Goal: Information Seeking & Learning: Learn about a topic

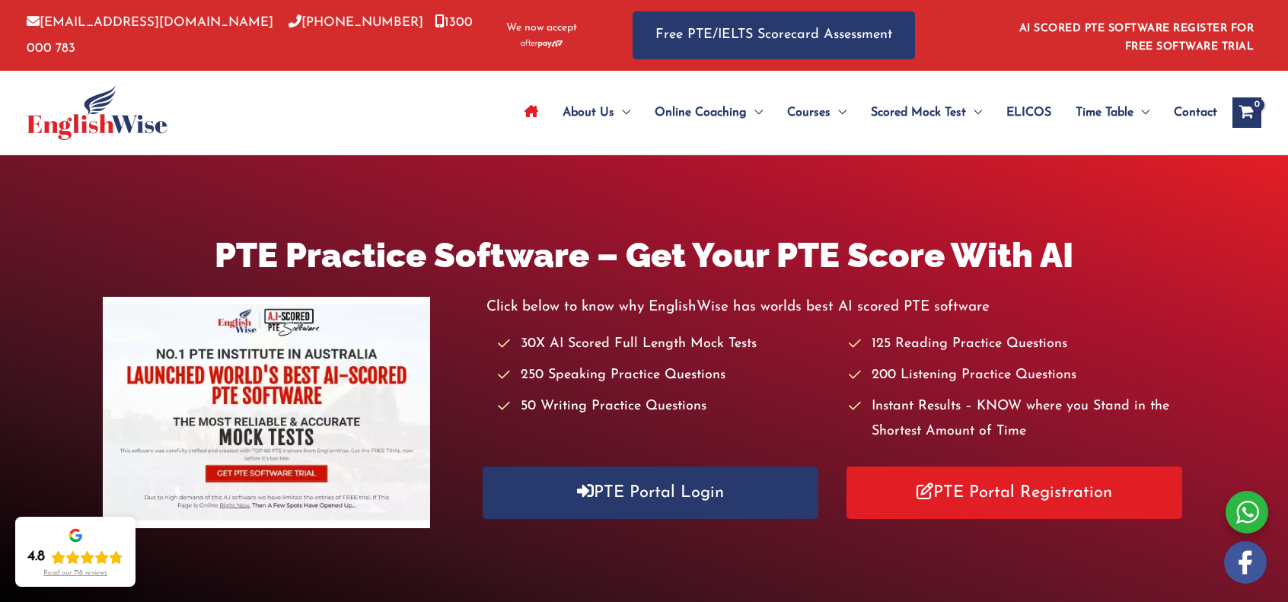
click at [267, 369] on img at bounding box center [266, 412] width 327 height 231
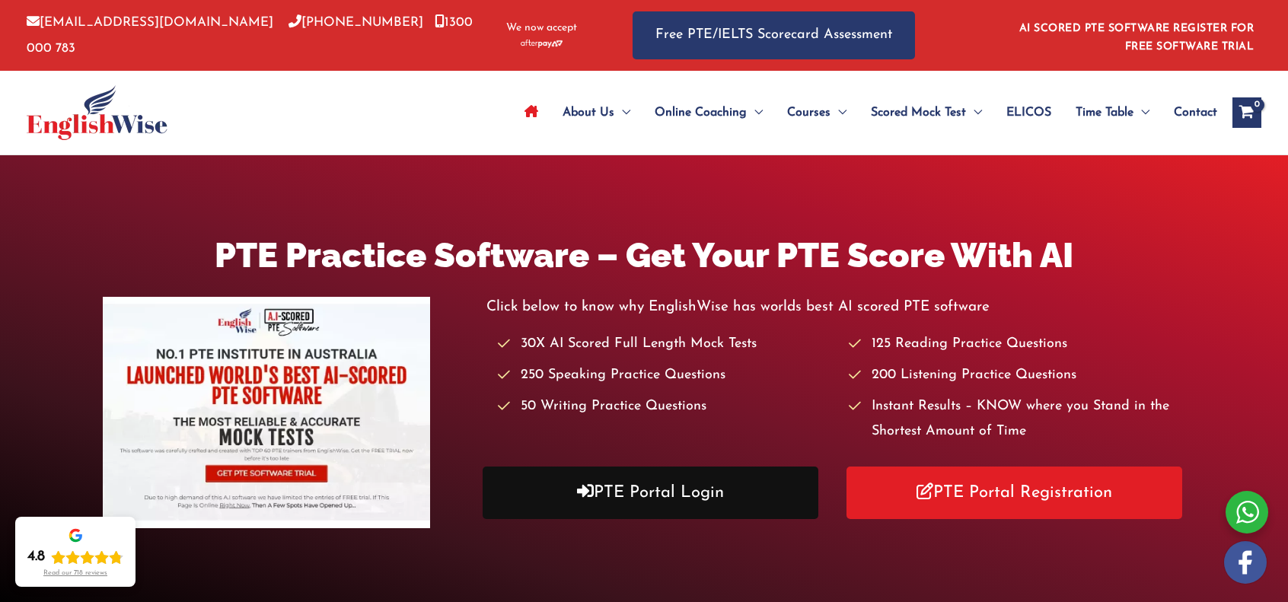
click at [668, 499] on link "PTE Portal Login" at bounding box center [650, 493] width 335 height 53
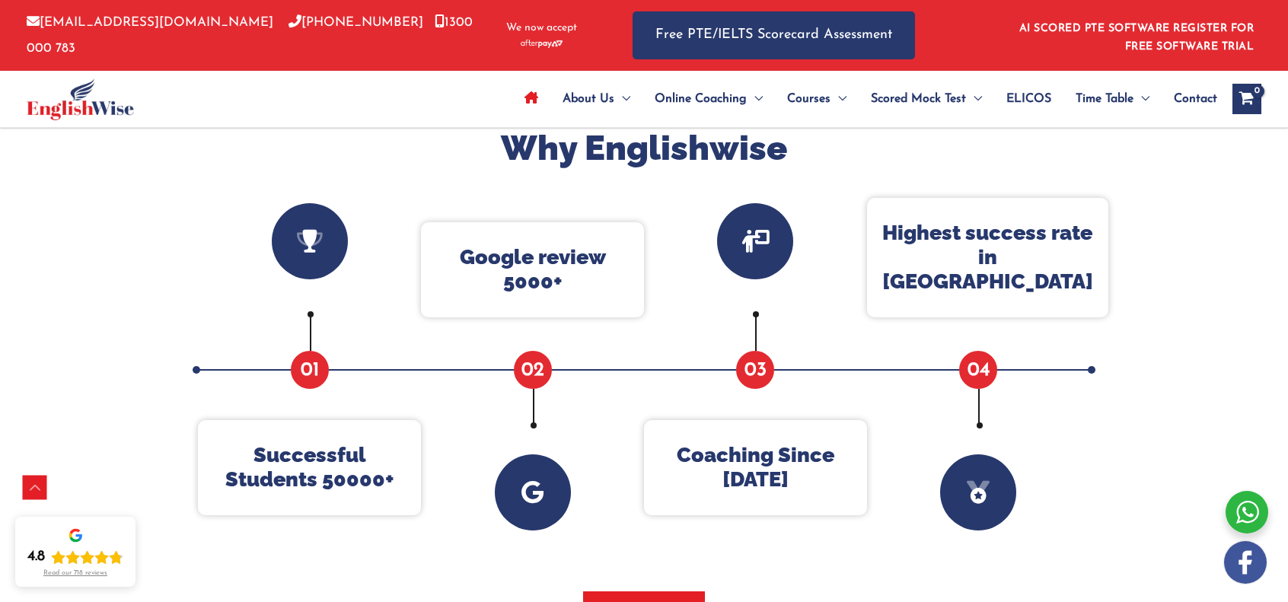
scroll to position [558, 0]
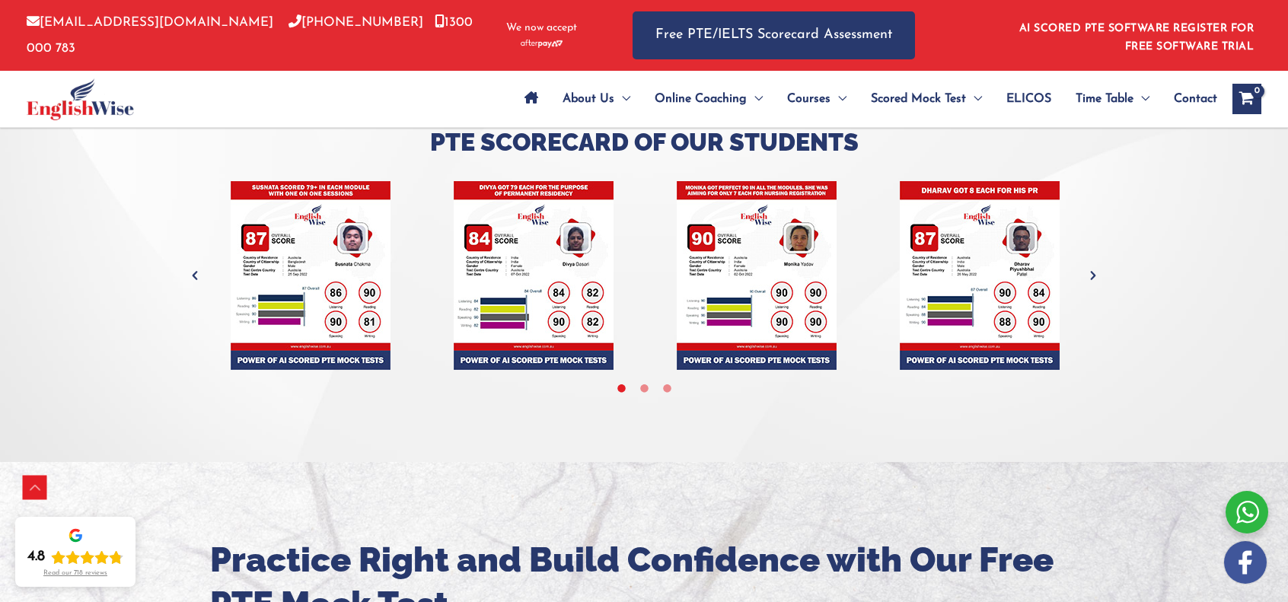
scroll to position [4313, 0]
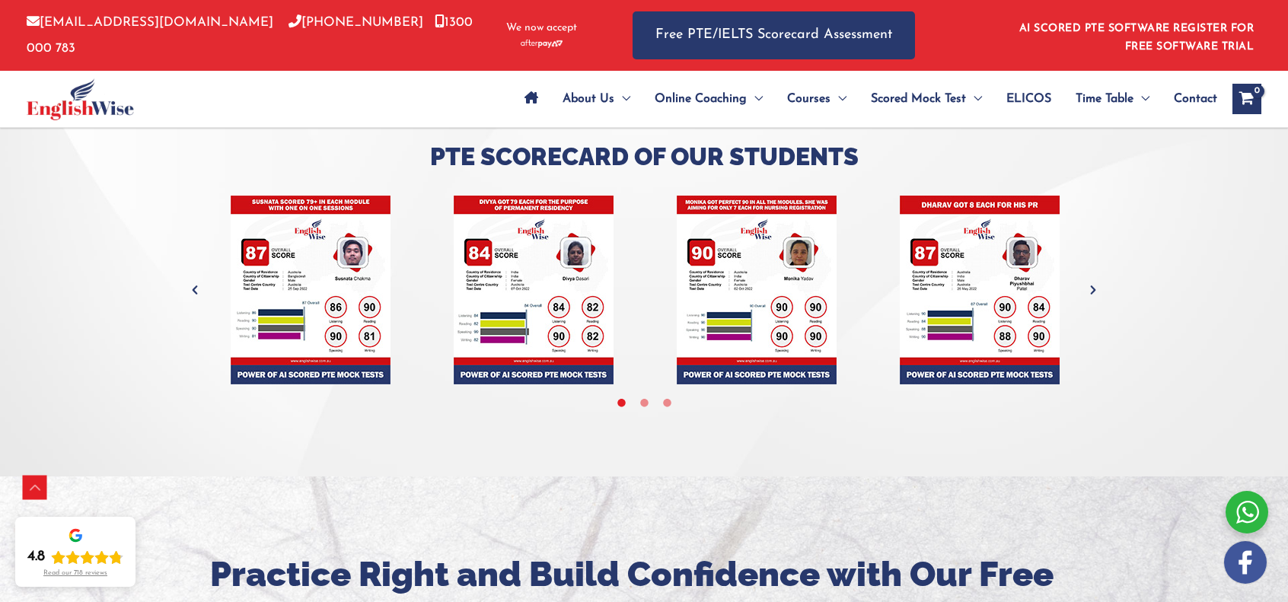
click at [1093, 295] on icon "Next" at bounding box center [1093, 289] width 15 height 15
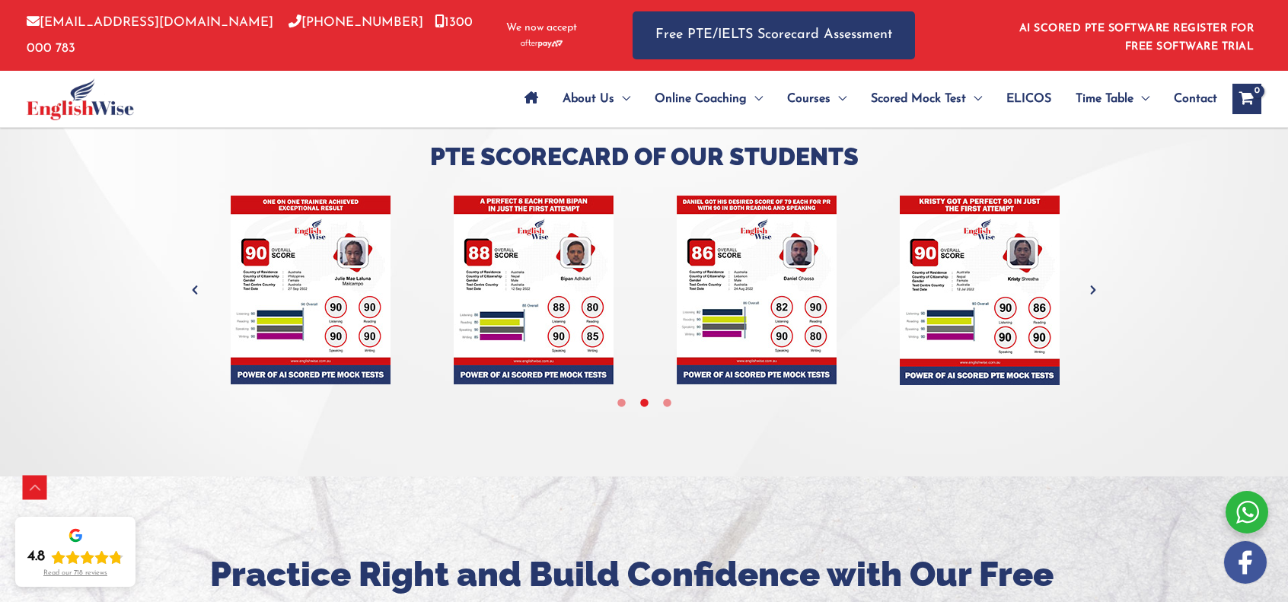
click at [1095, 292] on icon "Next" at bounding box center [1093, 289] width 15 height 15
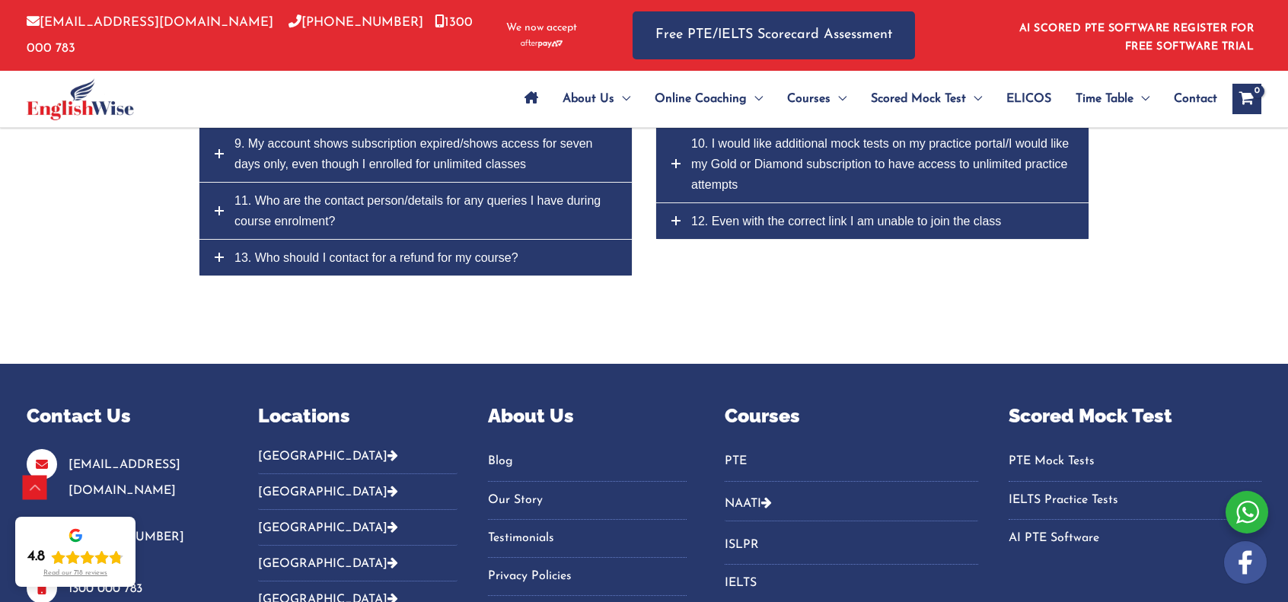
scroll to position [7114, 0]
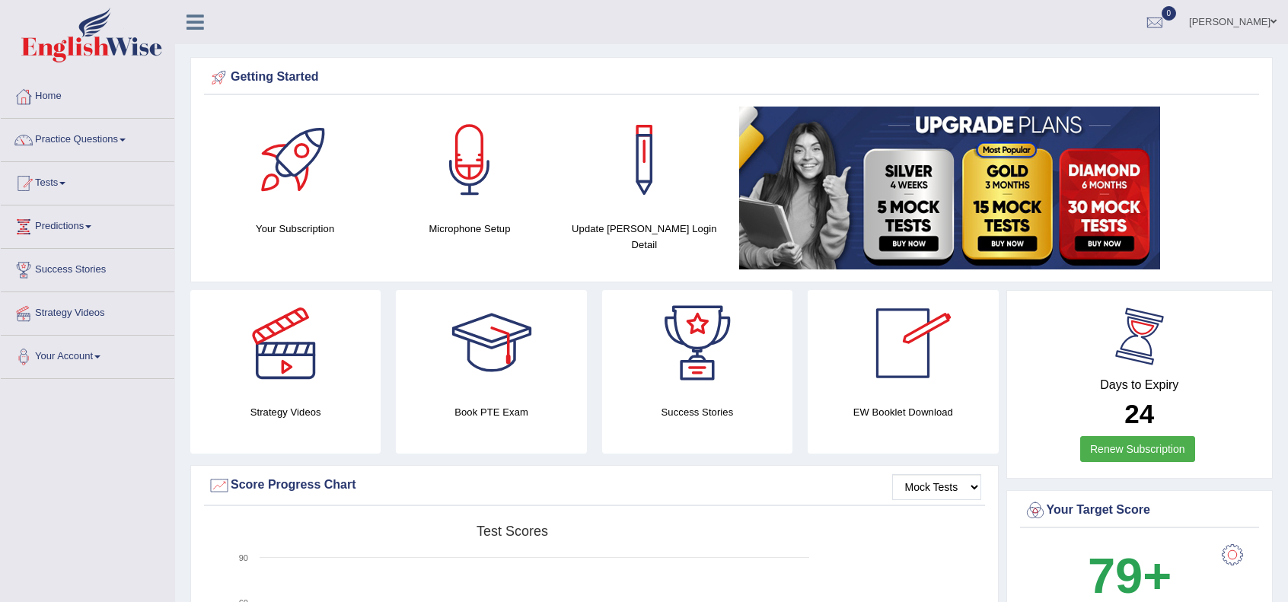
click at [1228, 172] on link at bounding box center [993, 188] width 509 height 163
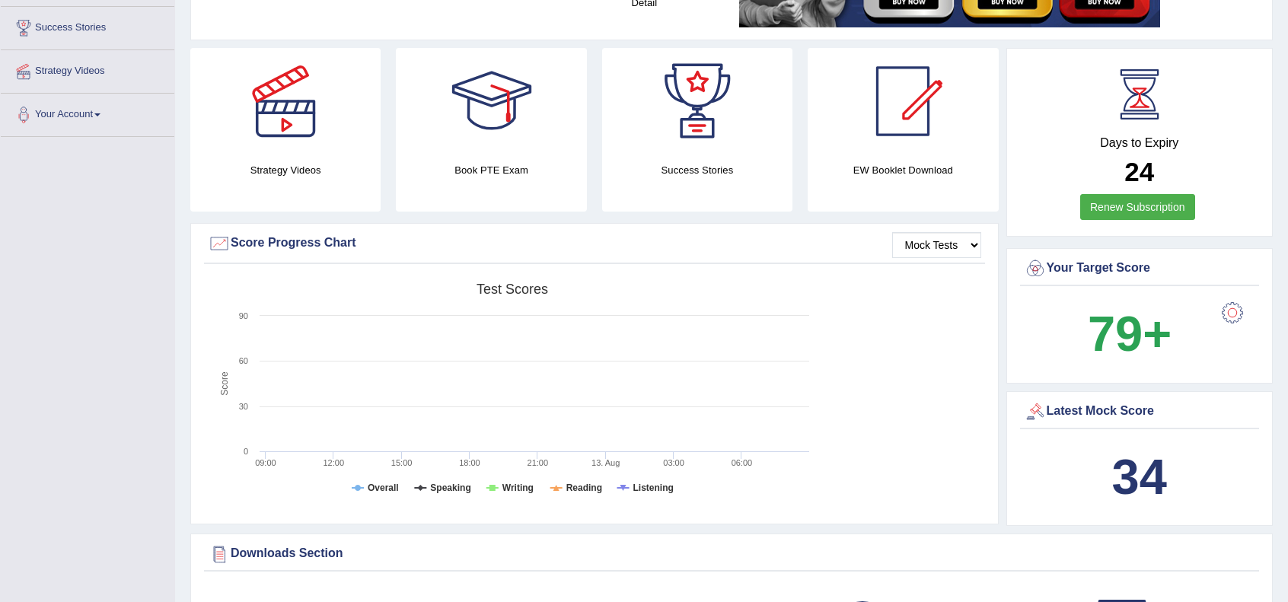
scroll to position [355, 0]
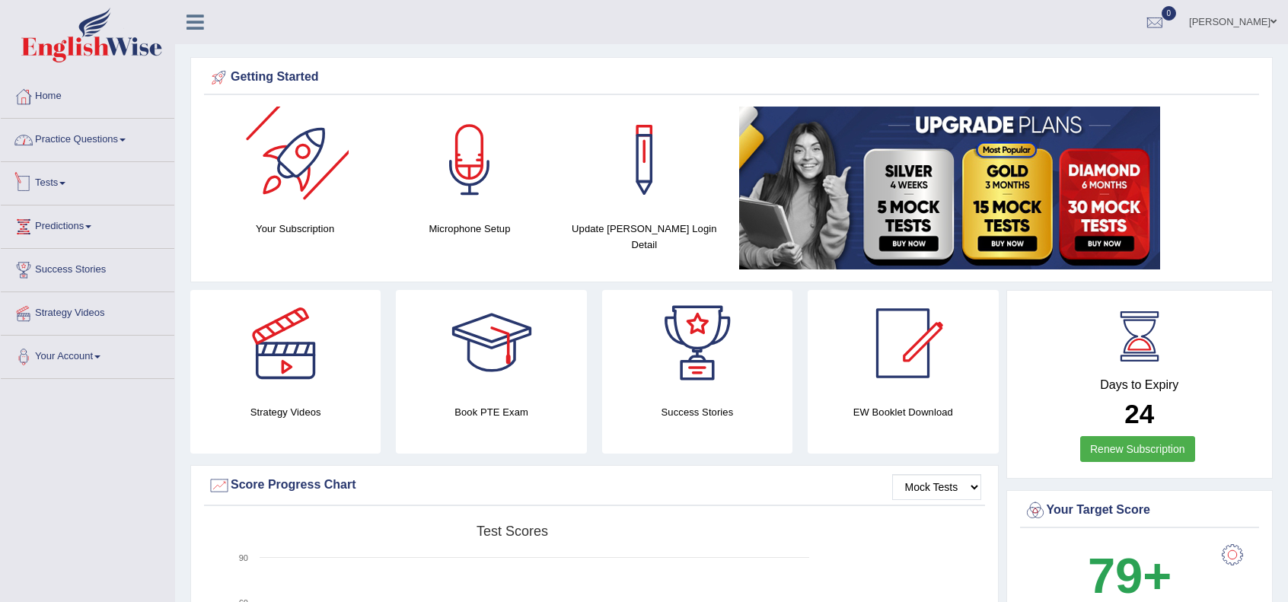
click at [77, 135] on link "Practice Questions" at bounding box center [88, 138] width 174 height 38
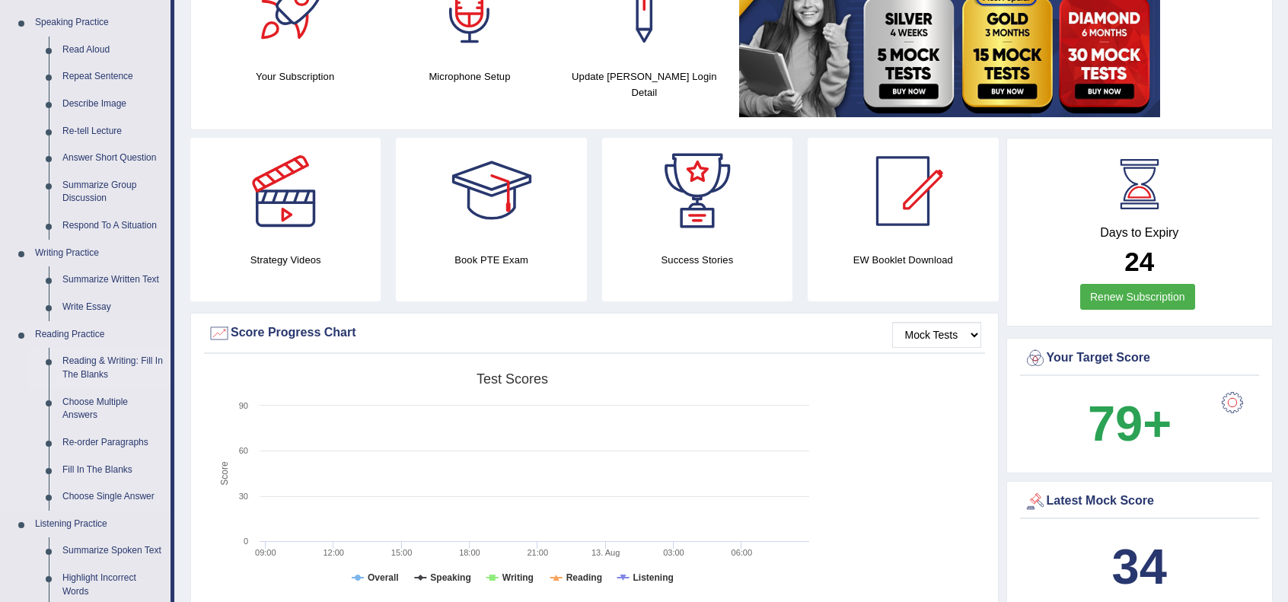
scroll to position [101, 0]
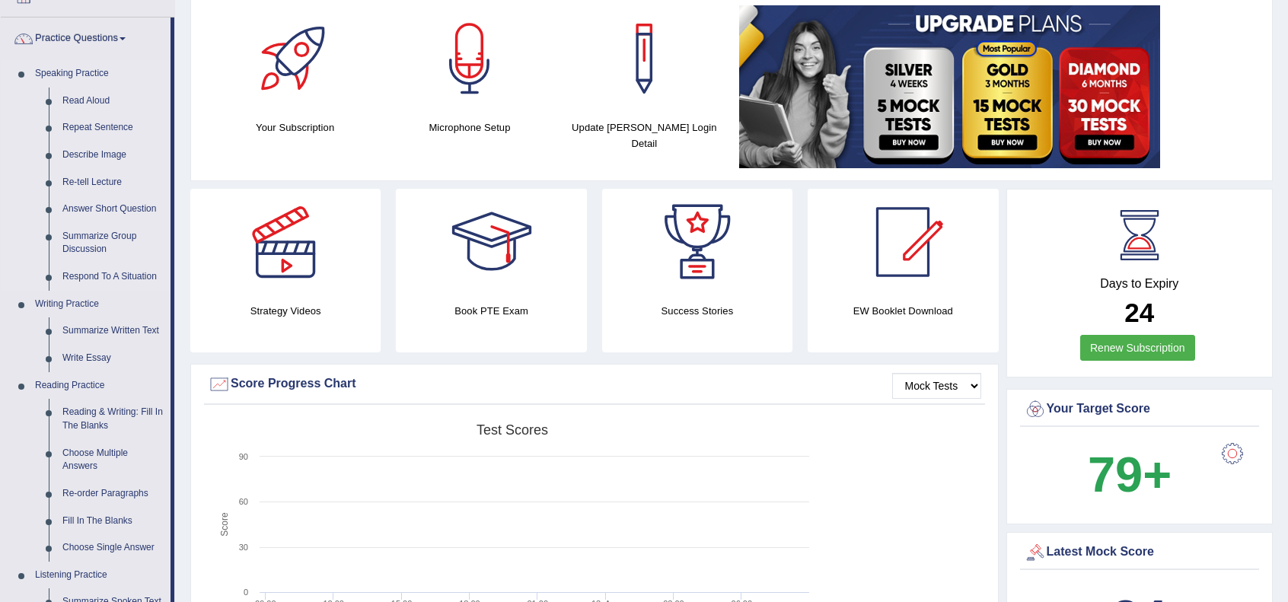
click at [78, 71] on link "Speaking Practice" at bounding box center [99, 73] width 142 height 27
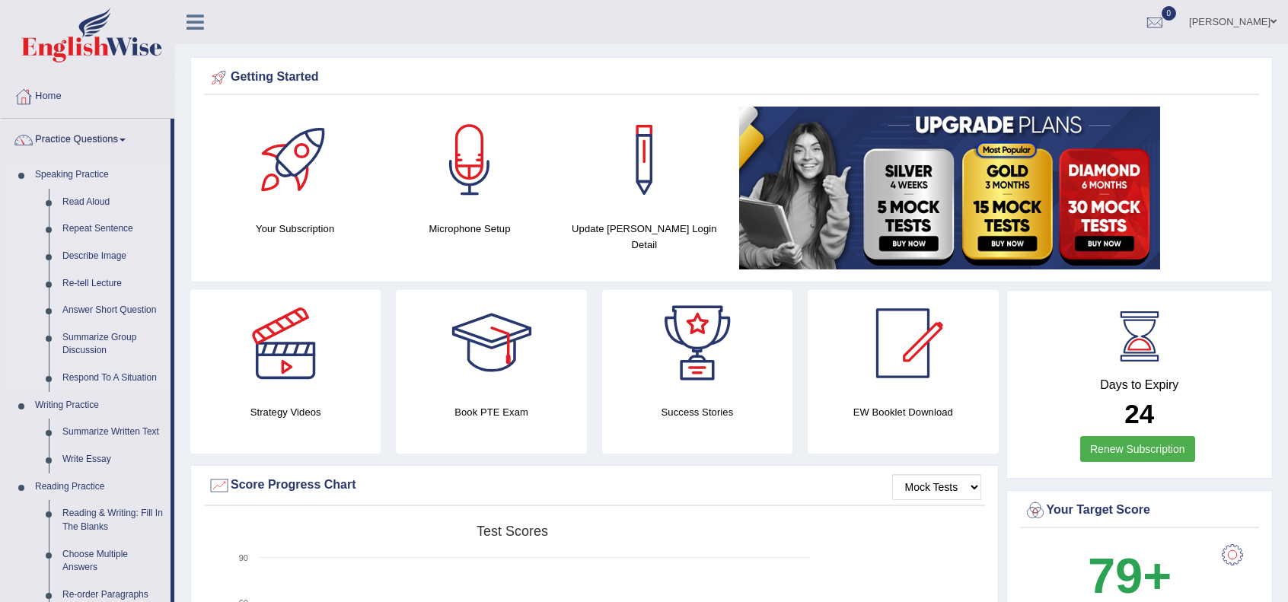
click at [69, 170] on link "Speaking Practice" at bounding box center [99, 174] width 142 height 27
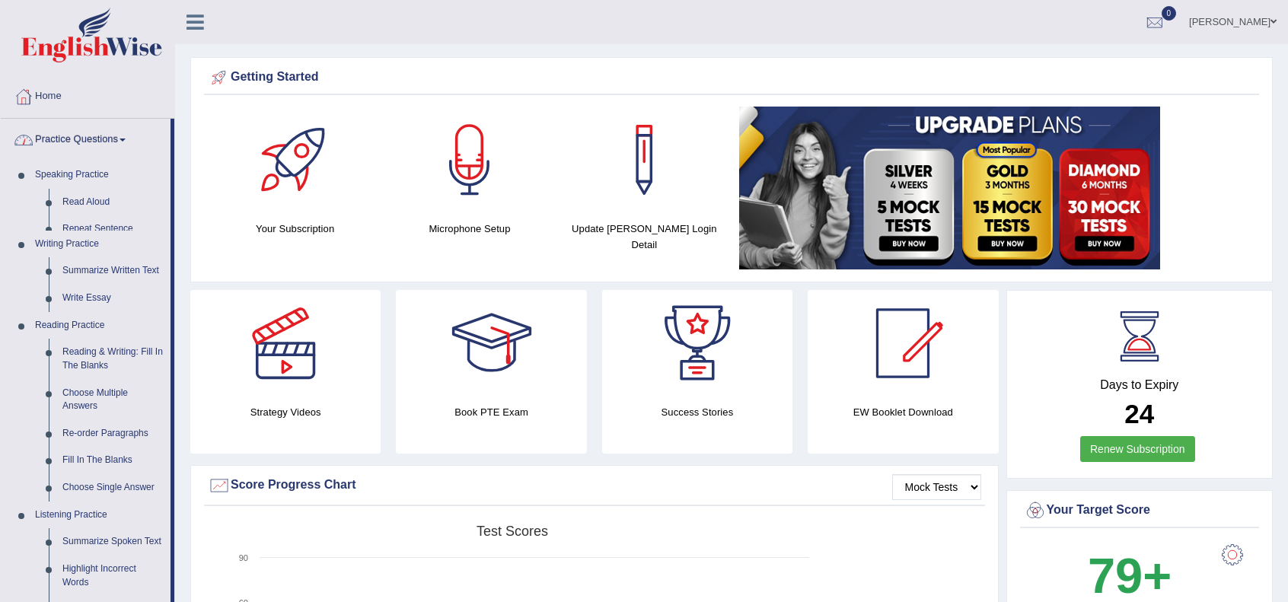
click at [73, 124] on link "Practice Questions" at bounding box center [86, 138] width 170 height 38
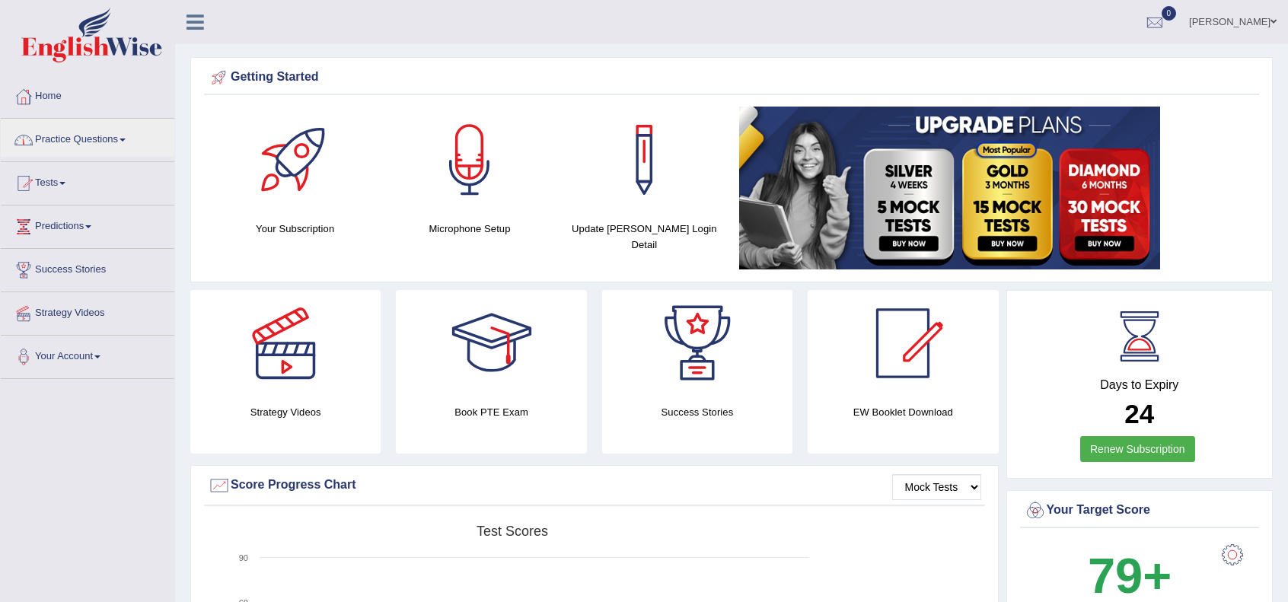
click at [73, 179] on link "Tests" at bounding box center [88, 181] width 174 height 38
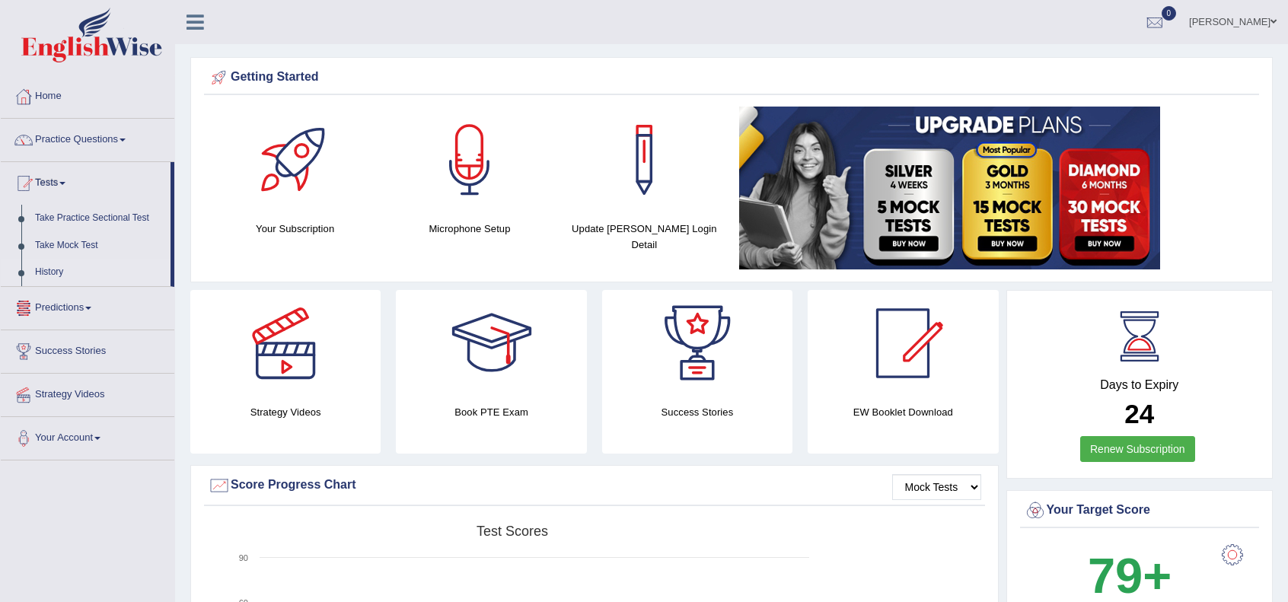
click at [52, 274] on link "History" at bounding box center [99, 272] width 142 height 27
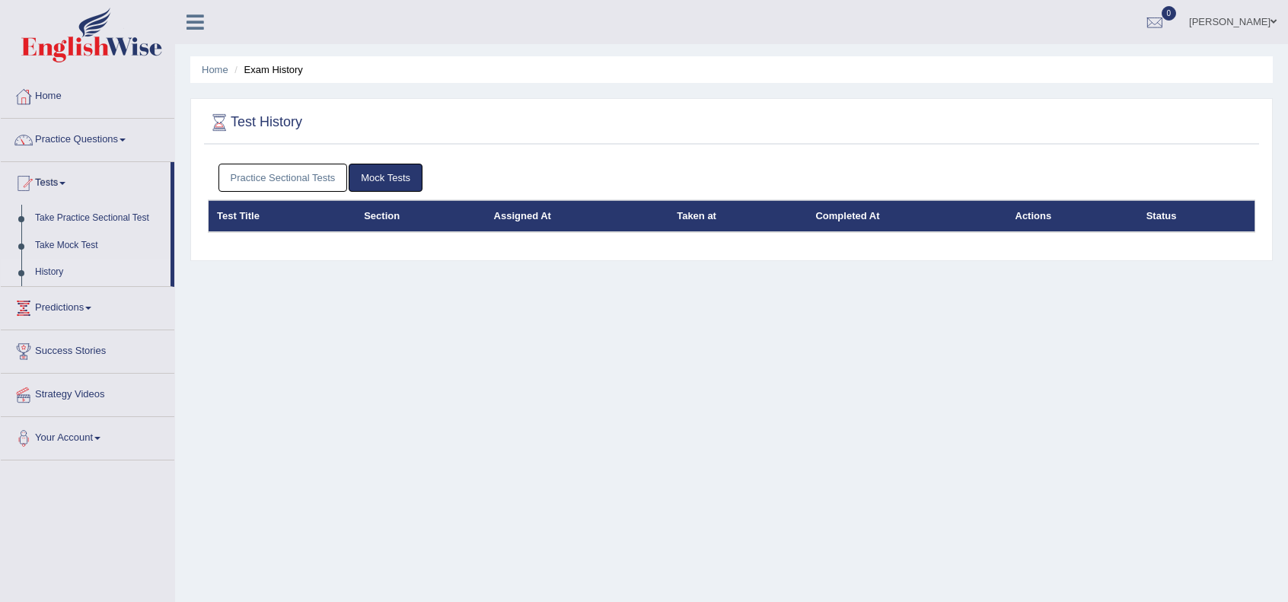
click at [312, 176] on link "Practice Sectional Tests" at bounding box center [282, 178] width 129 height 28
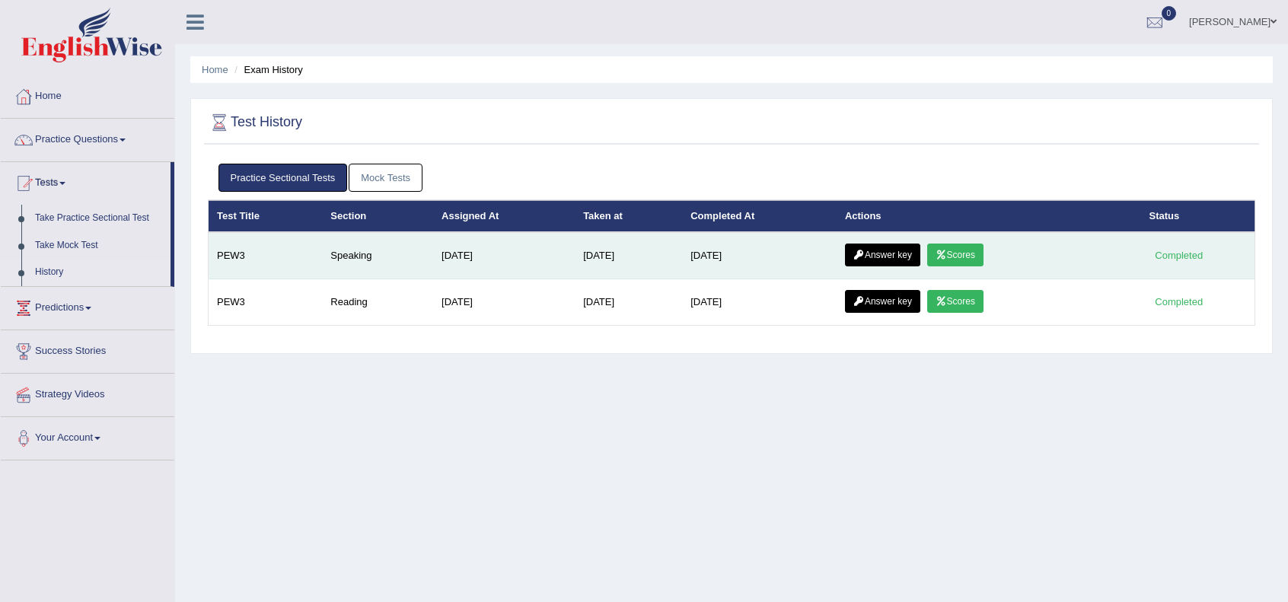
click at [962, 257] on link "Scores" at bounding box center [955, 255] width 56 height 23
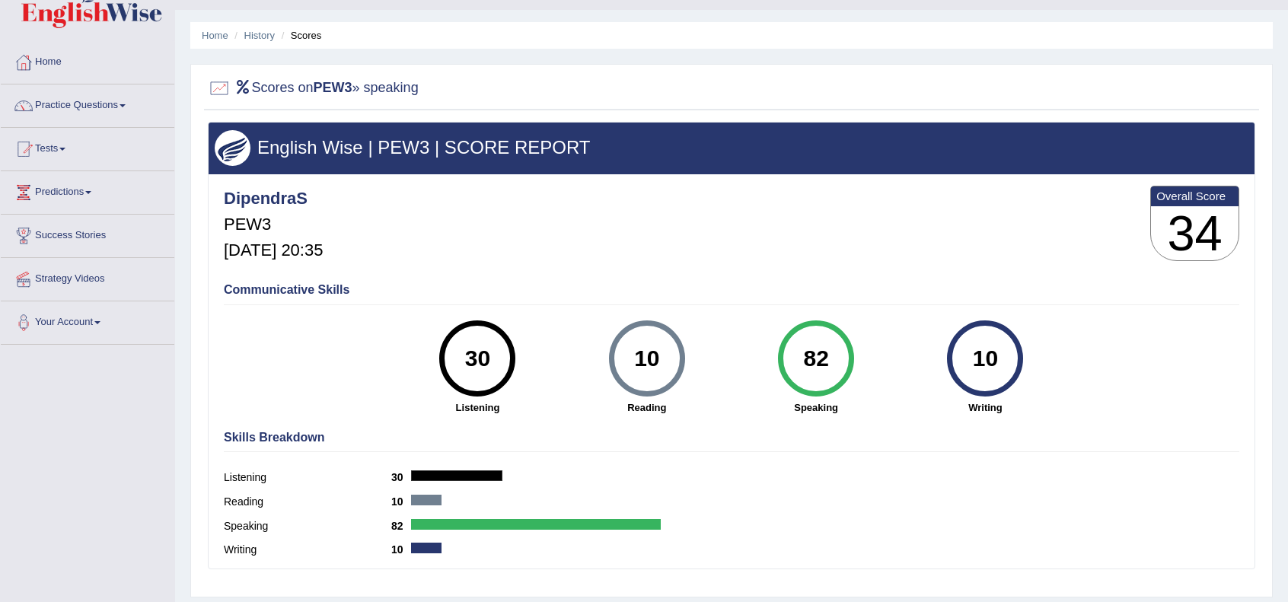
scroll to position [196, 0]
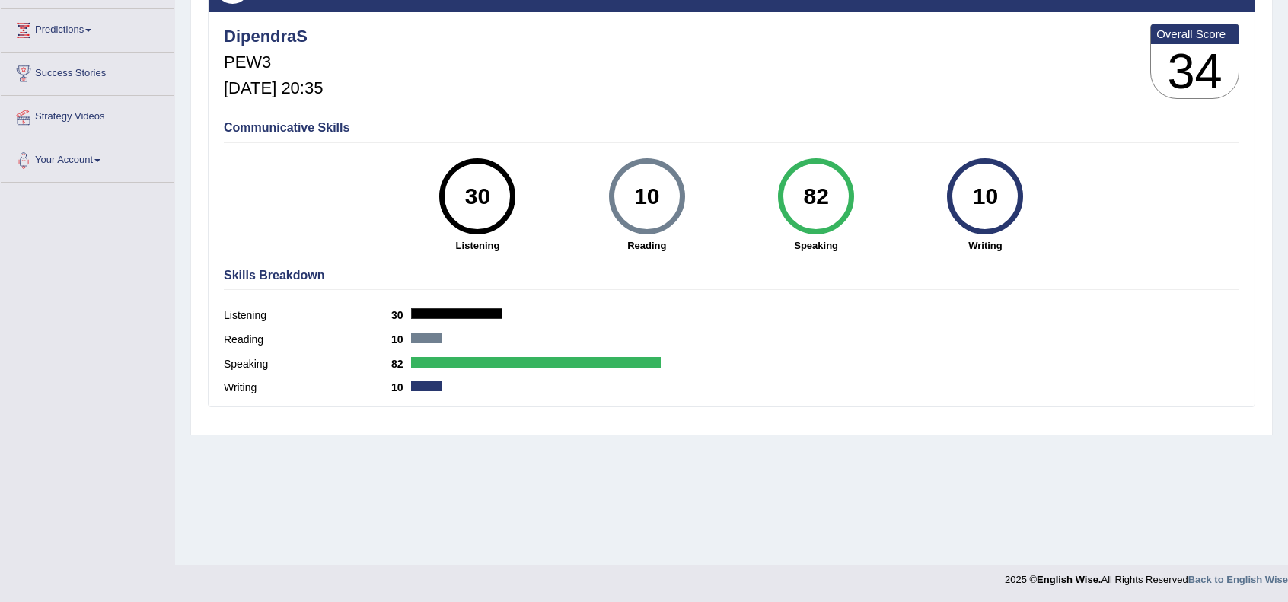
click at [556, 360] on div at bounding box center [536, 362] width 250 height 11
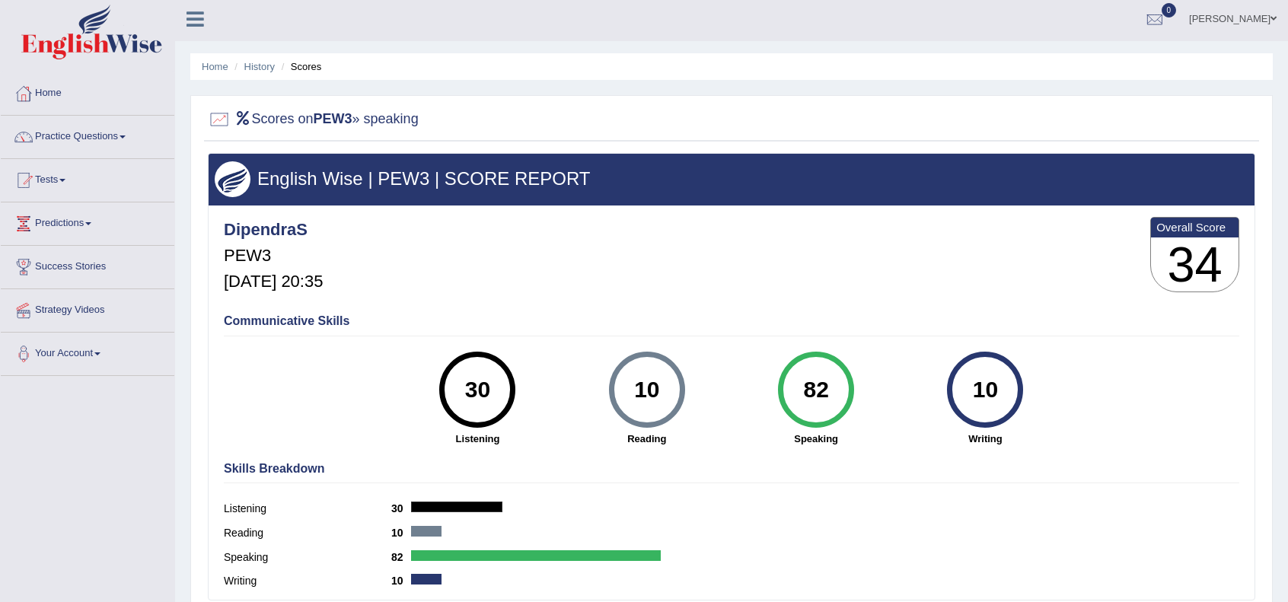
scroll to position [0, 0]
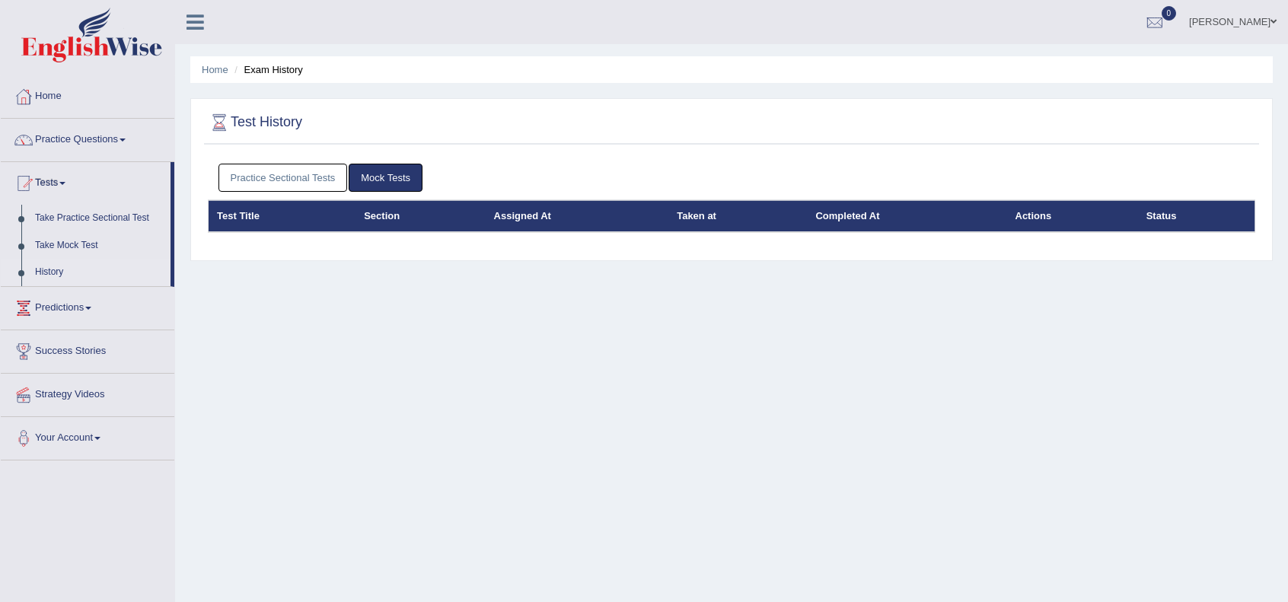
click at [266, 177] on link "Practice Sectional Tests" at bounding box center [282, 178] width 129 height 28
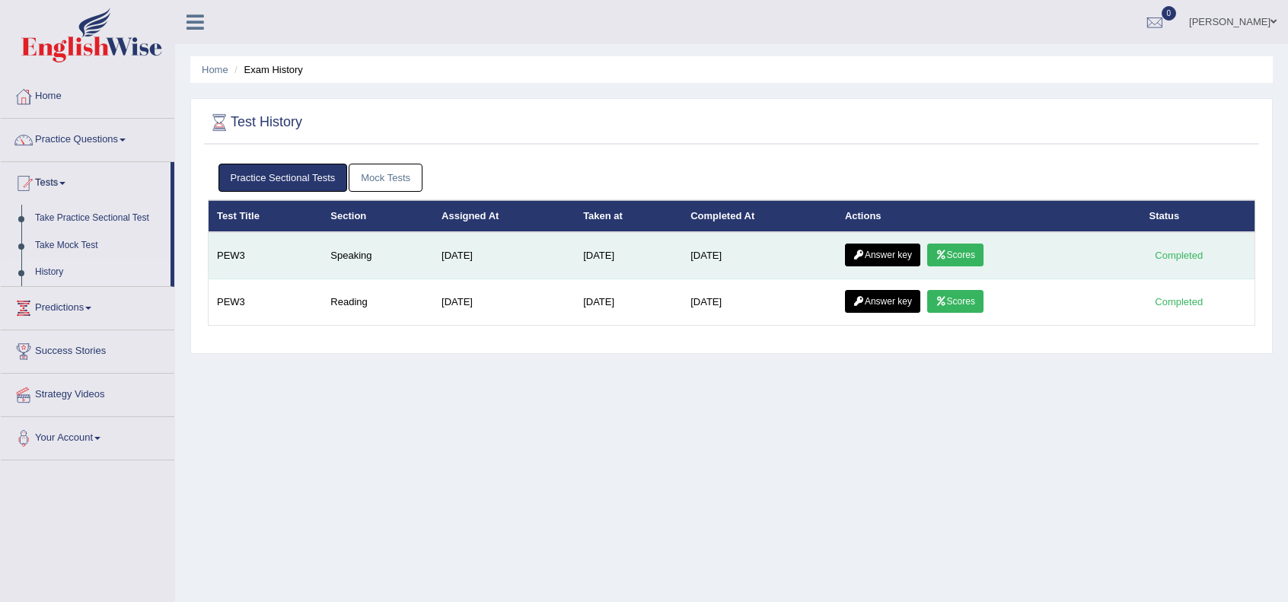
click at [967, 253] on link "Scores" at bounding box center [955, 255] width 56 height 23
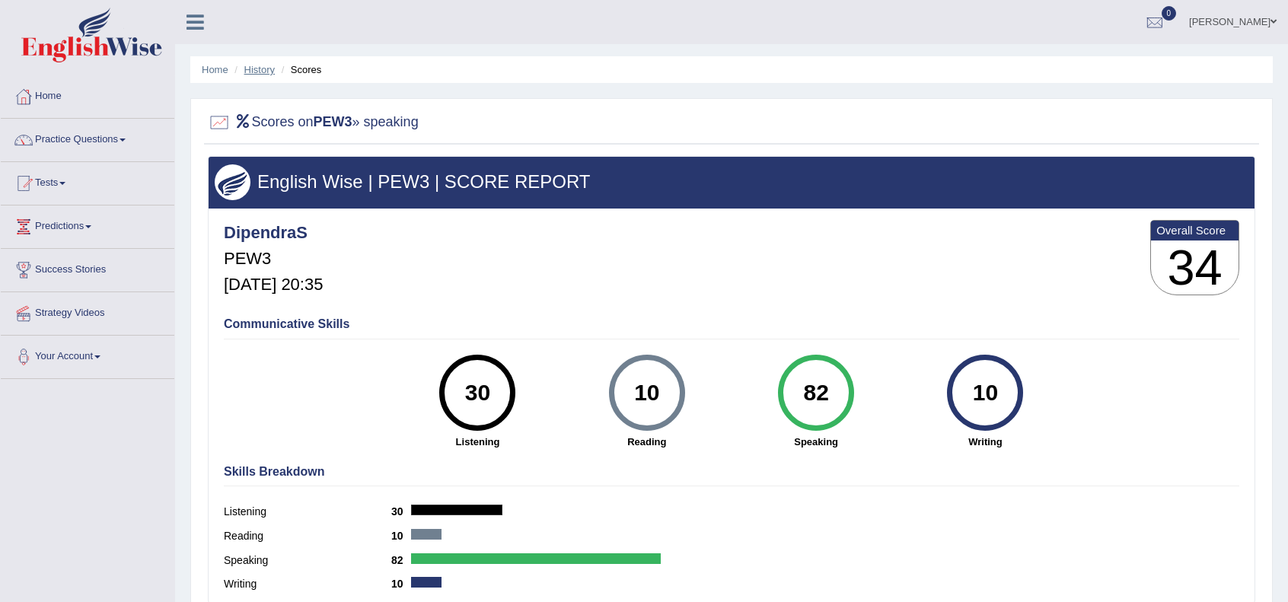
click at [251, 64] on link "History" at bounding box center [259, 69] width 30 height 11
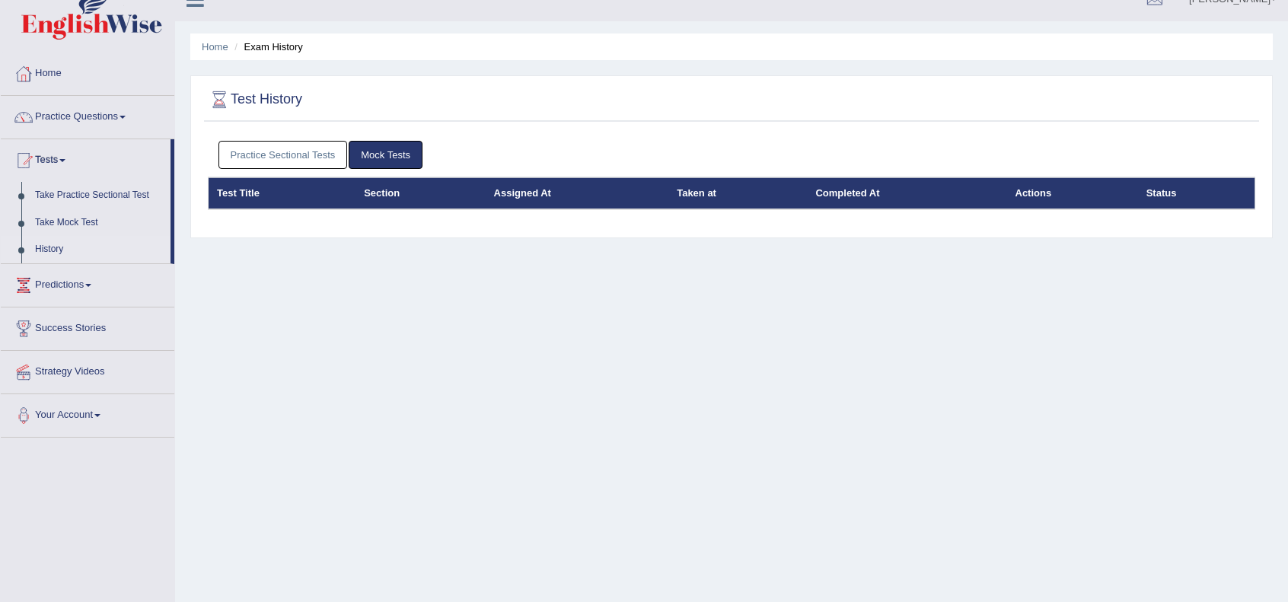
scroll to position [50, 0]
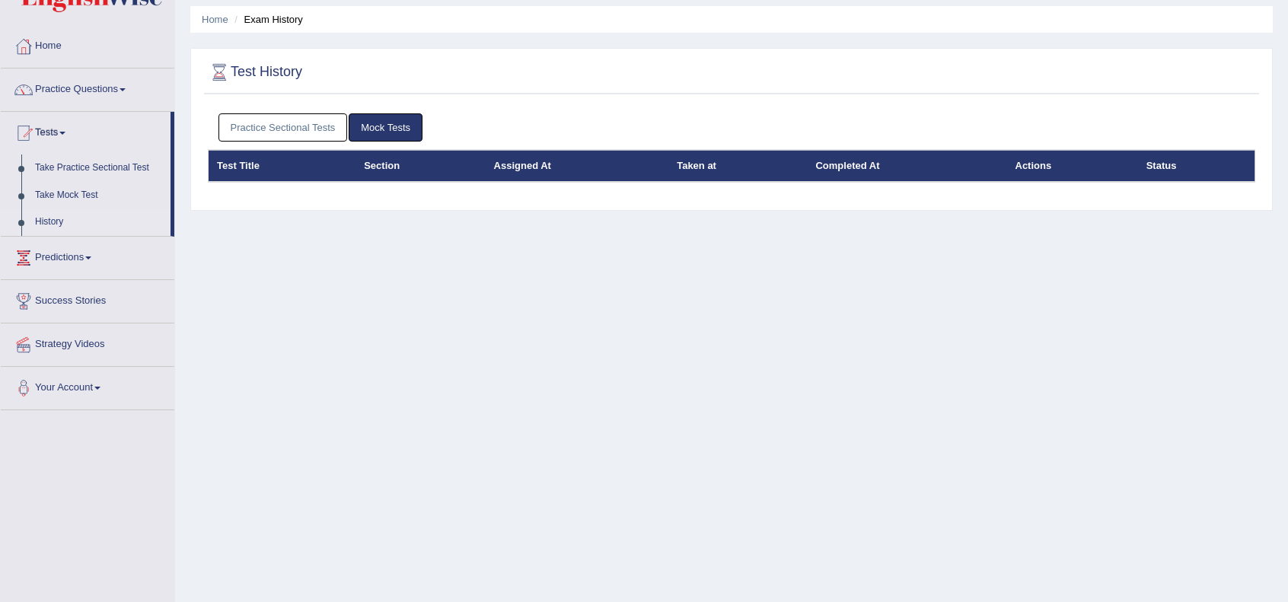
click at [265, 127] on link "Practice Sectional Tests" at bounding box center [282, 127] width 129 height 28
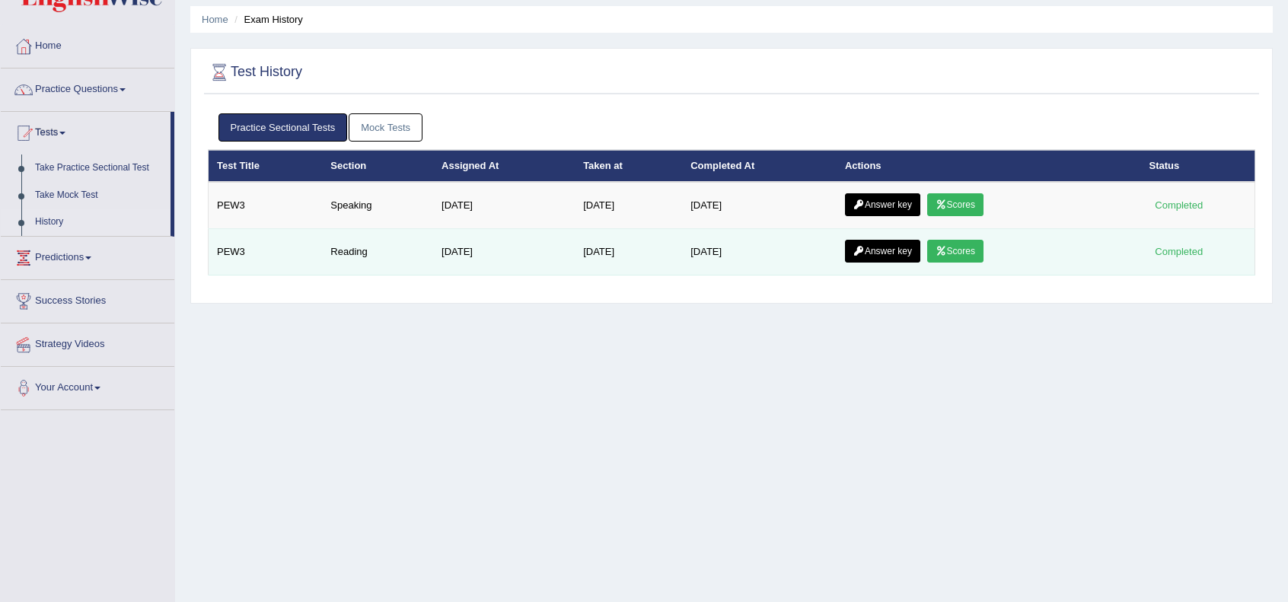
click at [973, 244] on link "Scores" at bounding box center [955, 251] width 56 height 23
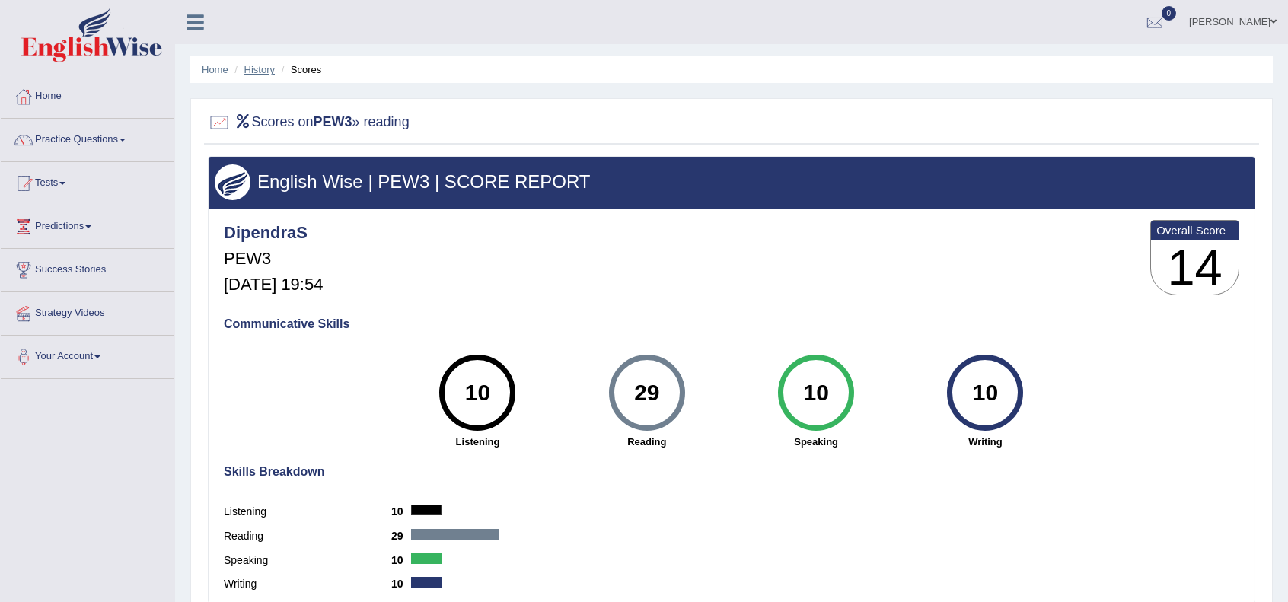
click at [254, 72] on link "History" at bounding box center [259, 69] width 30 height 11
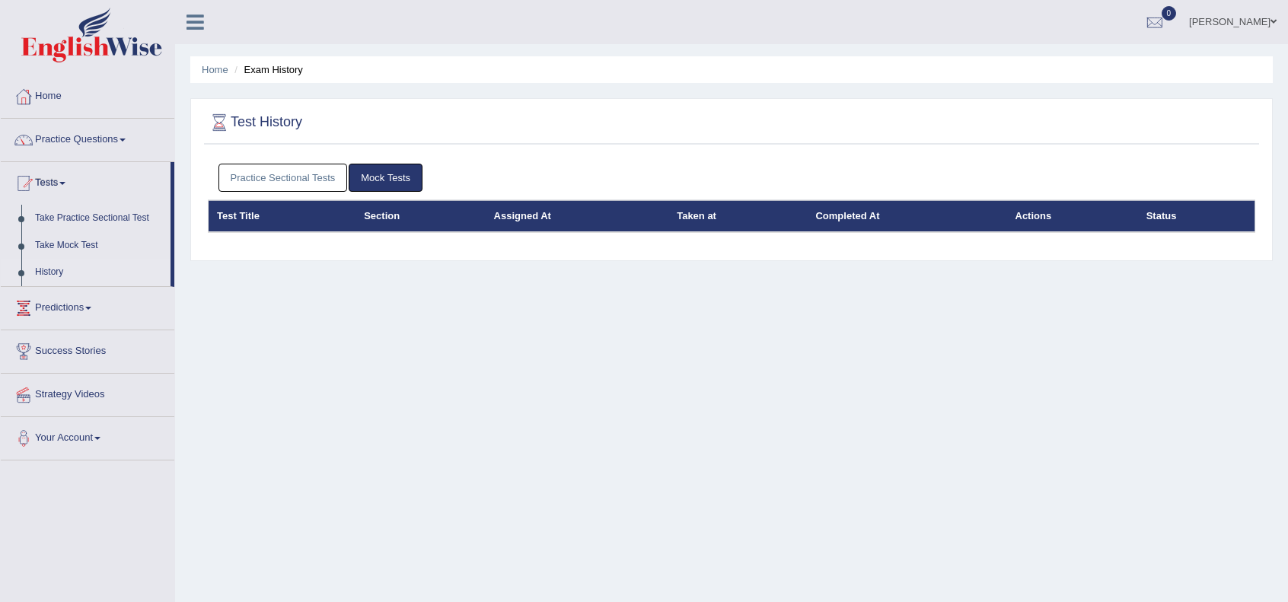
click at [290, 179] on link "Practice Sectional Tests" at bounding box center [282, 178] width 129 height 28
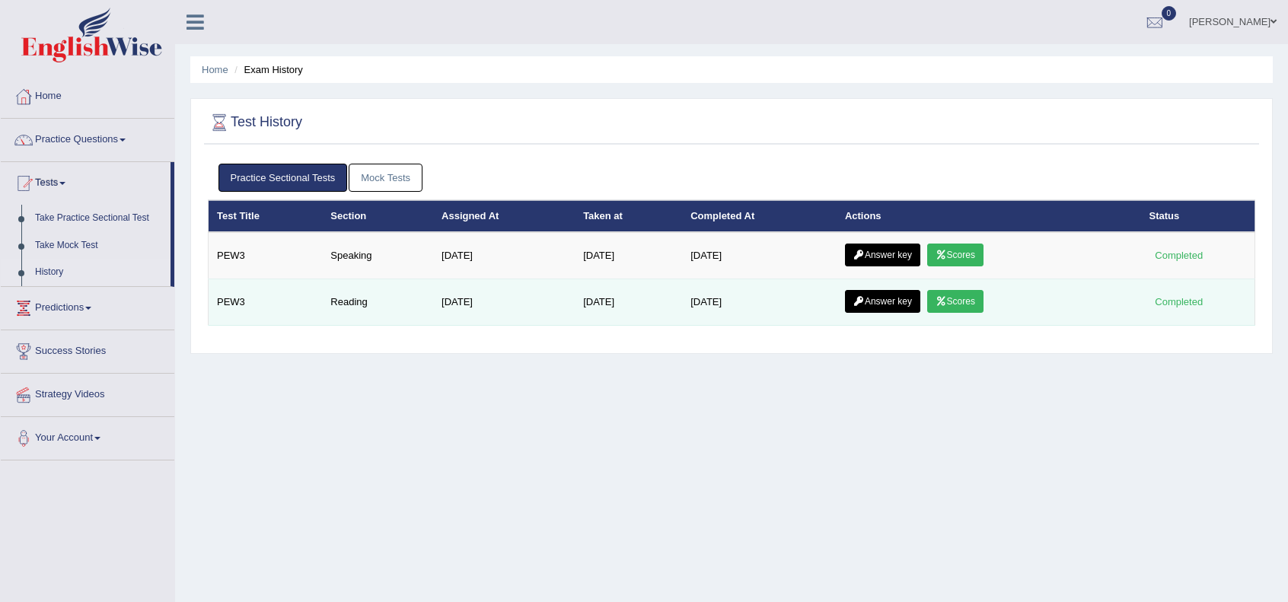
click at [872, 305] on link "Answer key" at bounding box center [882, 301] width 75 height 23
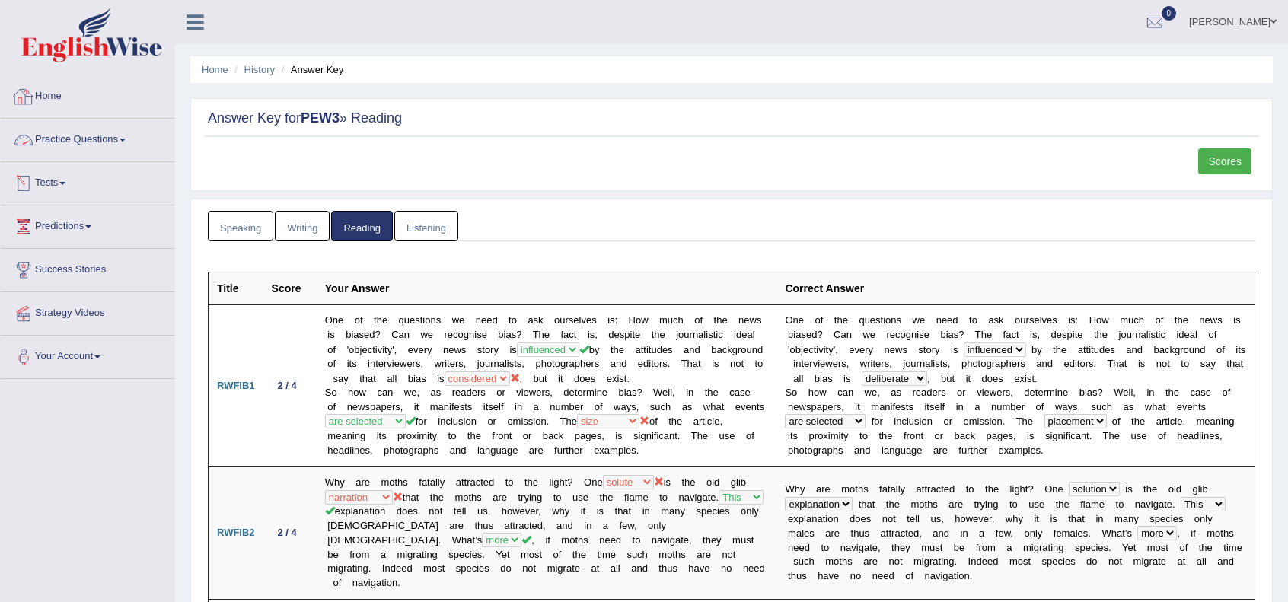
click at [62, 99] on link "Home" at bounding box center [88, 94] width 174 height 38
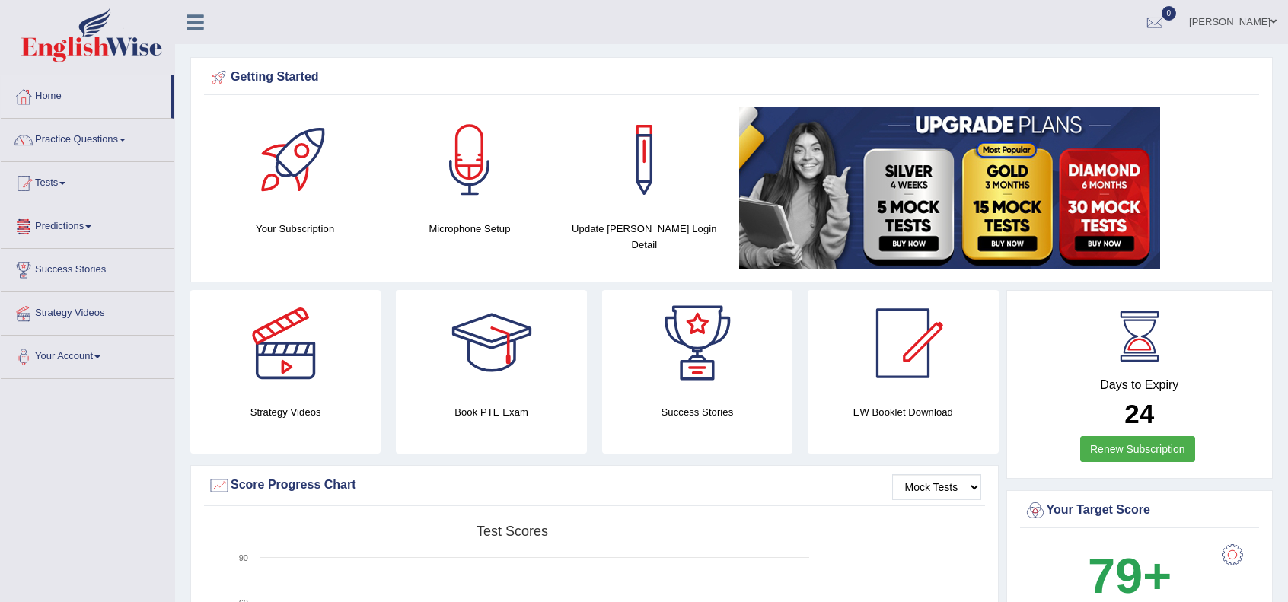
click at [73, 180] on link "Tests" at bounding box center [88, 181] width 174 height 38
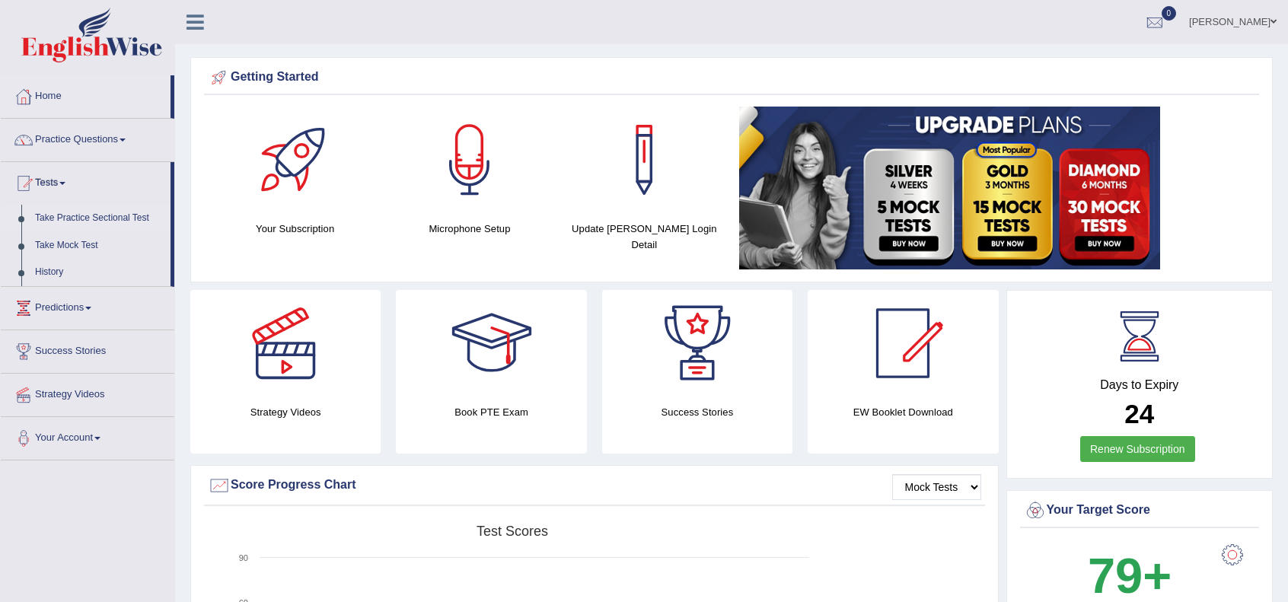
click at [99, 214] on link "Take Practice Sectional Test" at bounding box center [99, 218] width 142 height 27
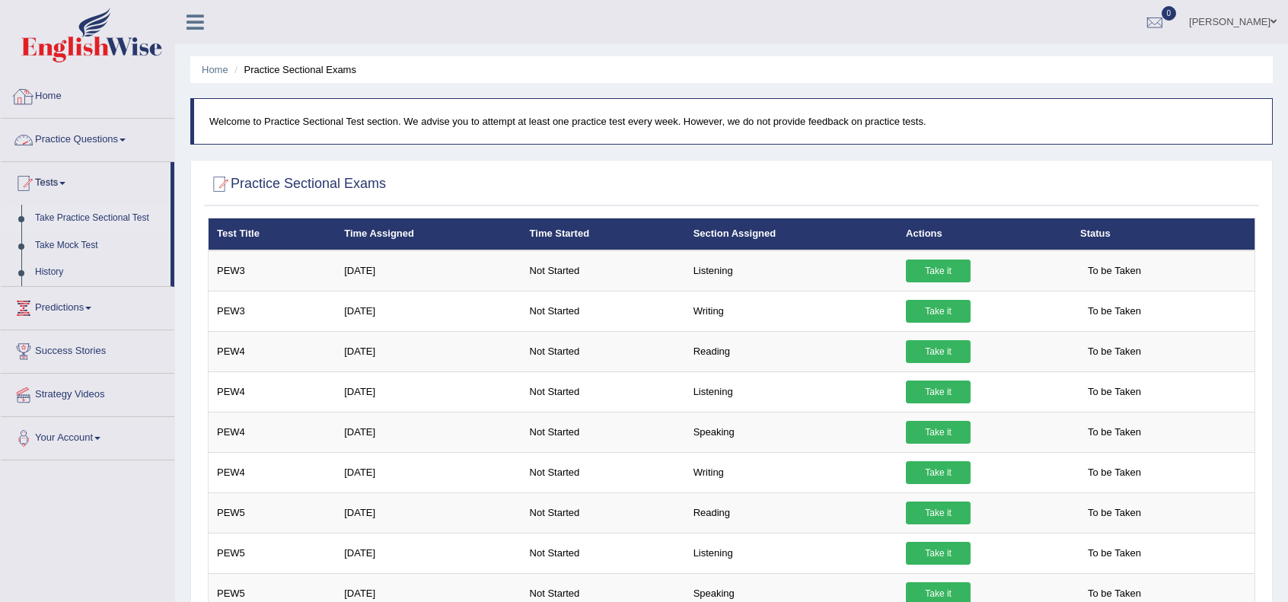
click at [49, 97] on link "Home" at bounding box center [88, 94] width 174 height 38
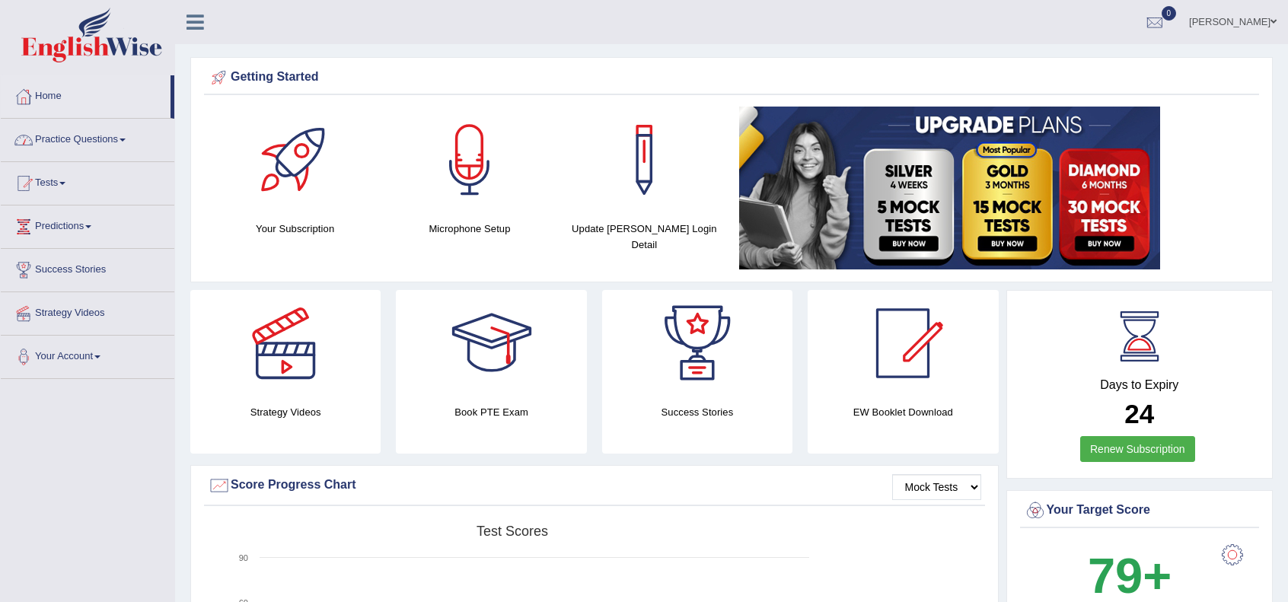
click at [53, 135] on link "Practice Questions" at bounding box center [88, 138] width 174 height 38
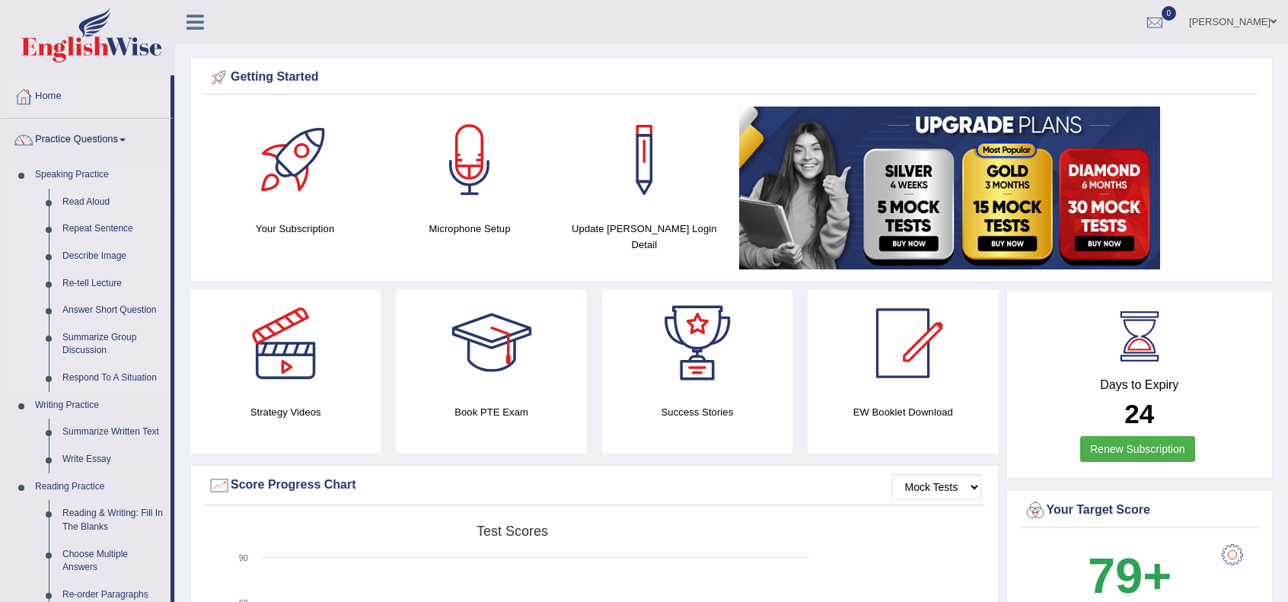
click at [81, 206] on link "Read Aloud" at bounding box center [113, 202] width 115 height 27
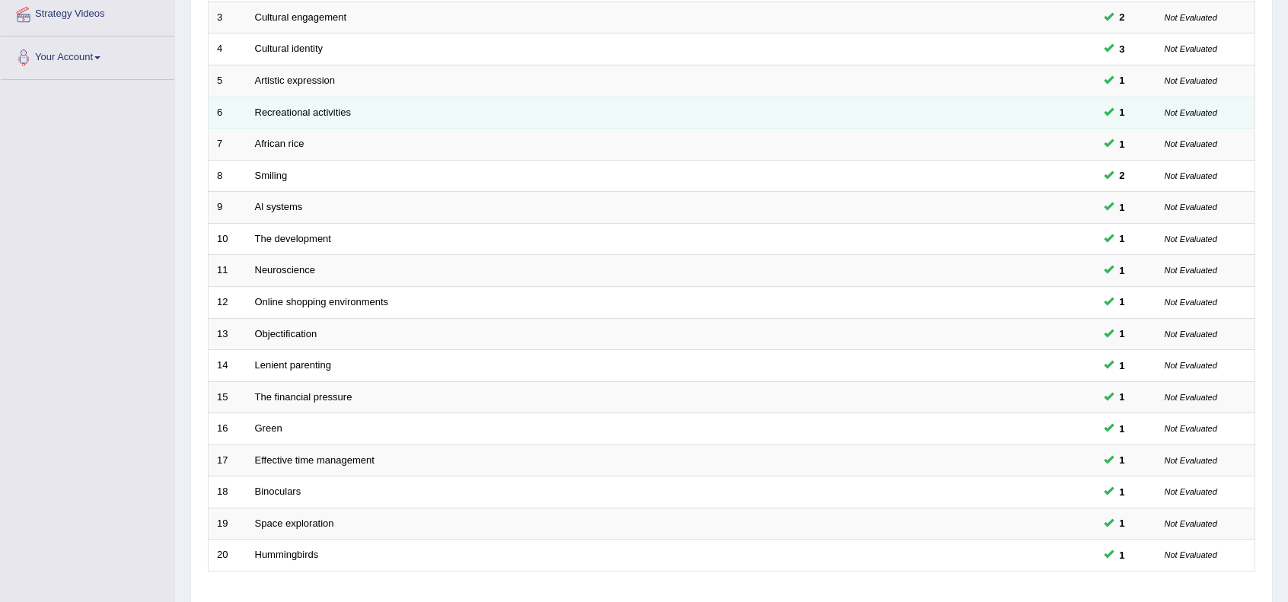
scroll to position [398, 0]
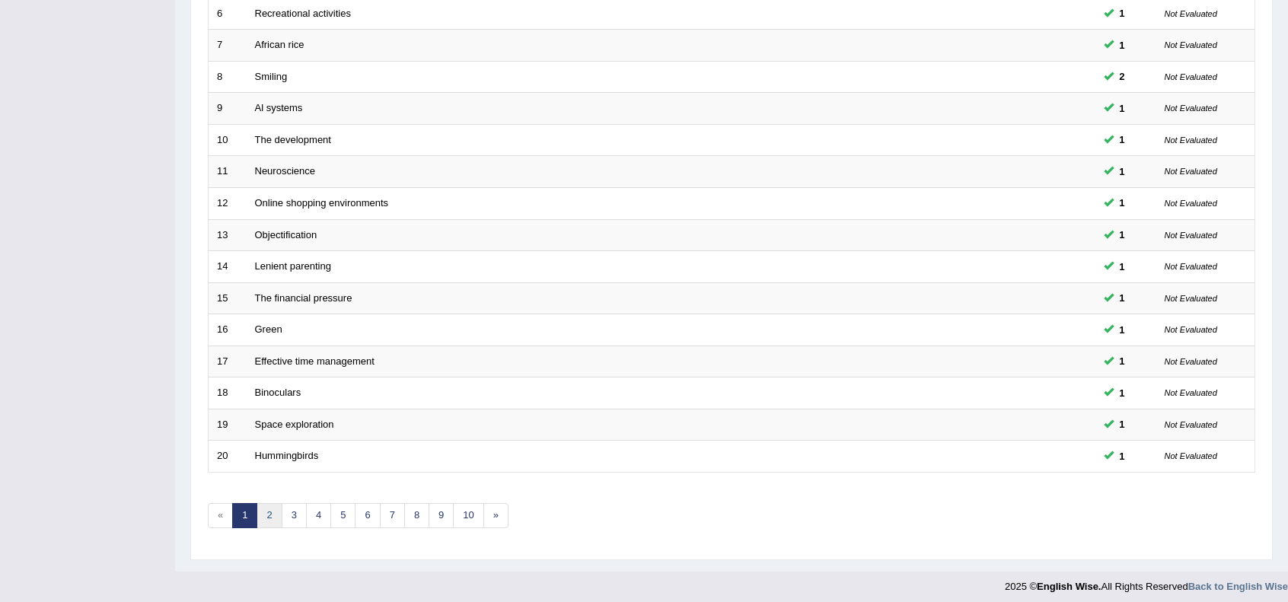
click at [264, 507] on link "2" at bounding box center [269, 515] width 25 height 25
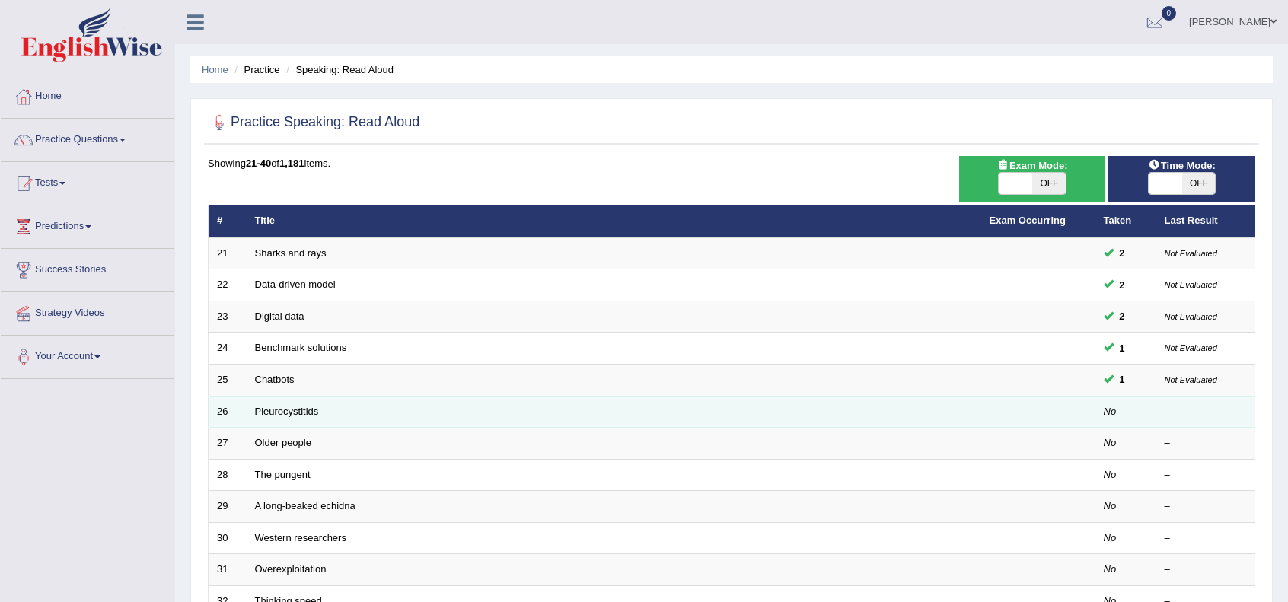
click at [285, 408] on link "Pleurocystitids" at bounding box center [287, 411] width 64 height 11
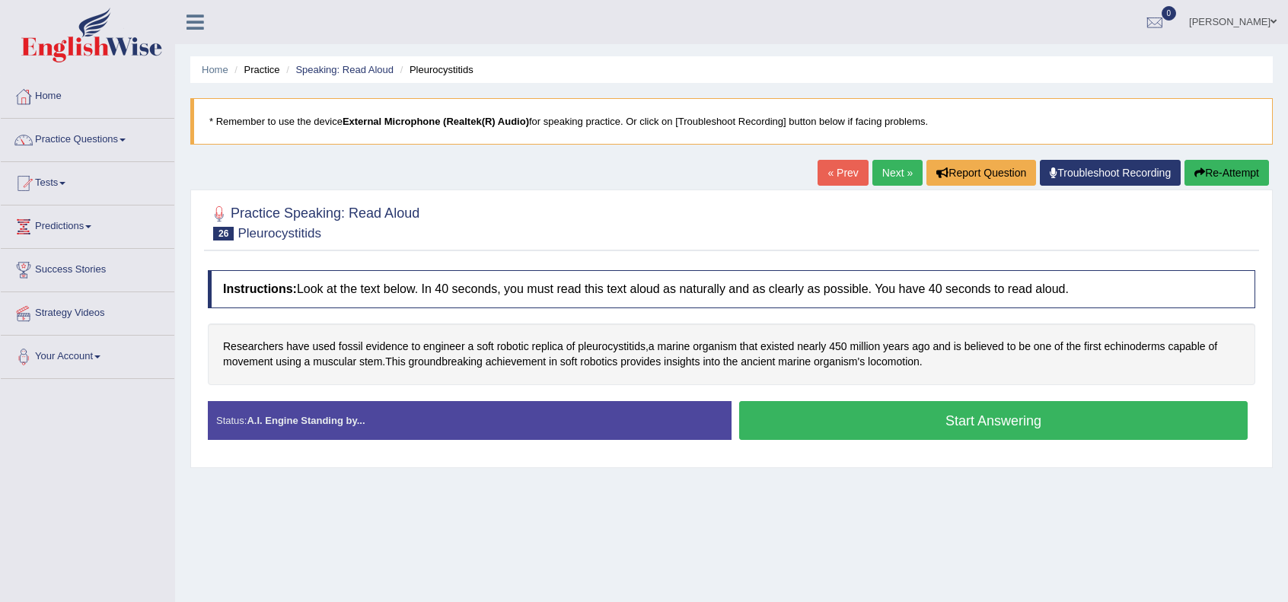
click at [183, 16] on link at bounding box center [195, 20] width 40 height 23
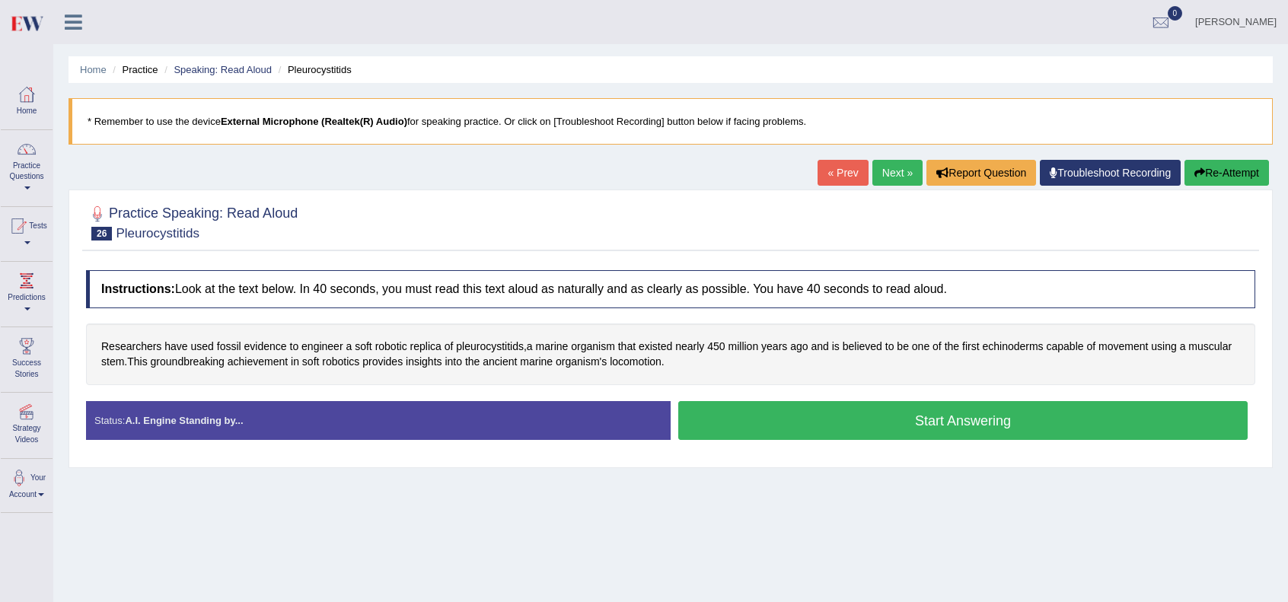
click at [611, 591] on div "Home Practice Speaking: Read Aloud Pleurocystitids * Remember to use the device…" at bounding box center [670, 380] width 1235 height 761
click at [910, 407] on button "Start Answering" at bounding box center [962, 420] width 569 height 39
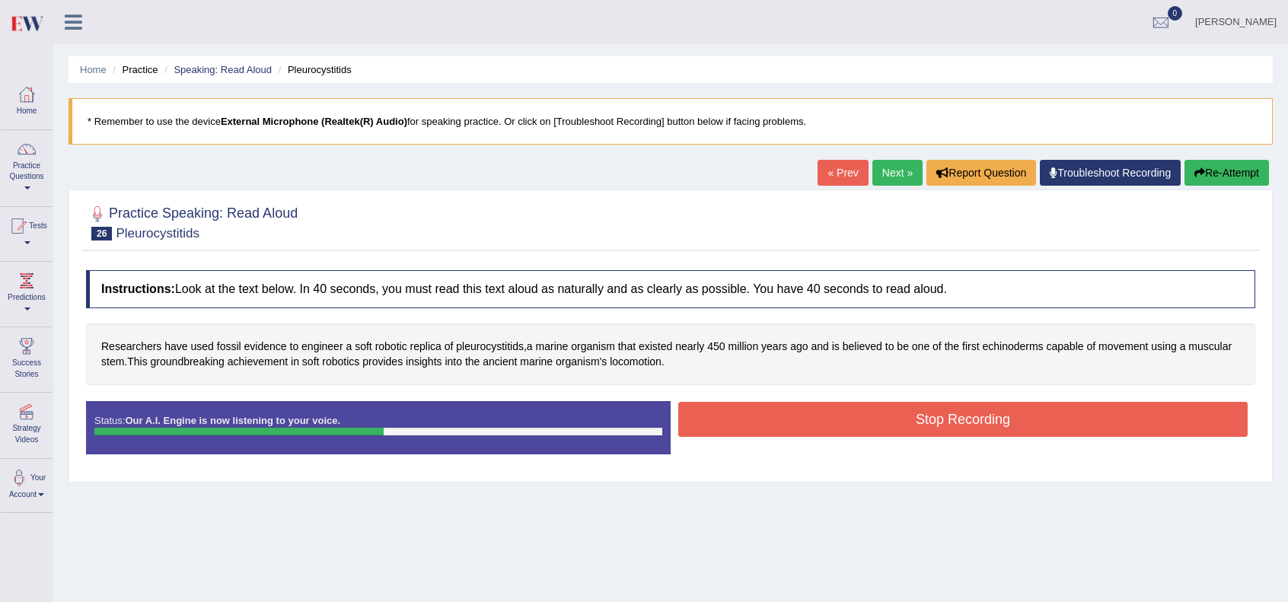
click at [935, 410] on button "Stop Recording" at bounding box center [962, 419] width 569 height 35
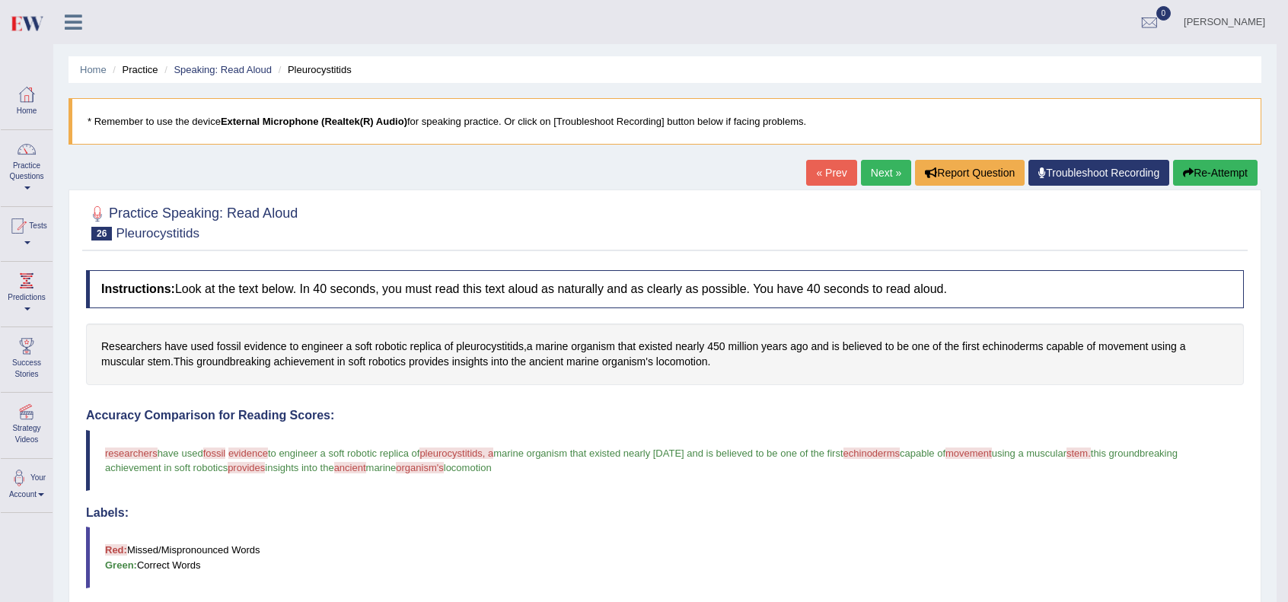
click at [886, 179] on link "Next »" at bounding box center [886, 173] width 50 height 26
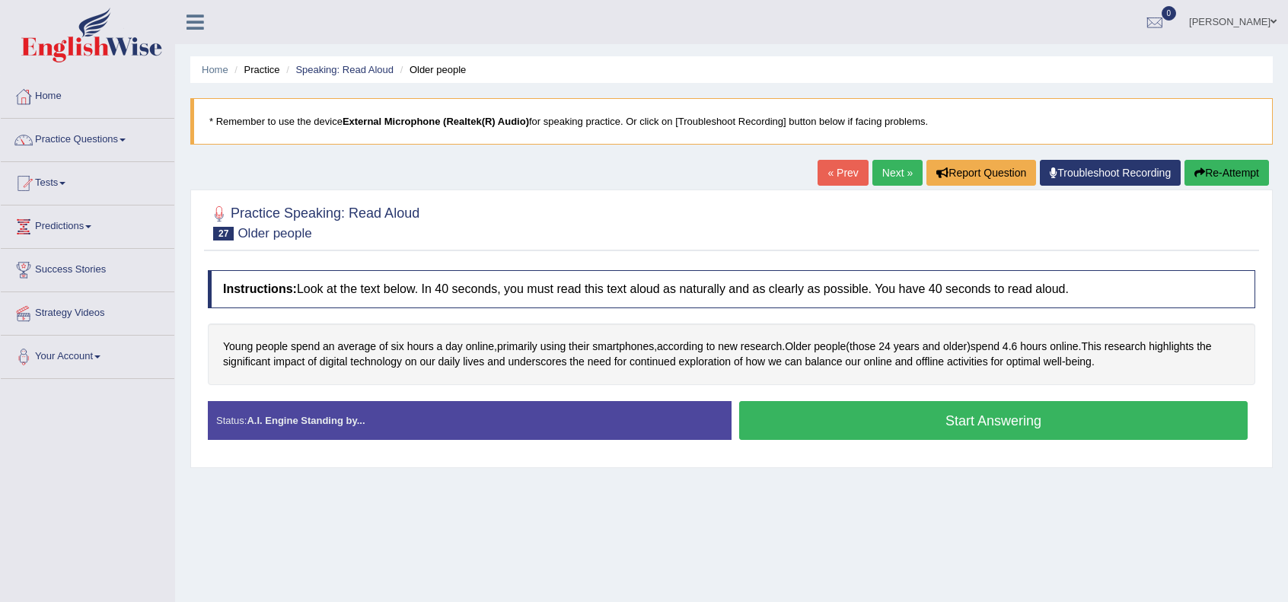
click at [891, 409] on button "Start Answering" at bounding box center [993, 420] width 509 height 39
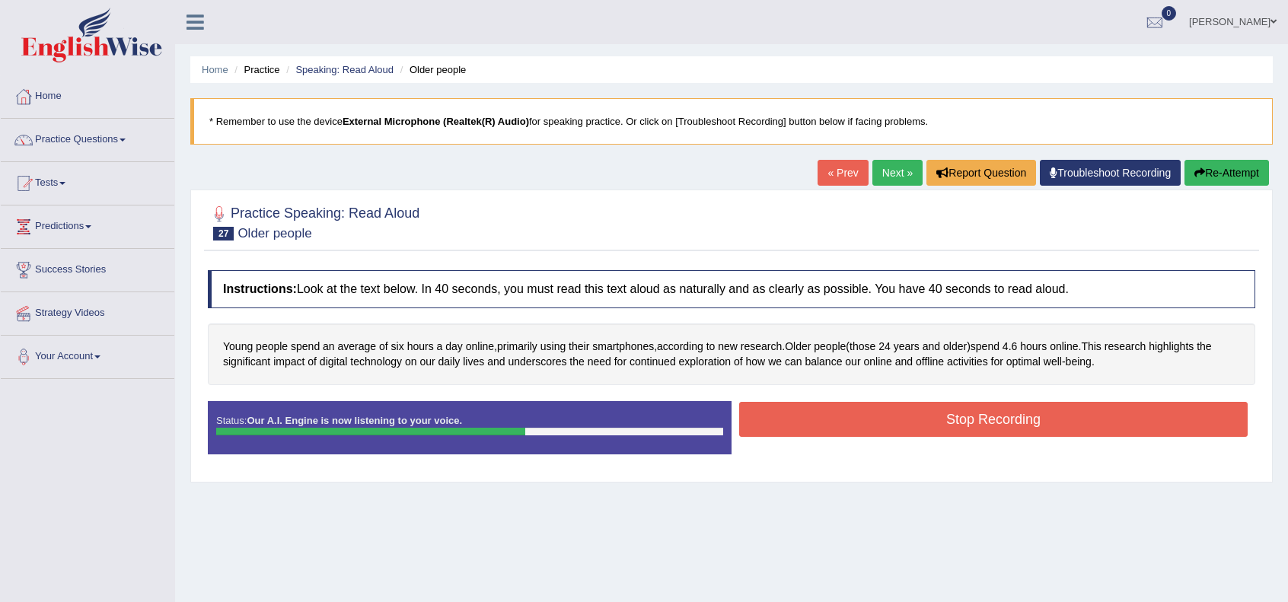
click at [940, 402] on button "Stop Recording" at bounding box center [993, 419] width 509 height 35
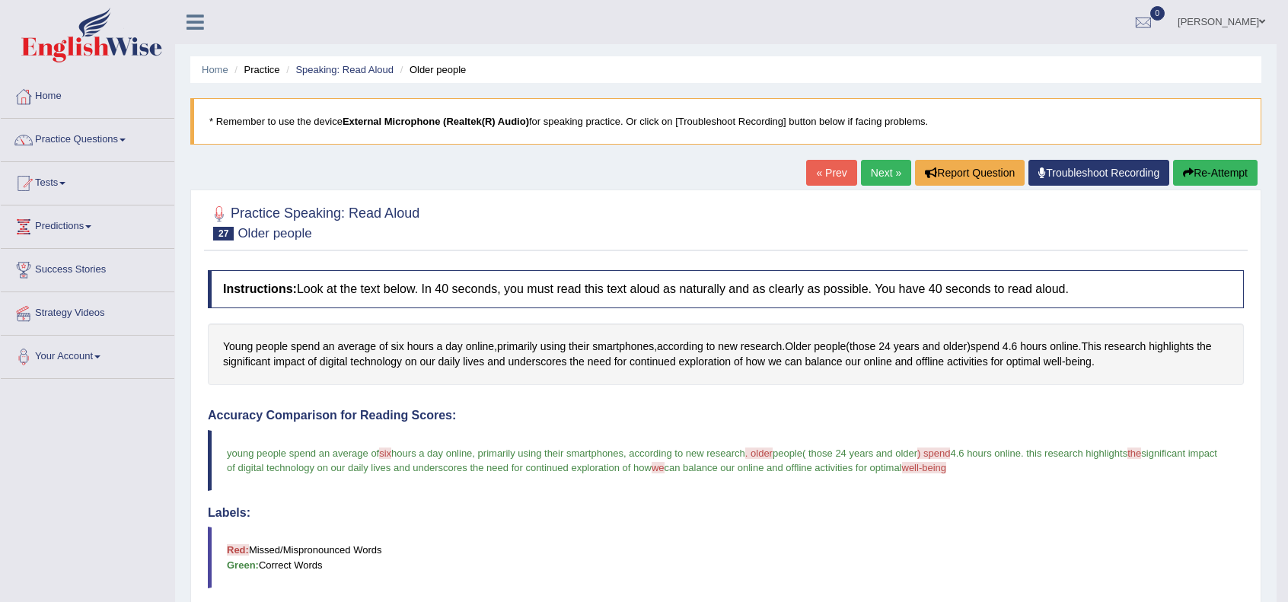
click at [867, 174] on link "Next »" at bounding box center [886, 173] width 50 height 26
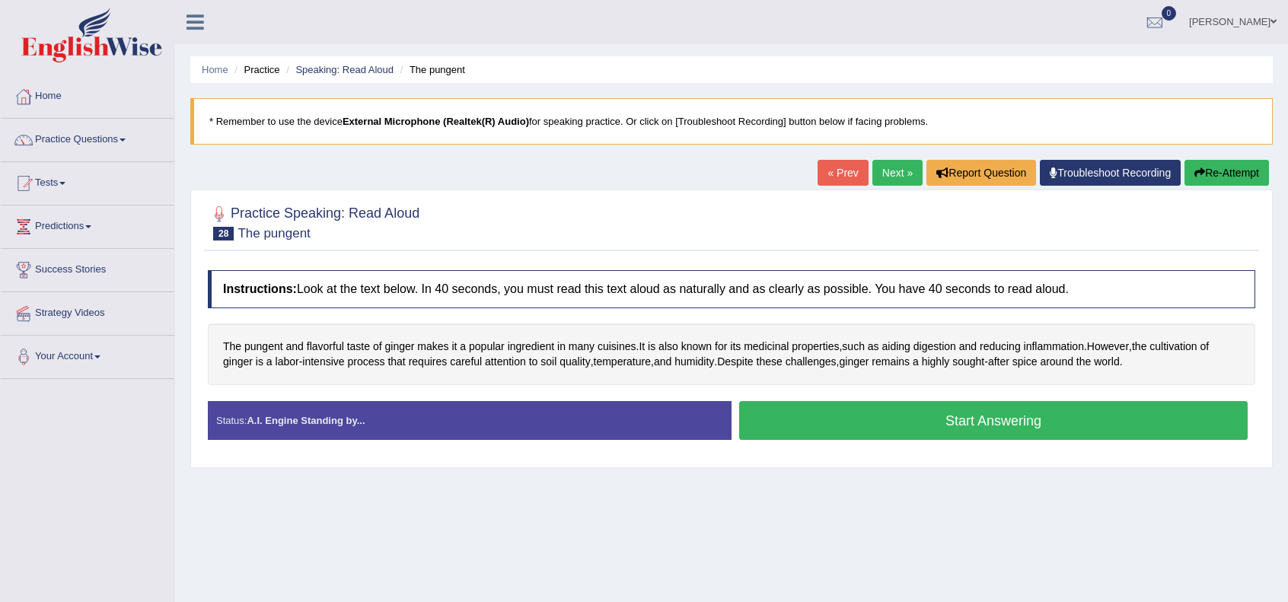
click at [926, 408] on button "Start Answering" at bounding box center [993, 420] width 509 height 39
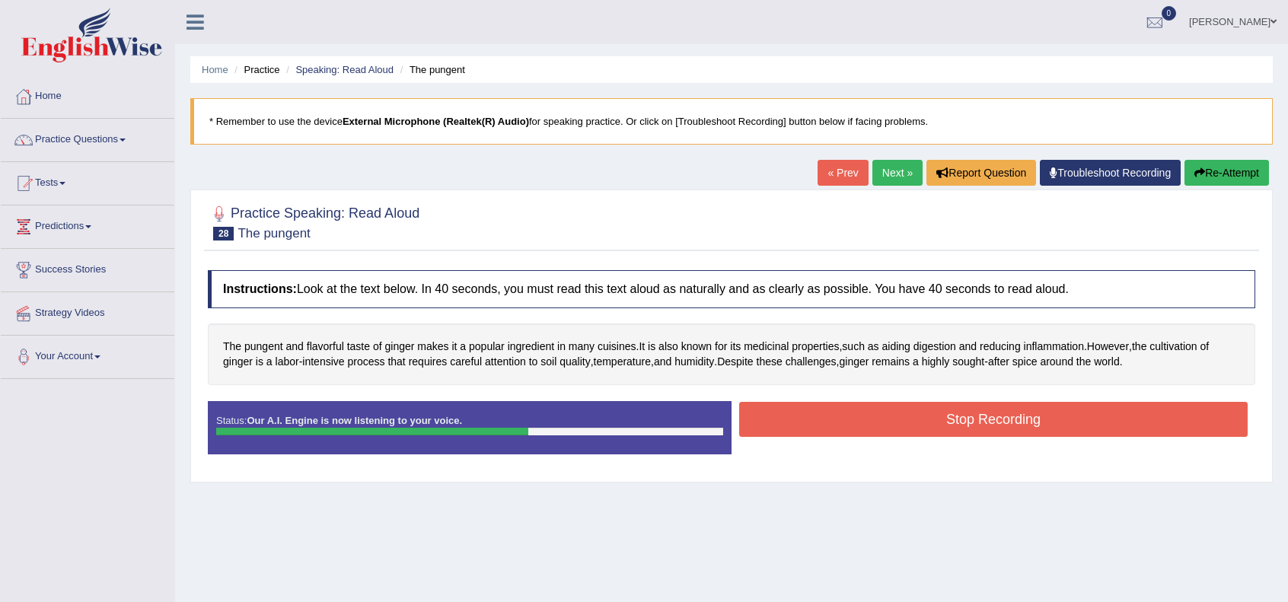
click at [929, 409] on button "Stop Recording" at bounding box center [993, 419] width 509 height 35
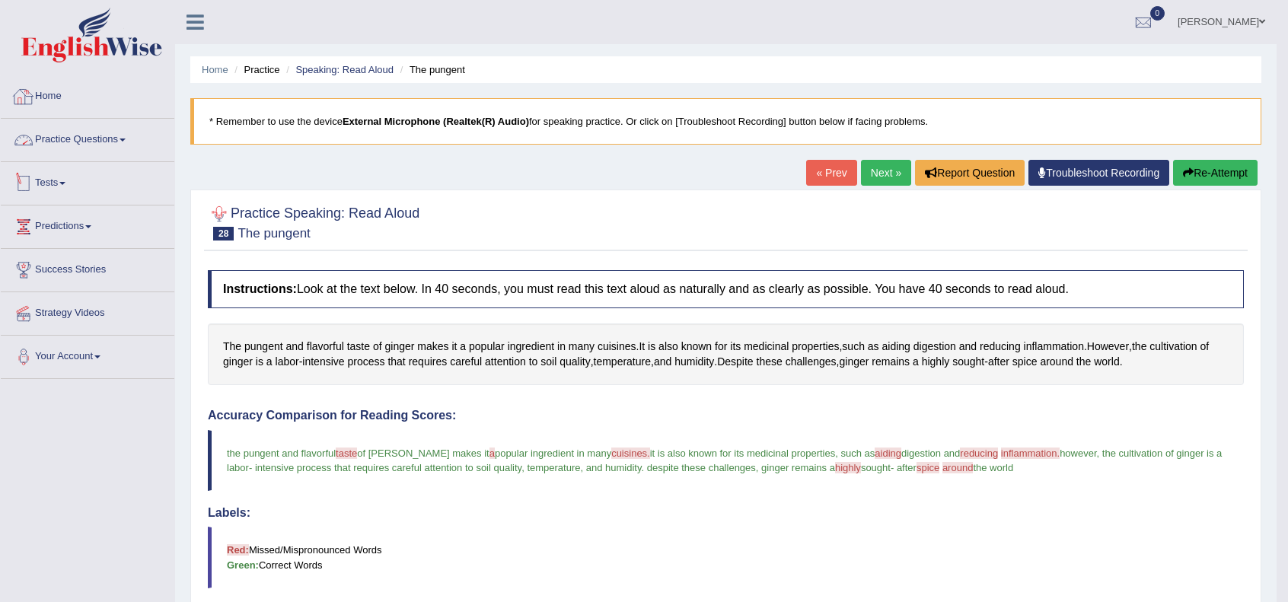
click at [61, 94] on link "Home" at bounding box center [88, 94] width 174 height 38
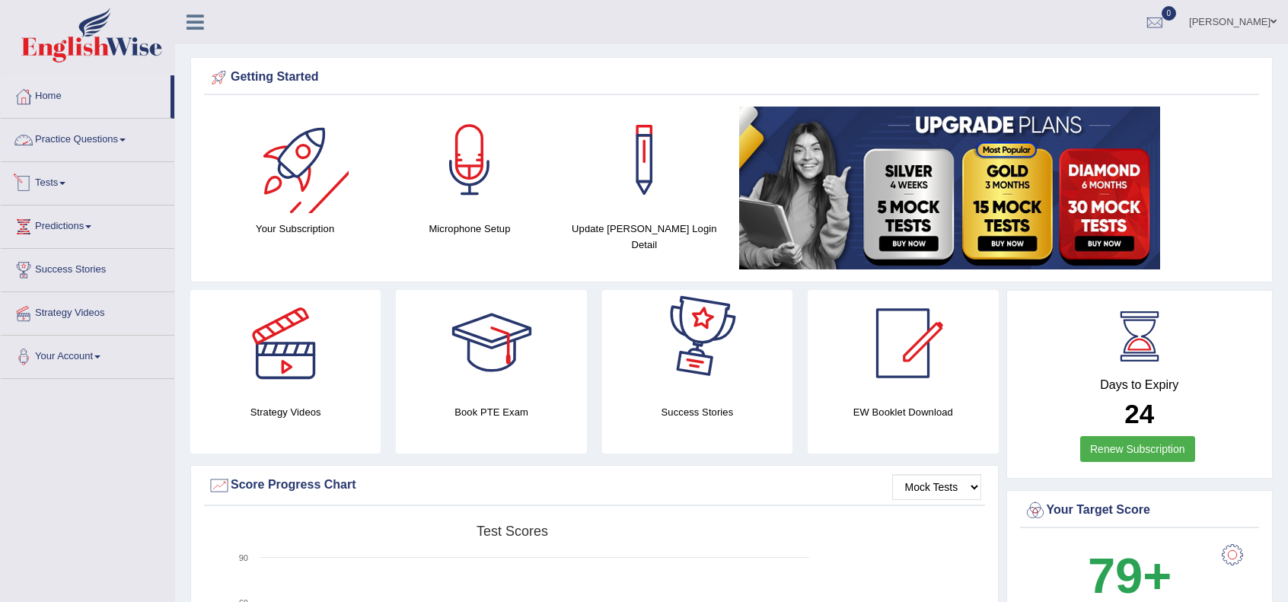
click at [119, 139] on link "Practice Questions" at bounding box center [88, 138] width 174 height 38
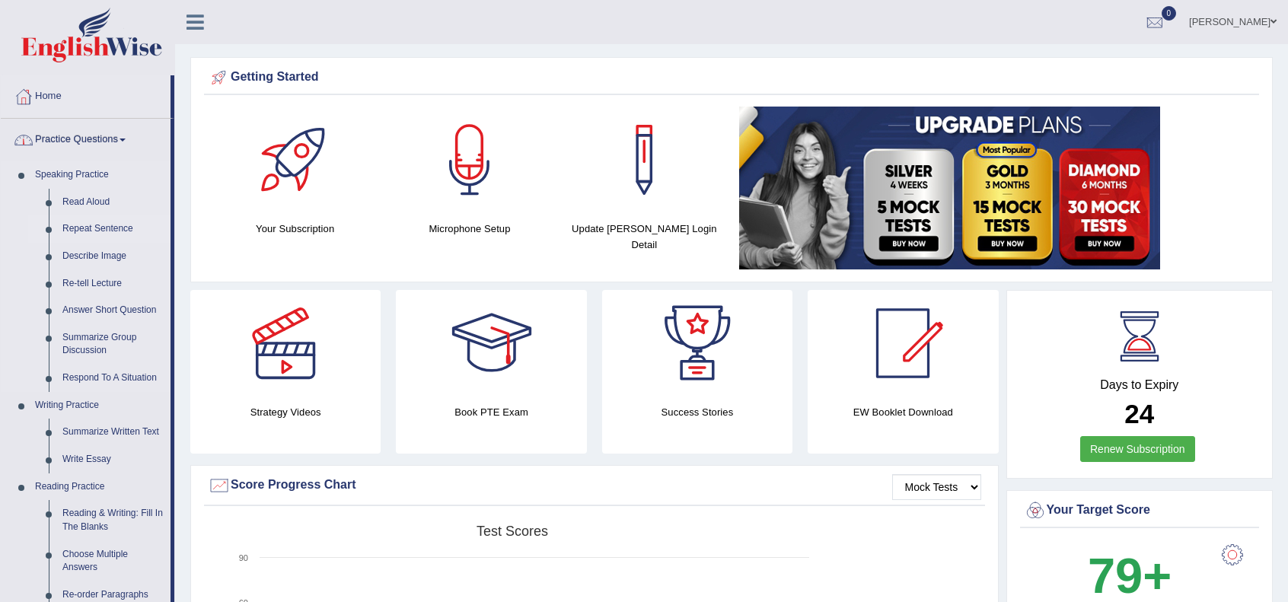
click at [87, 232] on link "Repeat Sentence" at bounding box center [113, 228] width 115 height 27
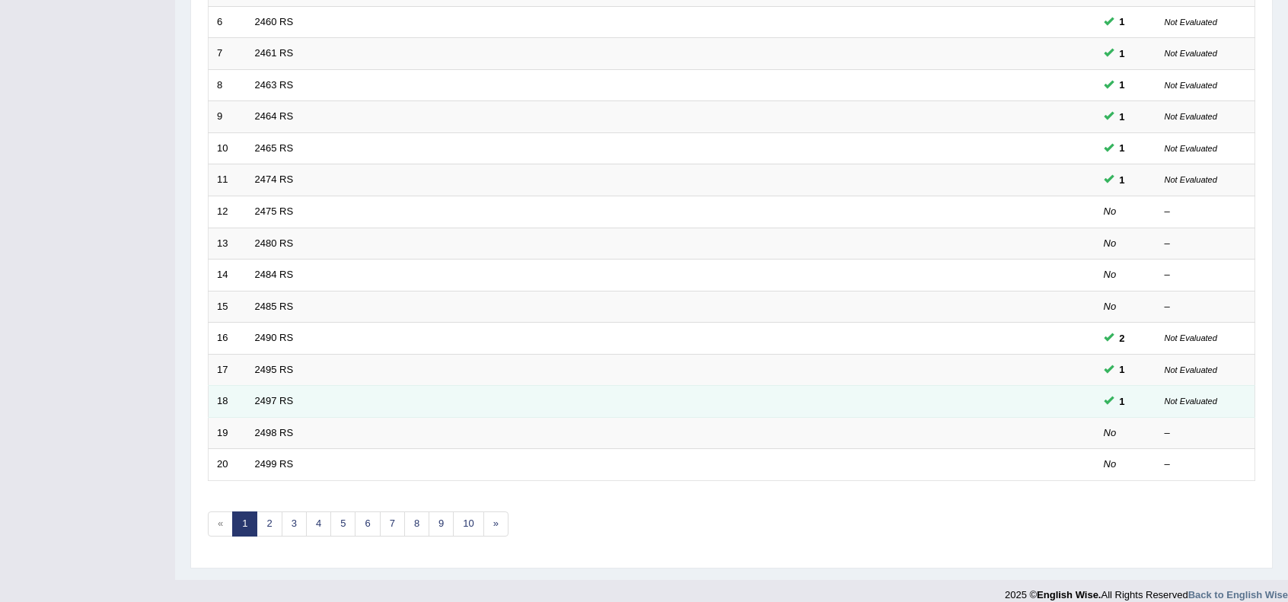
scroll to position [398, 0]
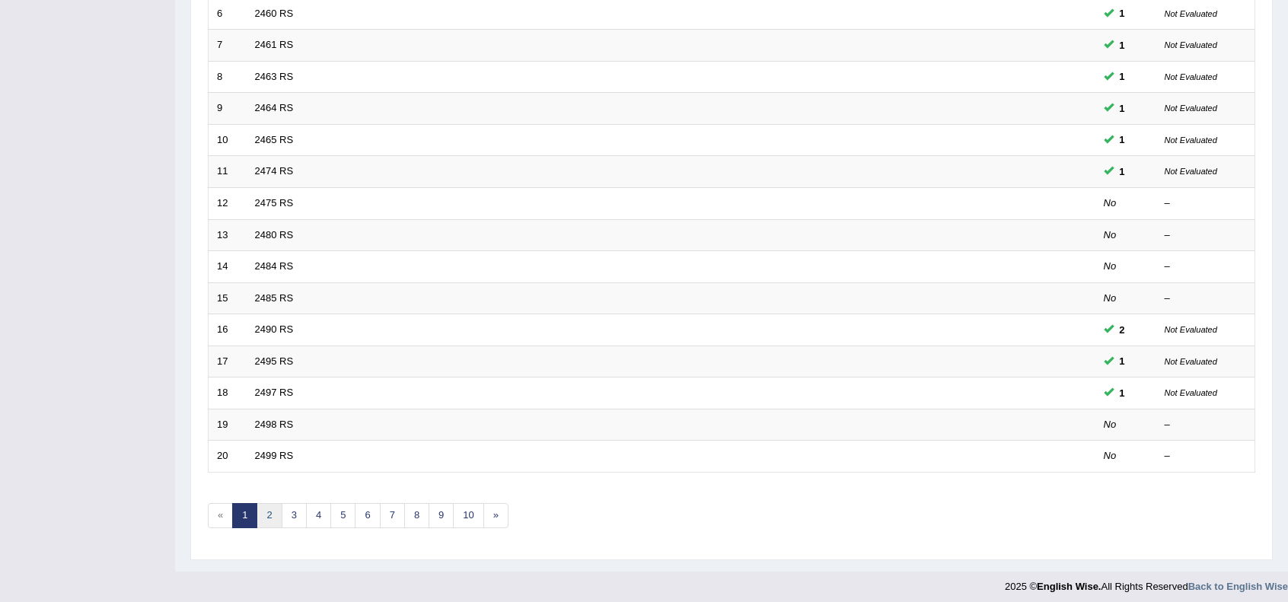
click at [270, 505] on link "2" at bounding box center [269, 515] width 25 height 25
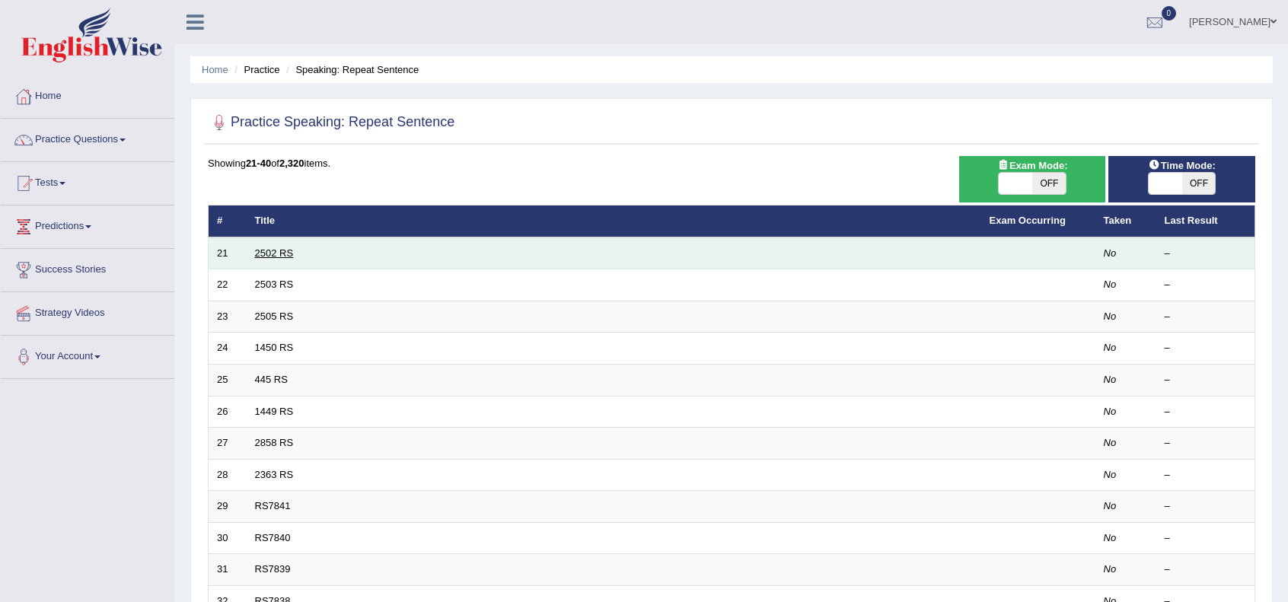
click at [271, 248] on link "2502 RS" at bounding box center [274, 252] width 39 height 11
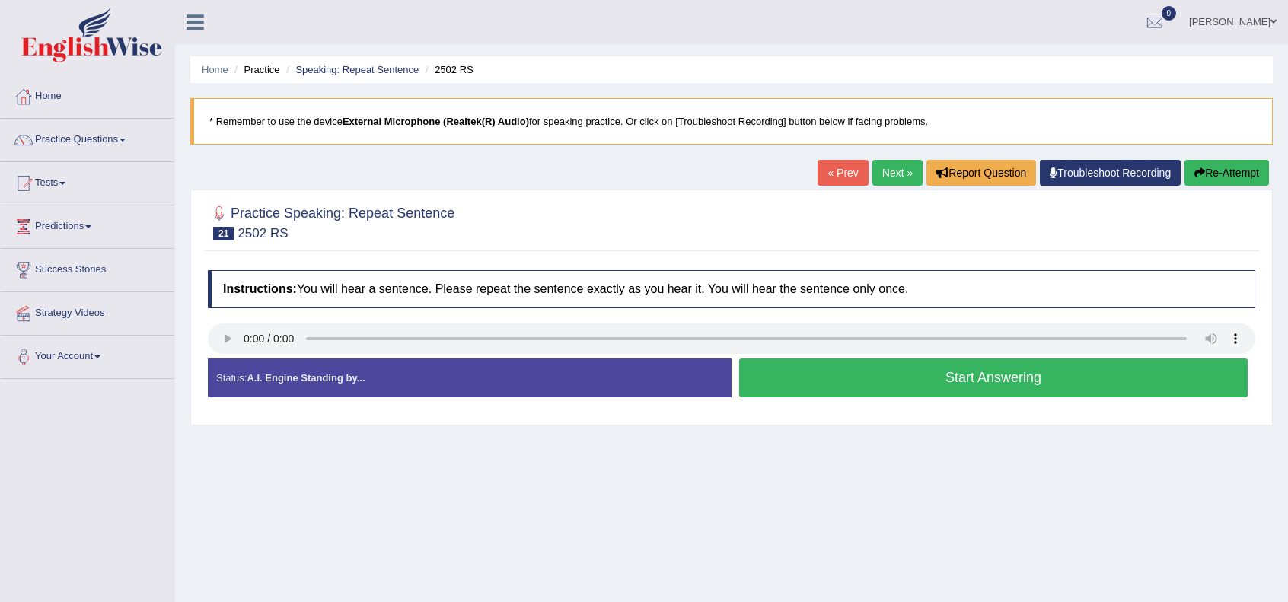
click at [850, 372] on button "Start Answering" at bounding box center [993, 378] width 509 height 39
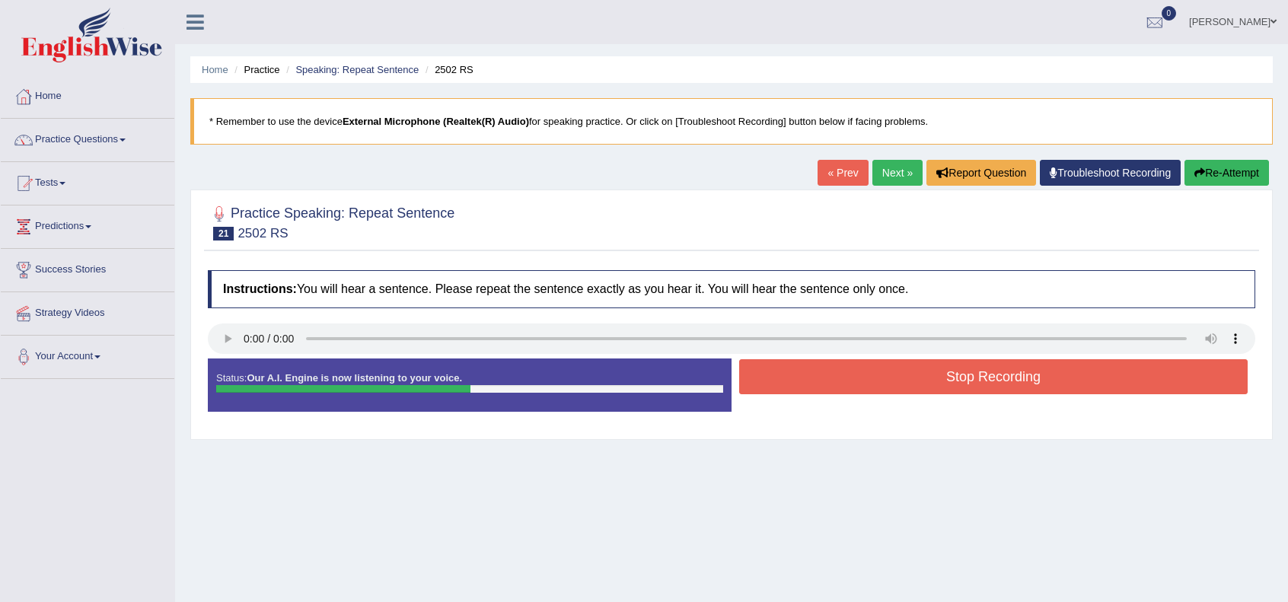
click at [850, 372] on button "Stop Recording" at bounding box center [993, 376] width 509 height 35
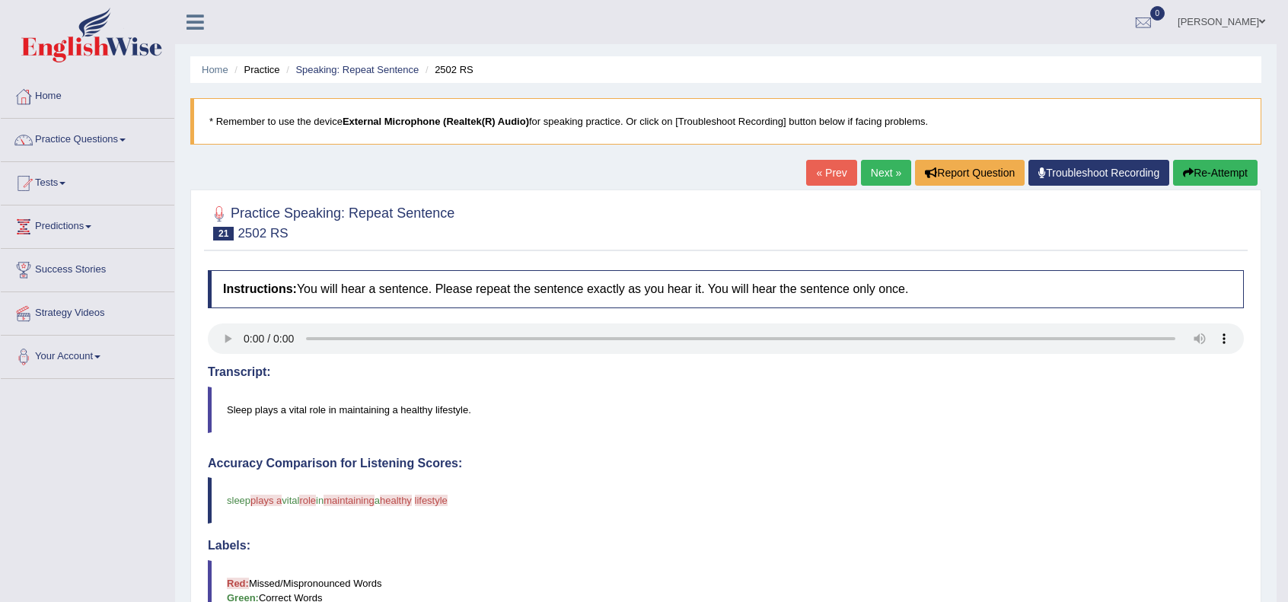
click at [1229, 167] on button "Re-Attempt" at bounding box center [1215, 173] width 84 height 26
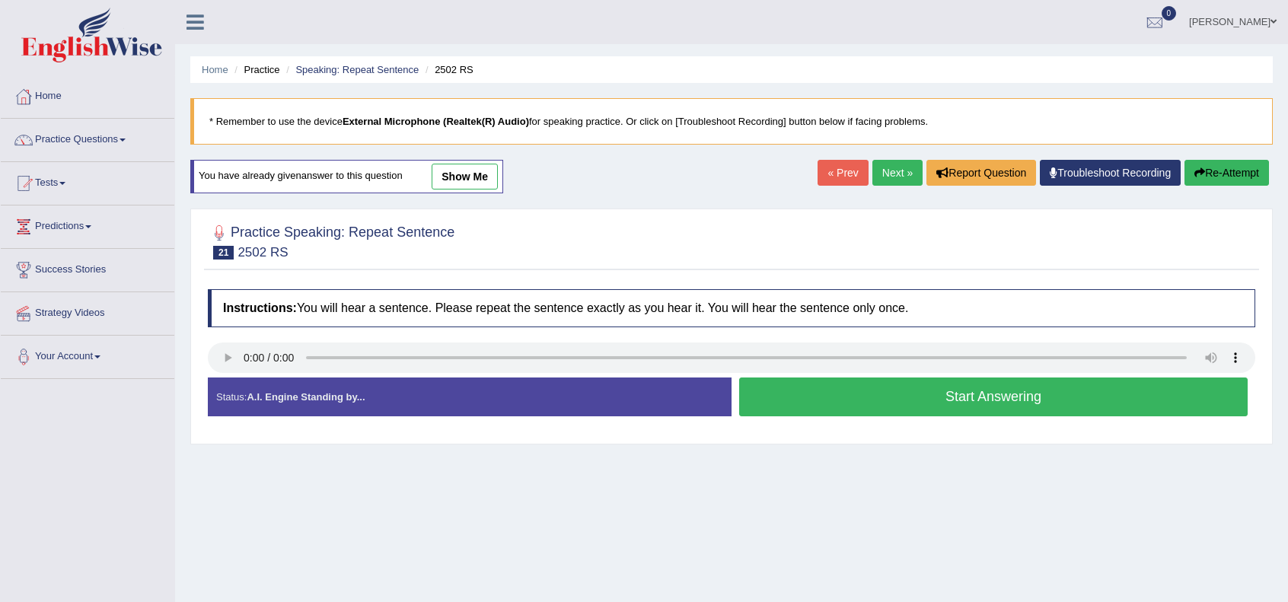
click at [834, 386] on button "Start Answering" at bounding box center [993, 397] width 509 height 39
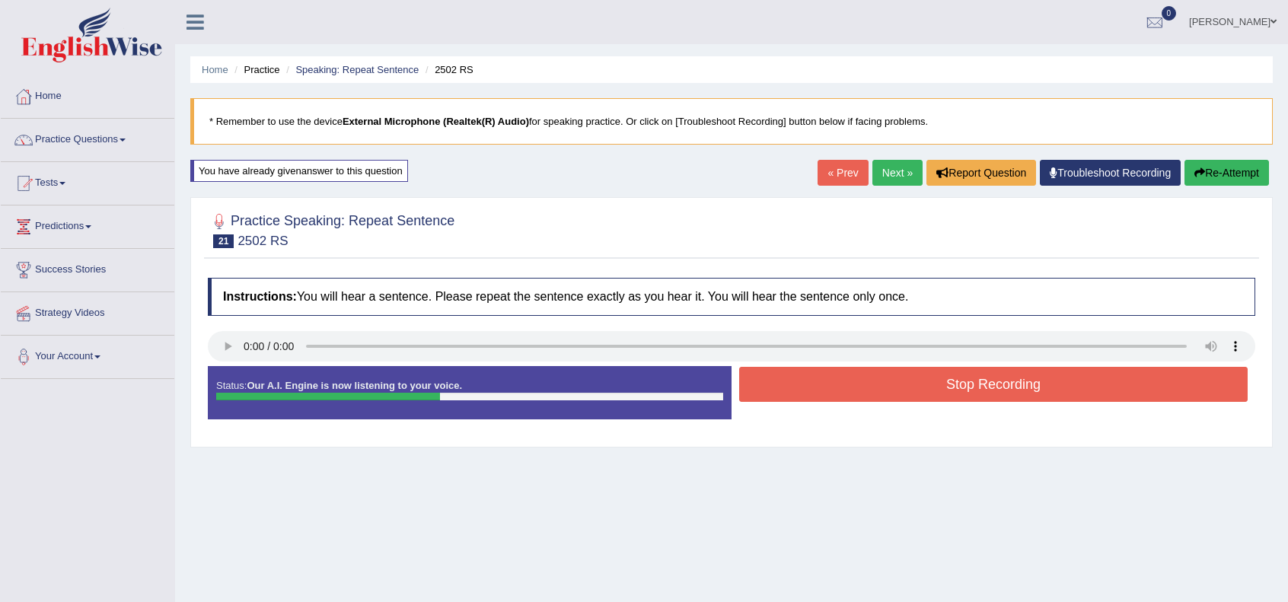
click at [837, 386] on button "Stop Recording" at bounding box center [993, 384] width 509 height 35
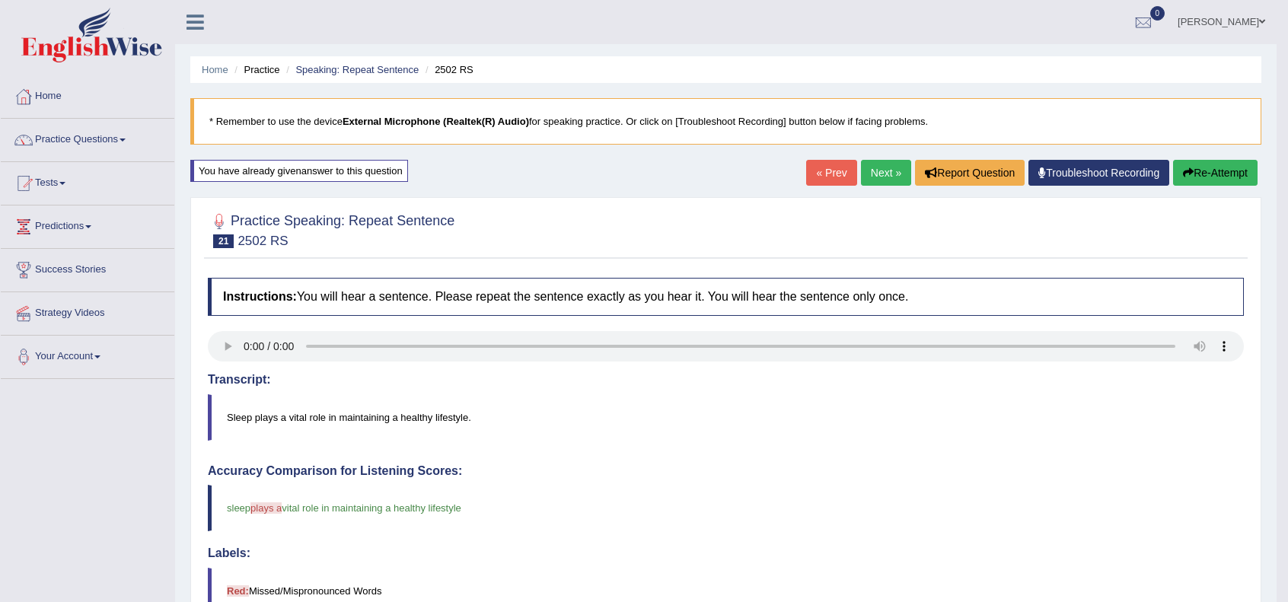
click at [880, 170] on link "Next »" at bounding box center [886, 173] width 50 height 26
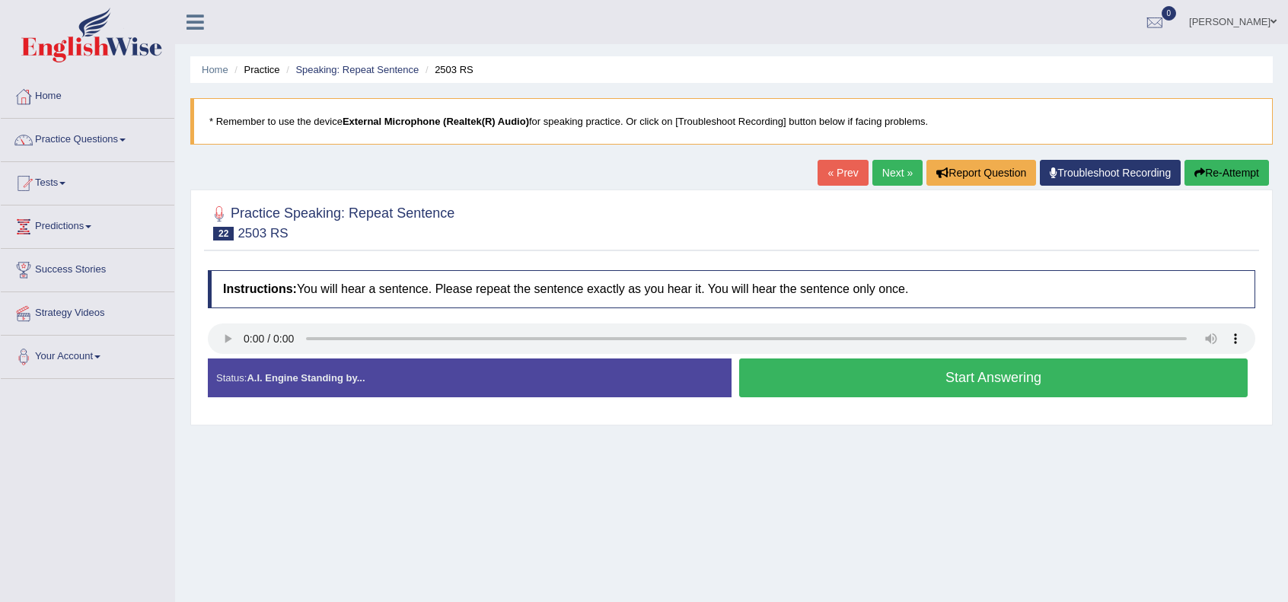
click at [754, 362] on button "Start Answering" at bounding box center [993, 378] width 509 height 39
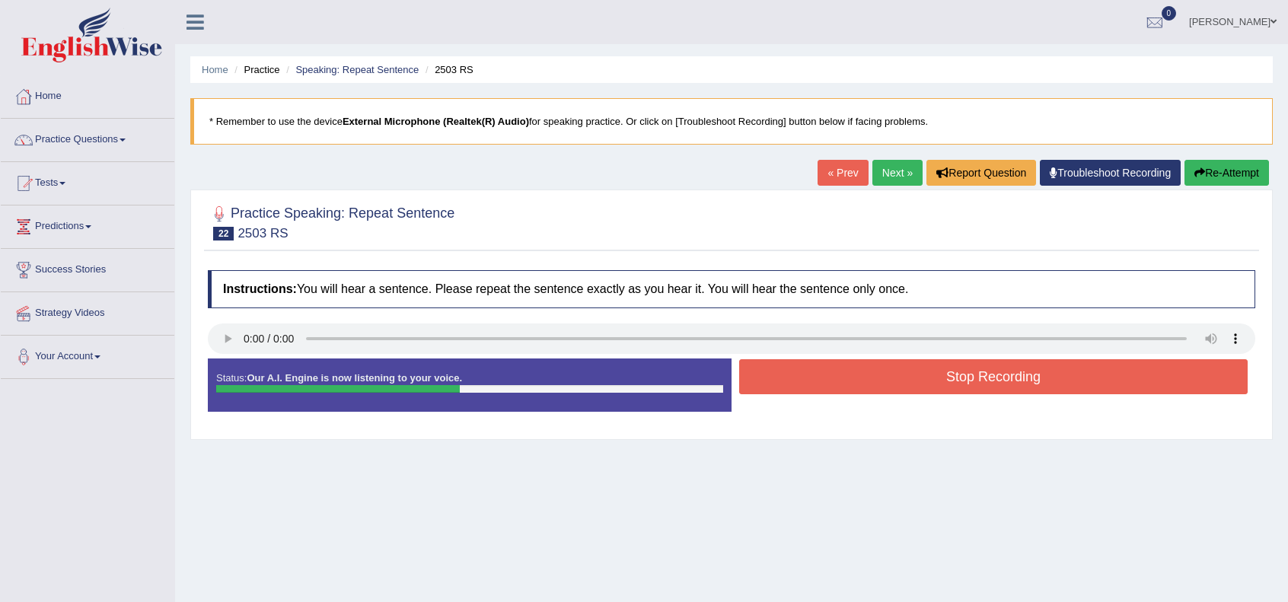
click at [754, 362] on button "Stop Recording" at bounding box center [993, 376] width 509 height 35
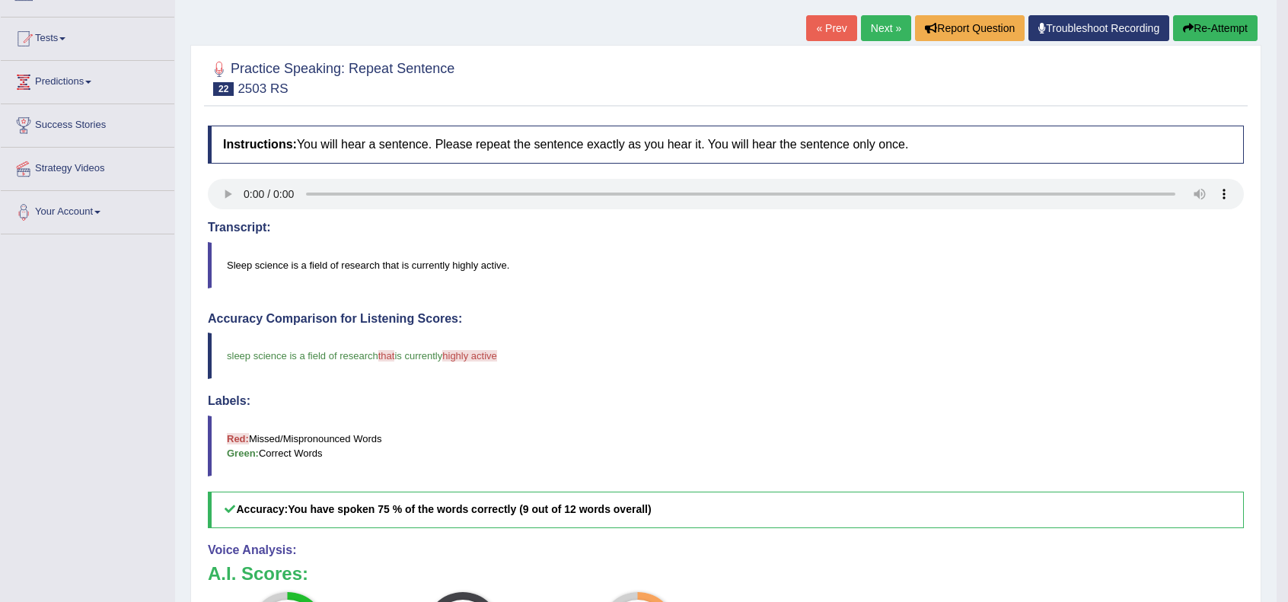
scroll to position [117, 0]
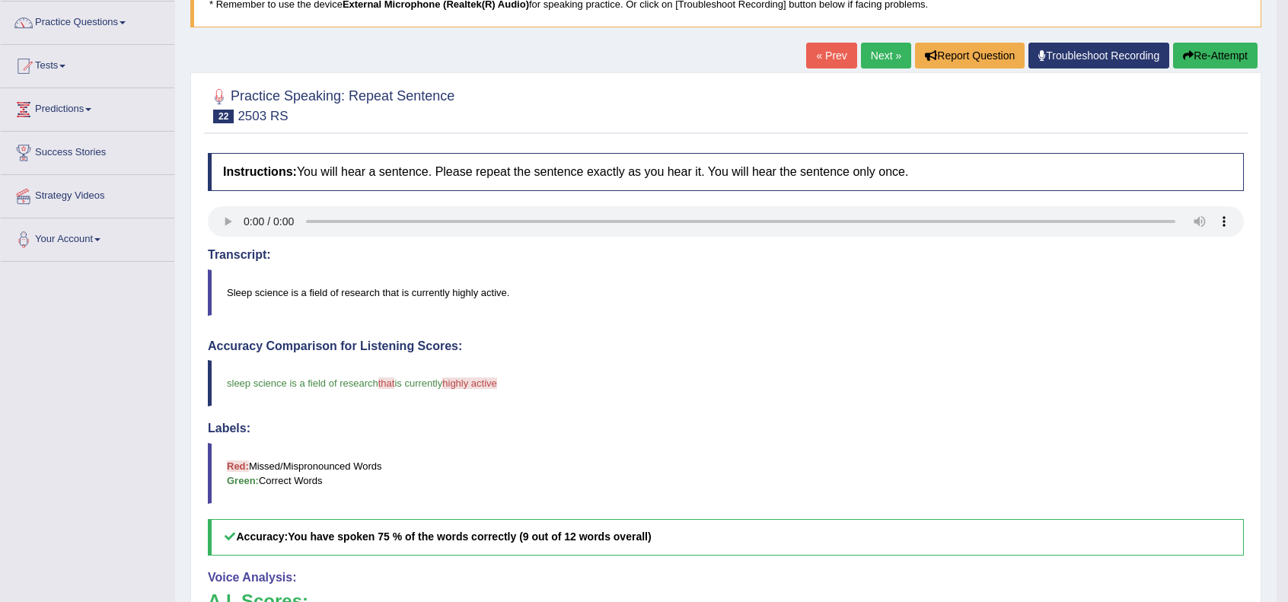
click at [871, 53] on link "Next »" at bounding box center [886, 56] width 50 height 26
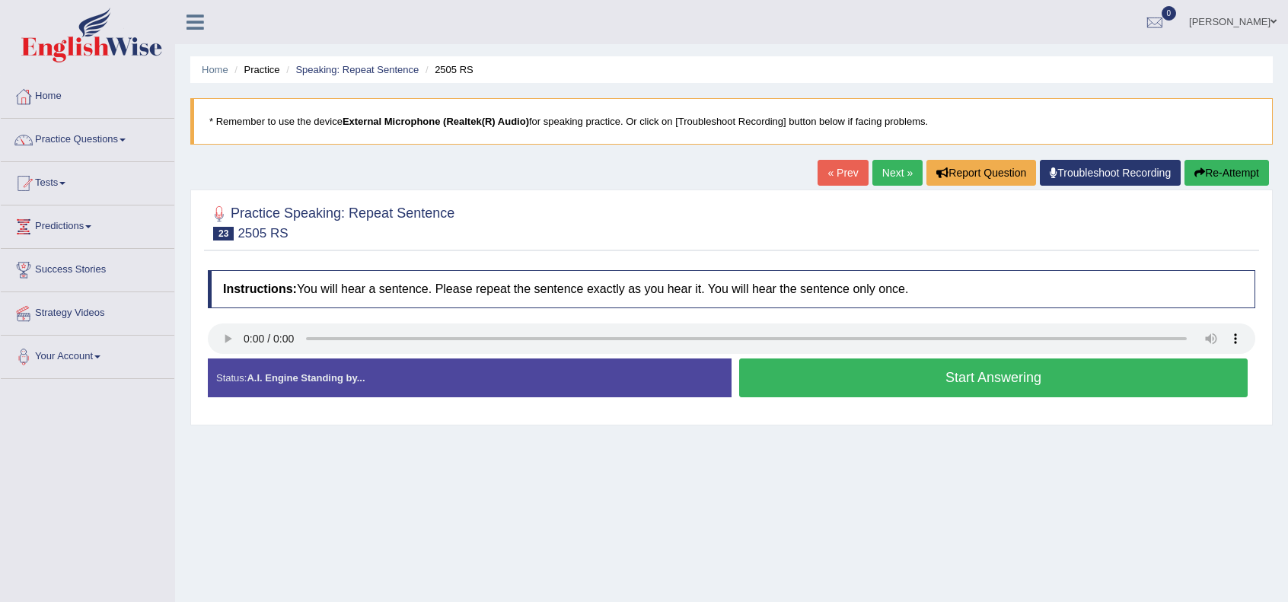
click at [1027, 383] on button "Start Answering" at bounding box center [993, 378] width 509 height 39
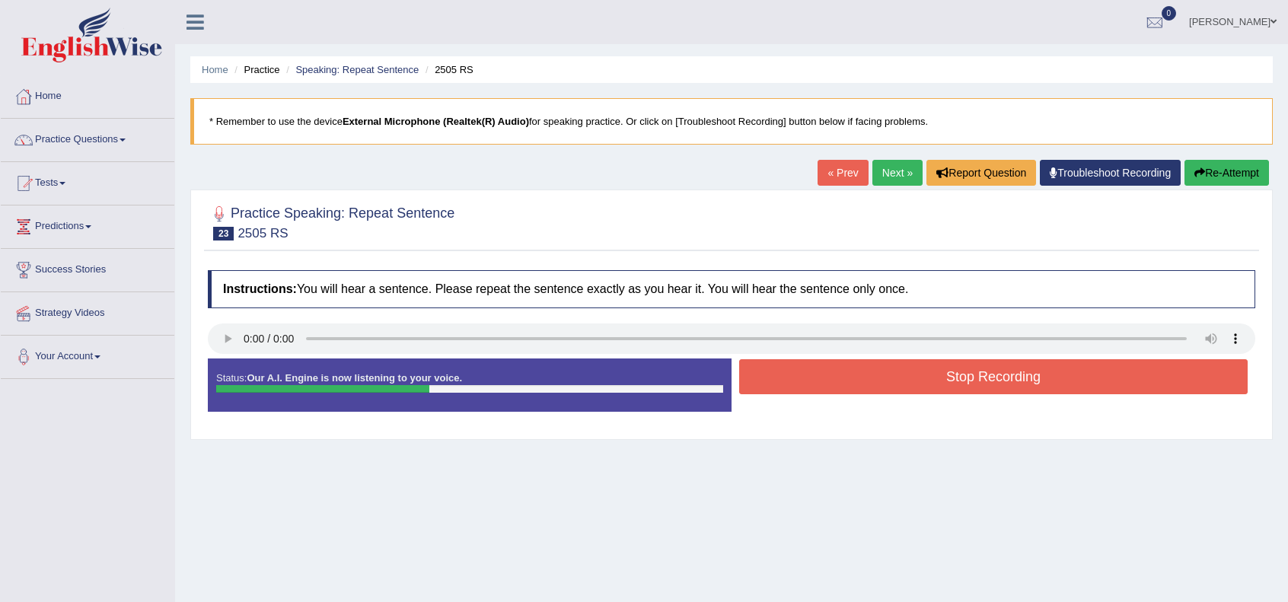
click at [1031, 382] on button "Stop Recording" at bounding box center [993, 376] width 509 height 35
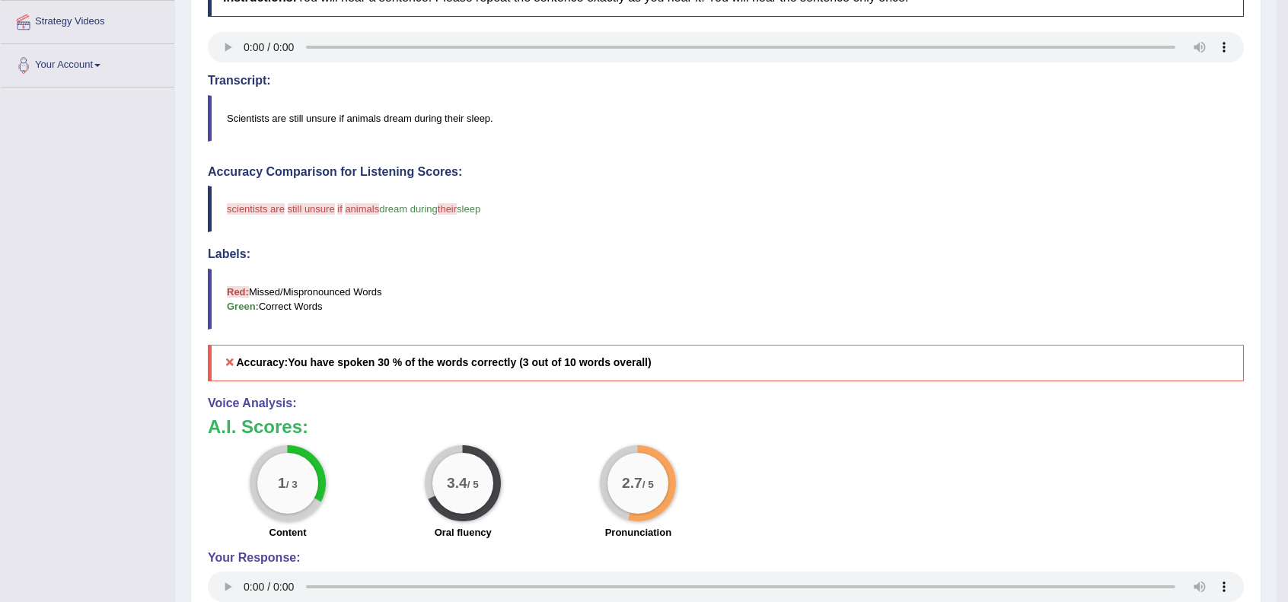
scroll to position [67, 0]
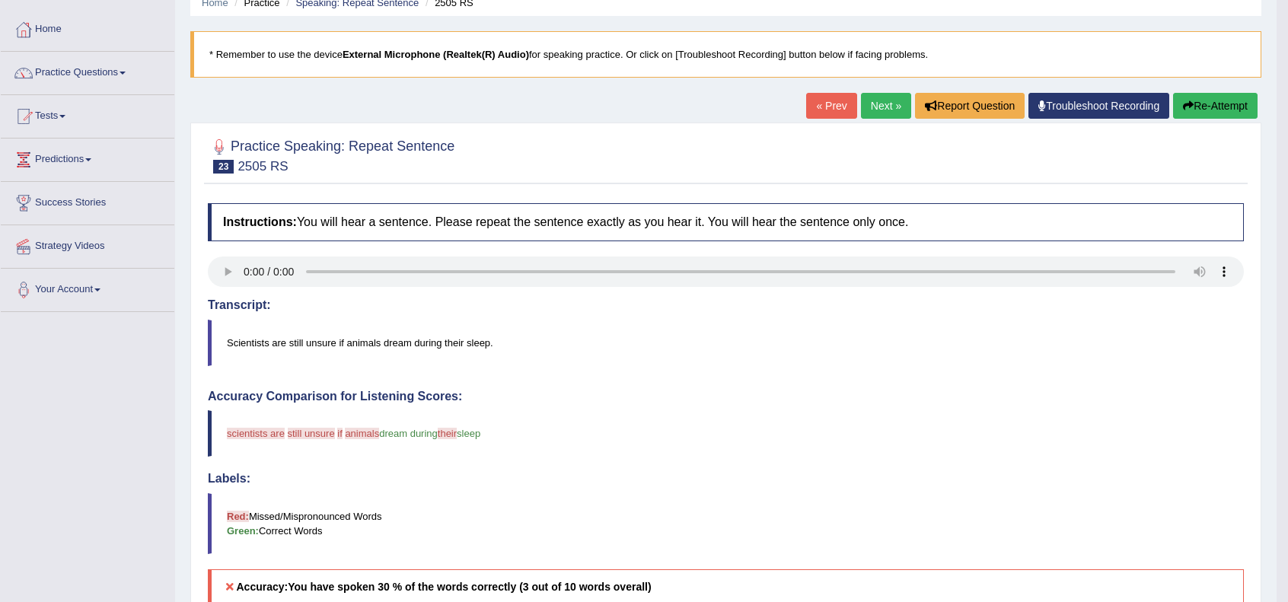
click at [880, 102] on link "Next »" at bounding box center [886, 106] width 50 height 26
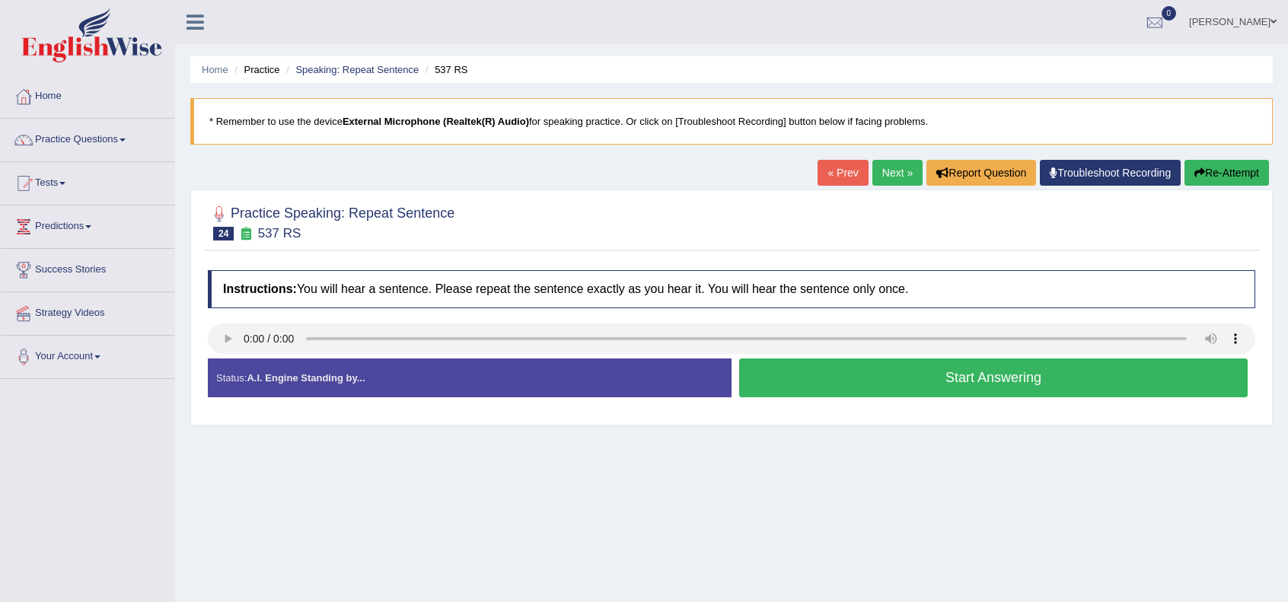
click at [901, 383] on button "Start Answering" at bounding box center [993, 378] width 509 height 39
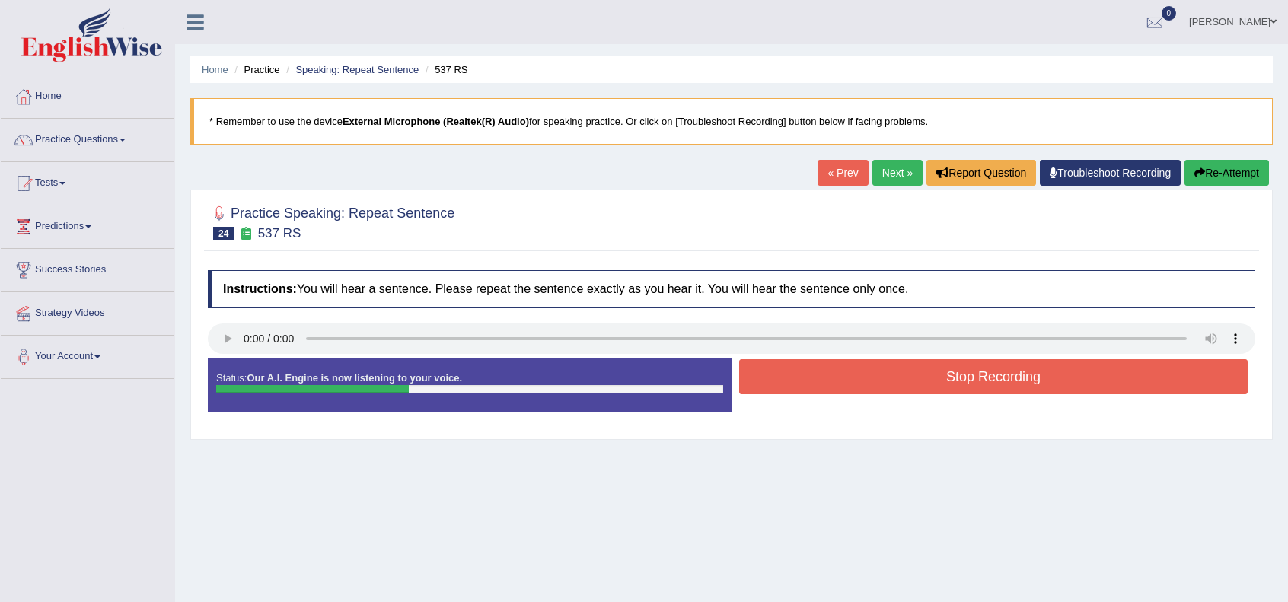
click at [901, 383] on button "Stop Recording" at bounding box center [993, 376] width 509 height 35
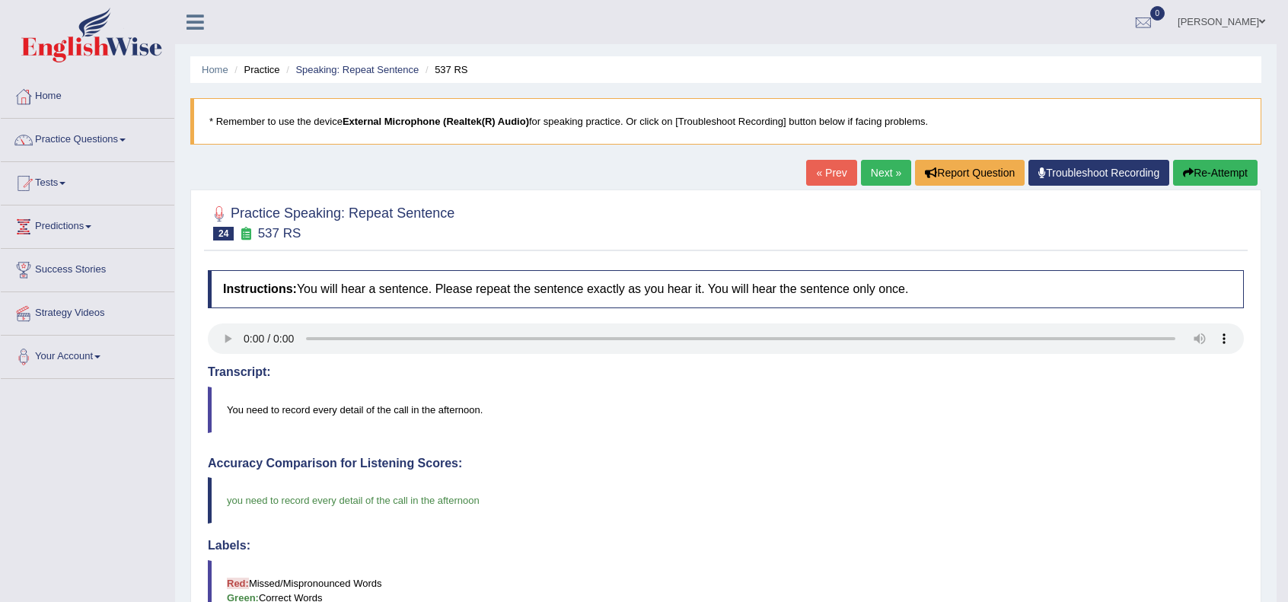
click at [878, 171] on link "Next »" at bounding box center [886, 173] width 50 height 26
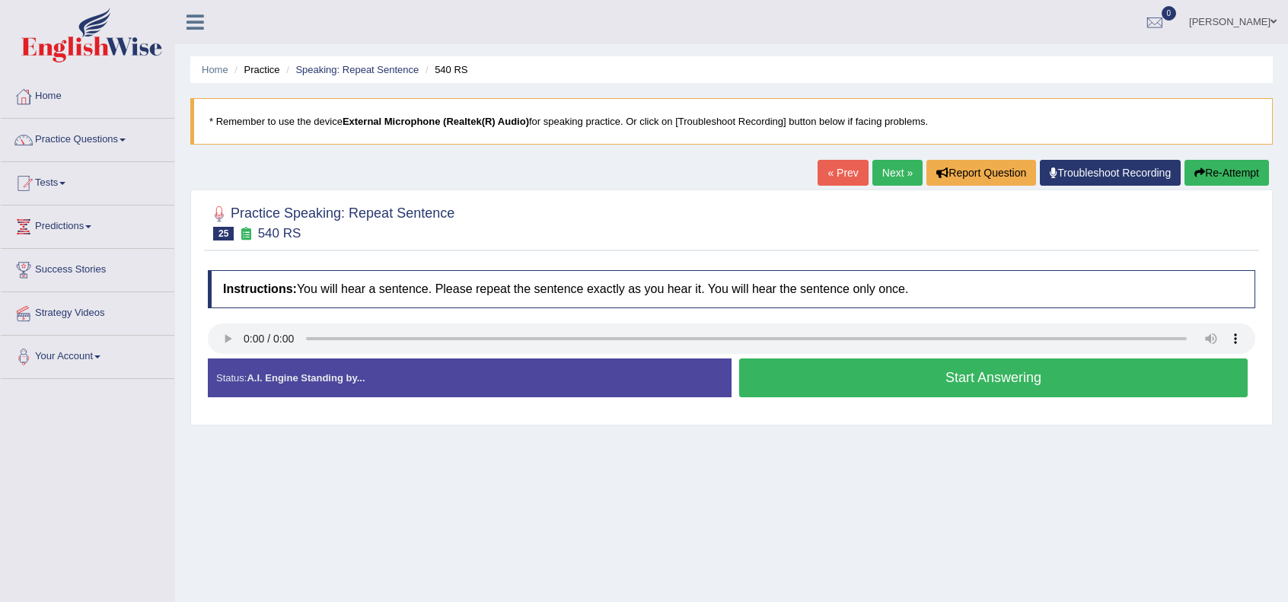
click at [854, 383] on button "Start Answering" at bounding box center [993, 378] width 509 height 39
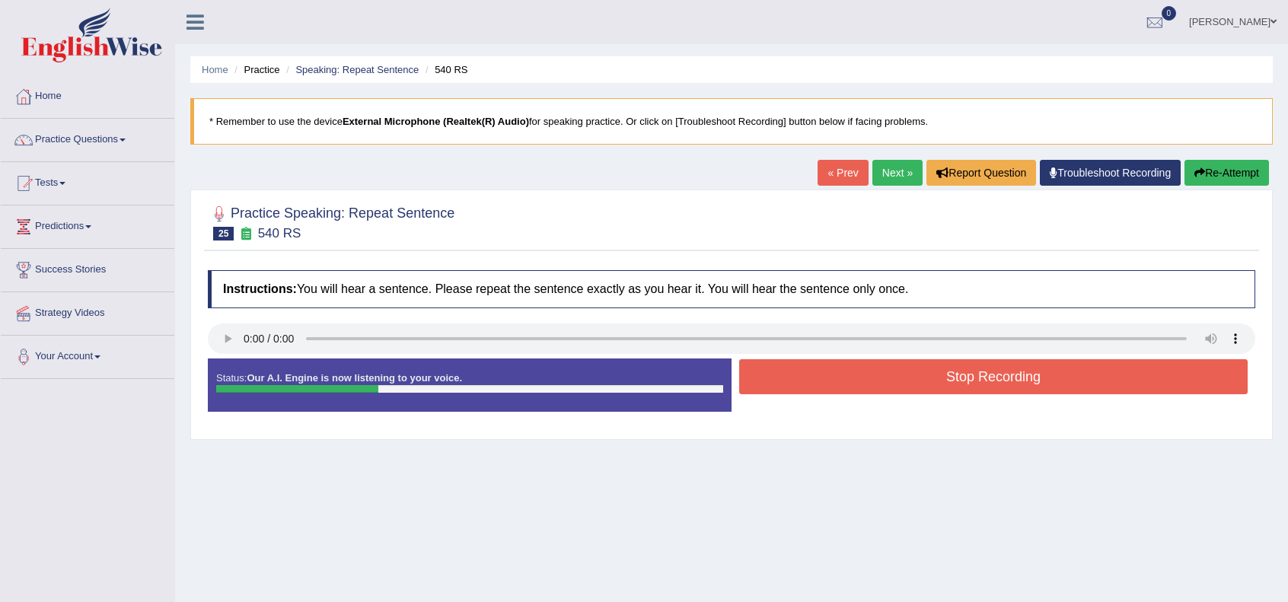
click at [854, 383] on button "Stop Recording" at bounding box center [993, 376] width 509 height 35
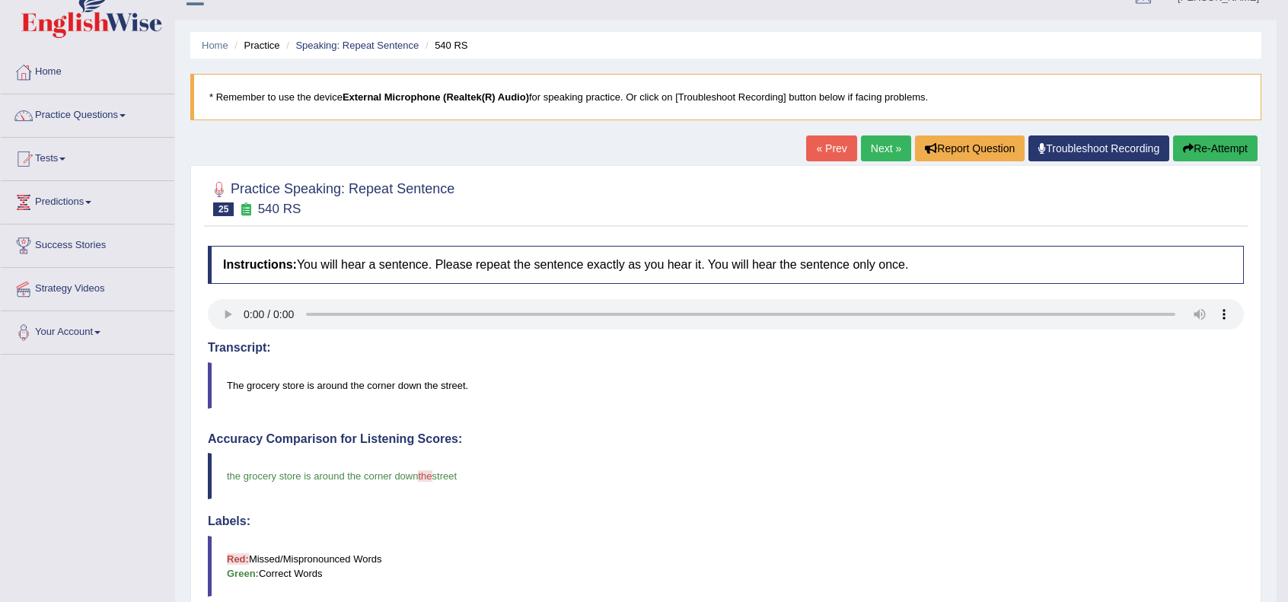
scroll to position [23, 0]
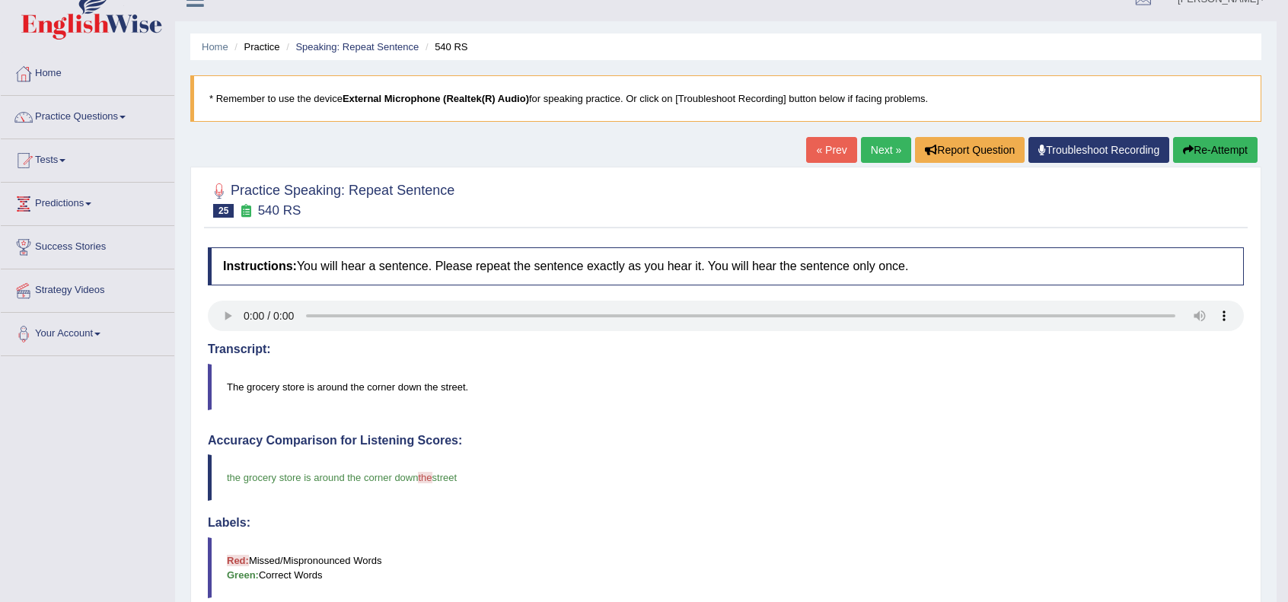
click at [884, 153] on link "Next »" at bounding box center [886, 150] width 50 height 26
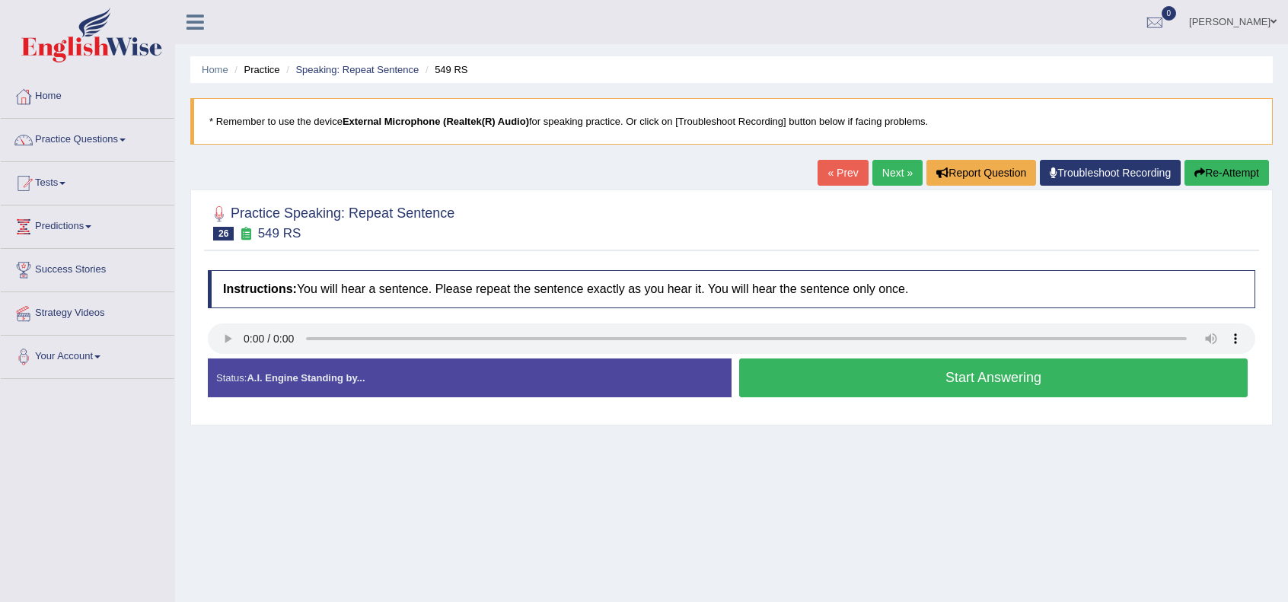
scroll to position [91, 0]
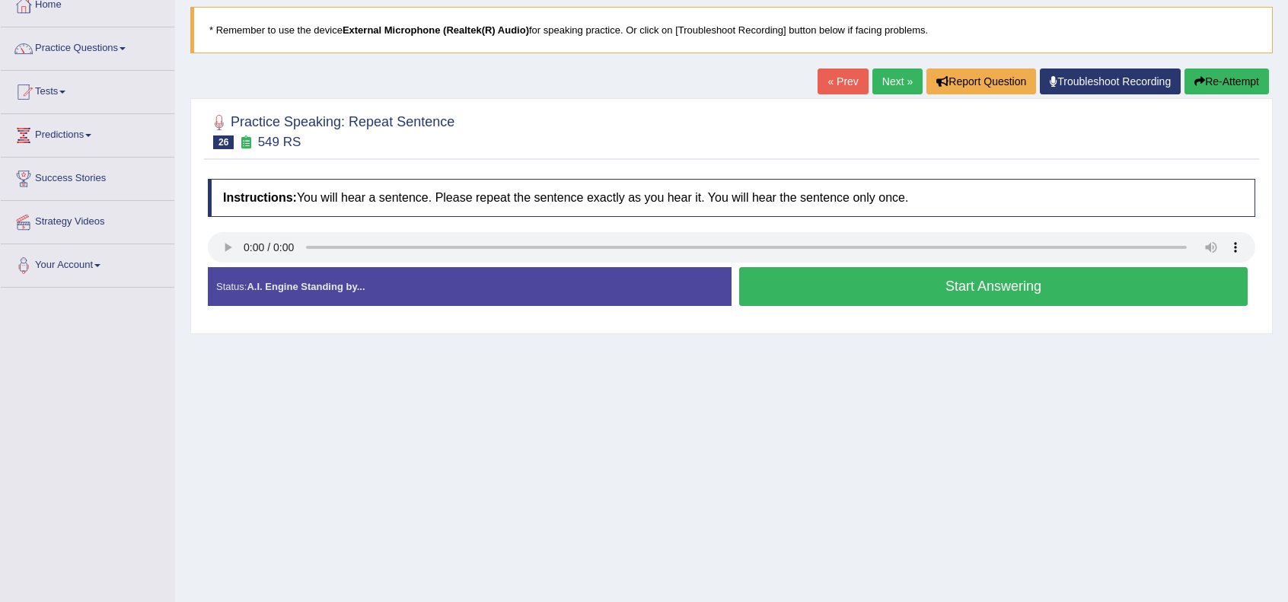
click at [901, 293] on button "Start Answering" at bounding box center [993, 286] width 509 height 39
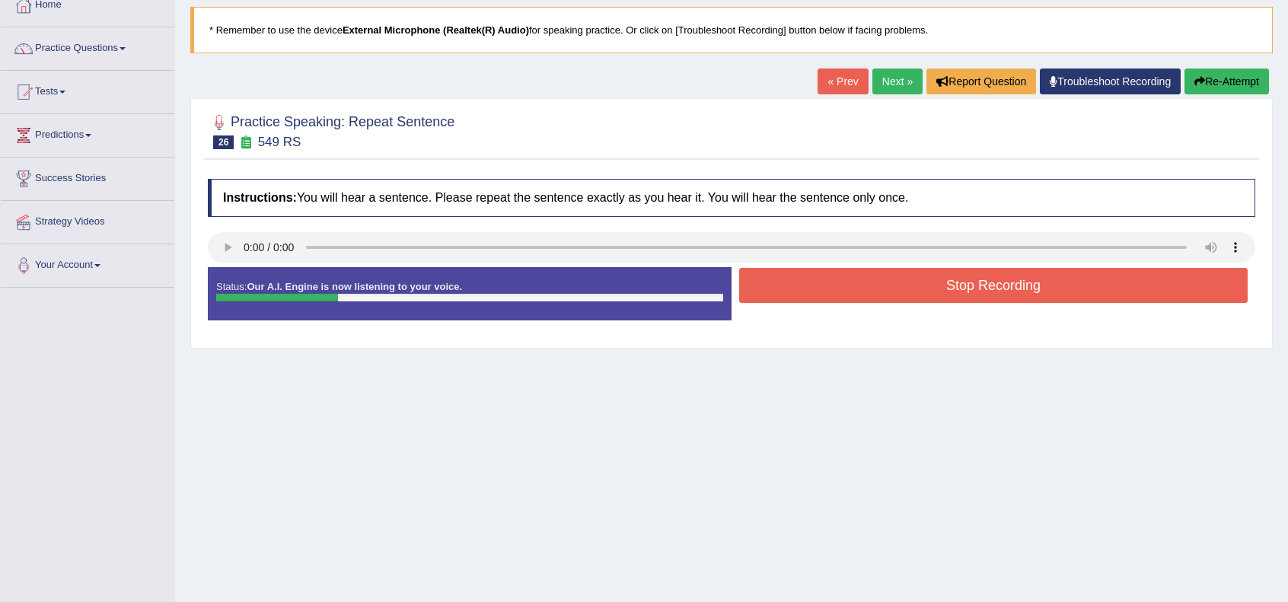
click at [901, 293] on button "Stop Recording" at bounding box center [993, 285] width 509 height 35
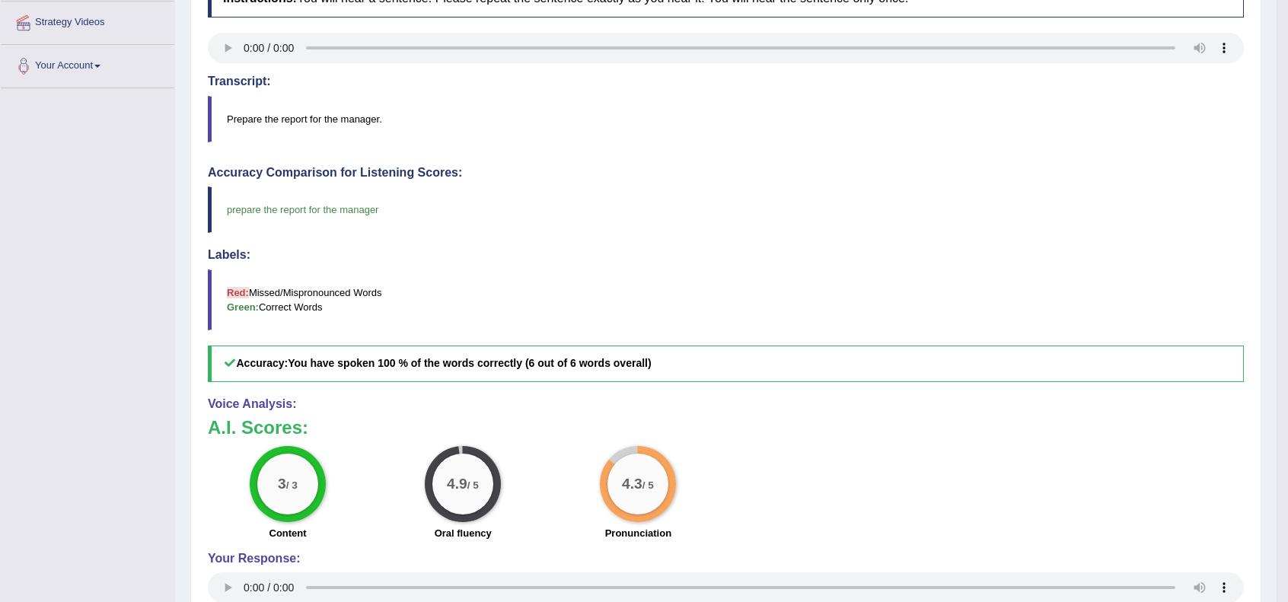
scroll to position [0, 0]
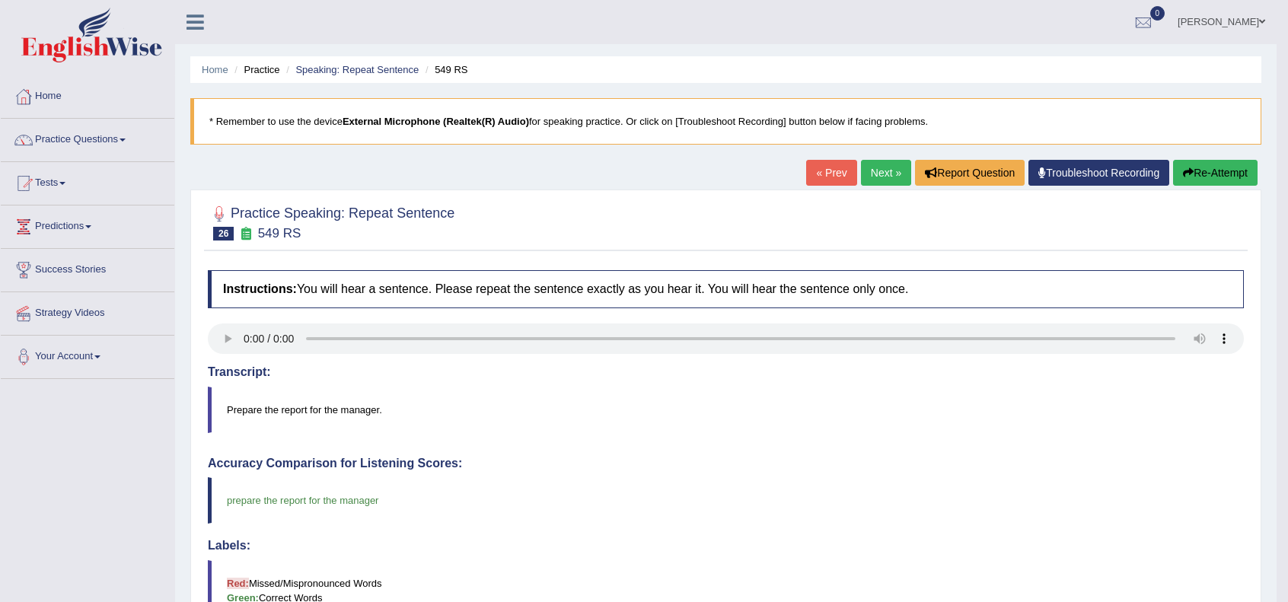
click at [887, 173] on link "Next »" at bounding box center [886, 173] width 50 height 26
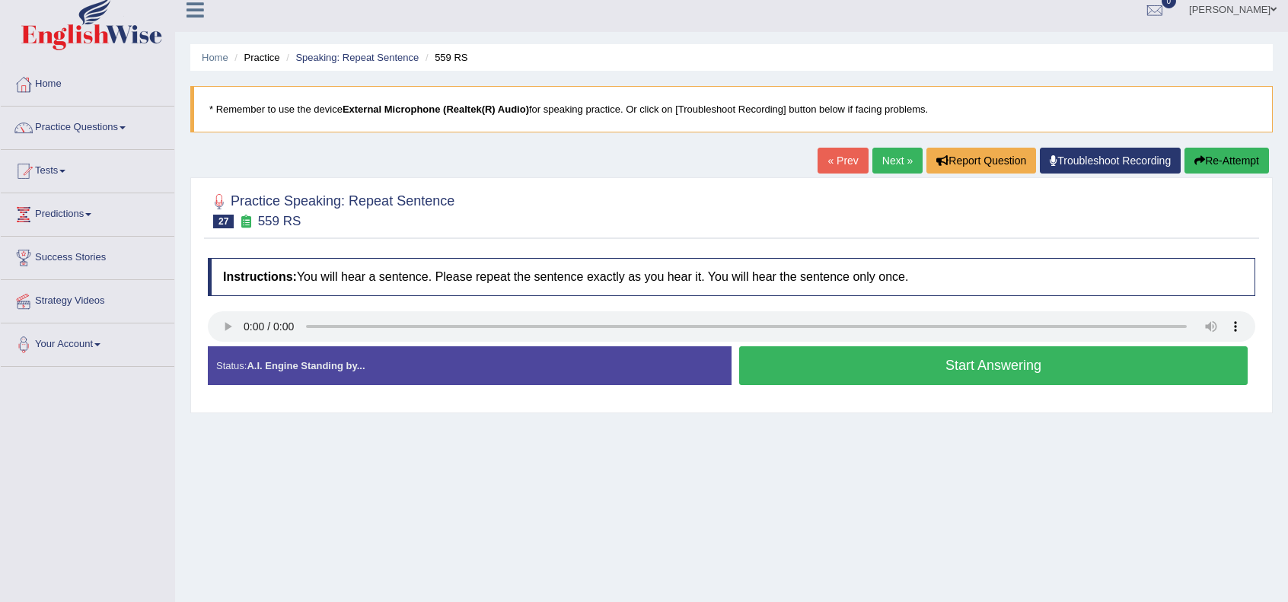
scroll to position [50, 0]
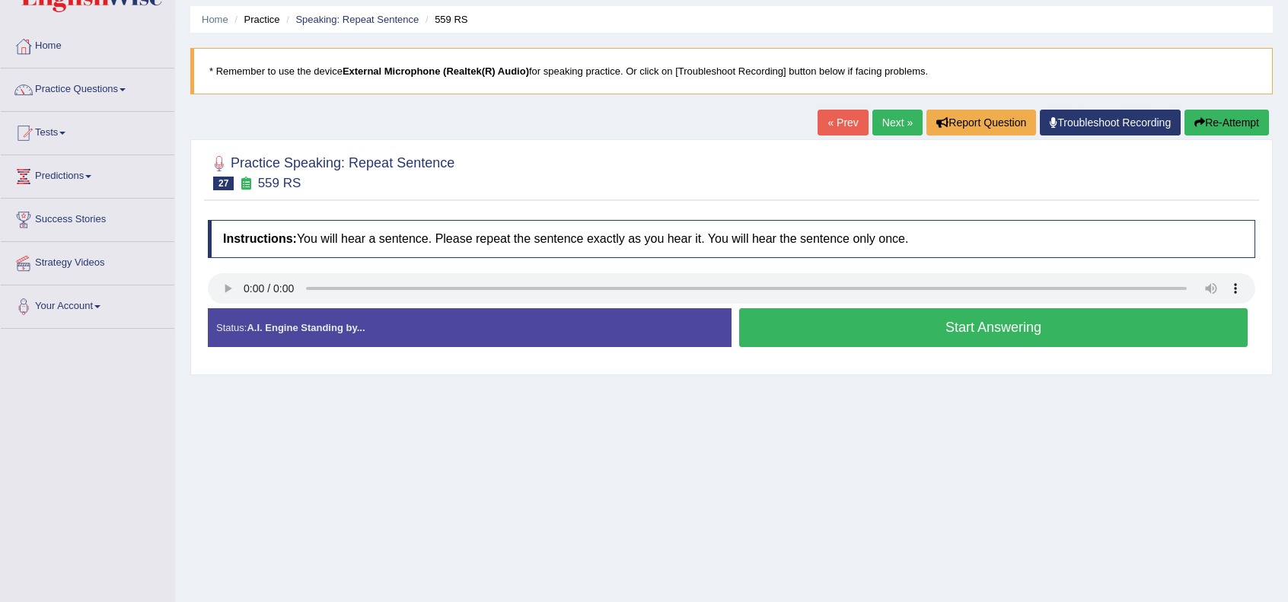
click at [790, 310] on button "Start Answering" at bounding box center [993, 327] width 509 height 39
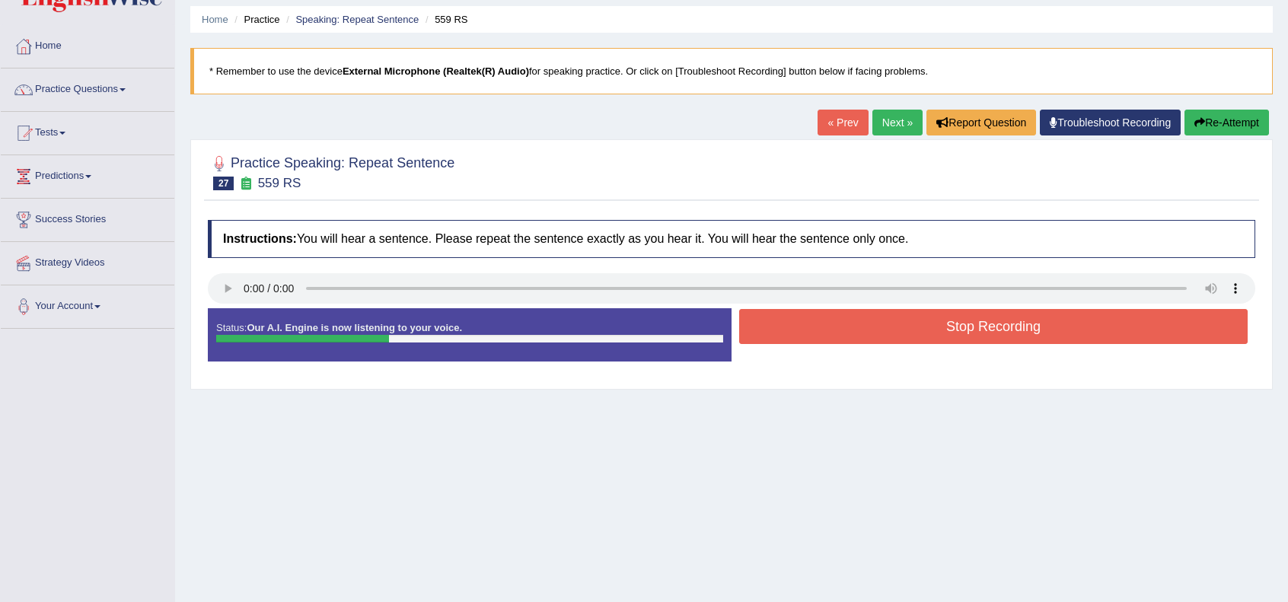
click at [790, 310] on button "Stop Recording" at bounding box center [993, 326] width 509 height 35
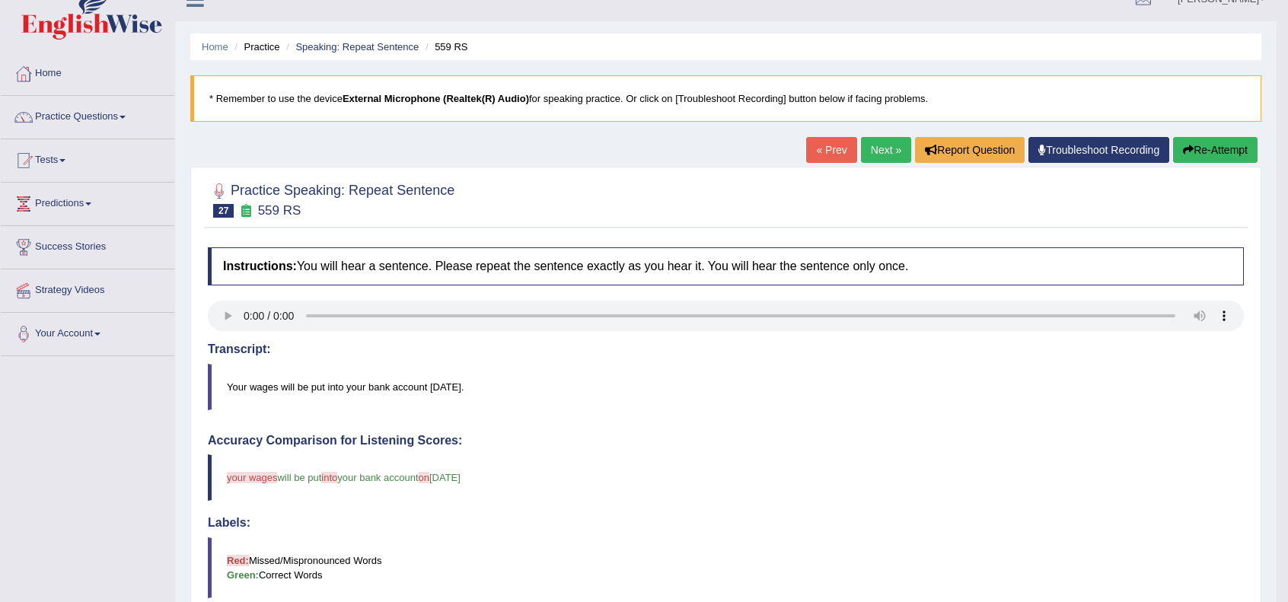
scroll to position [0, 0]
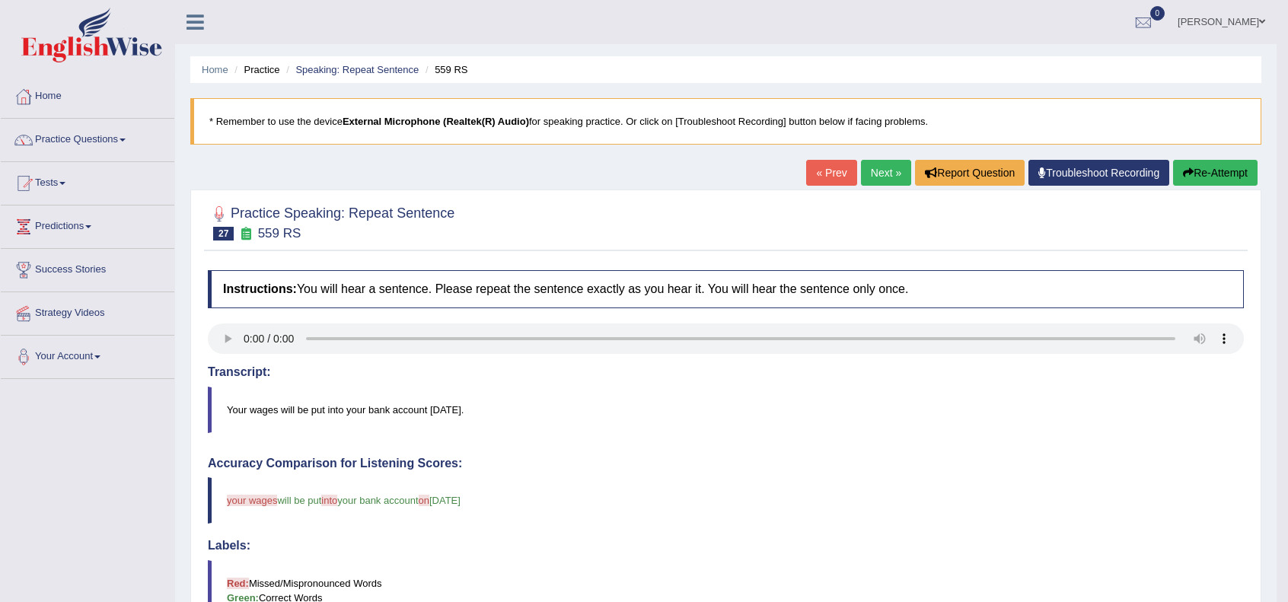
click at [866, 171] on link "Next »" at bounding box center [886, 173] width 50 height 26
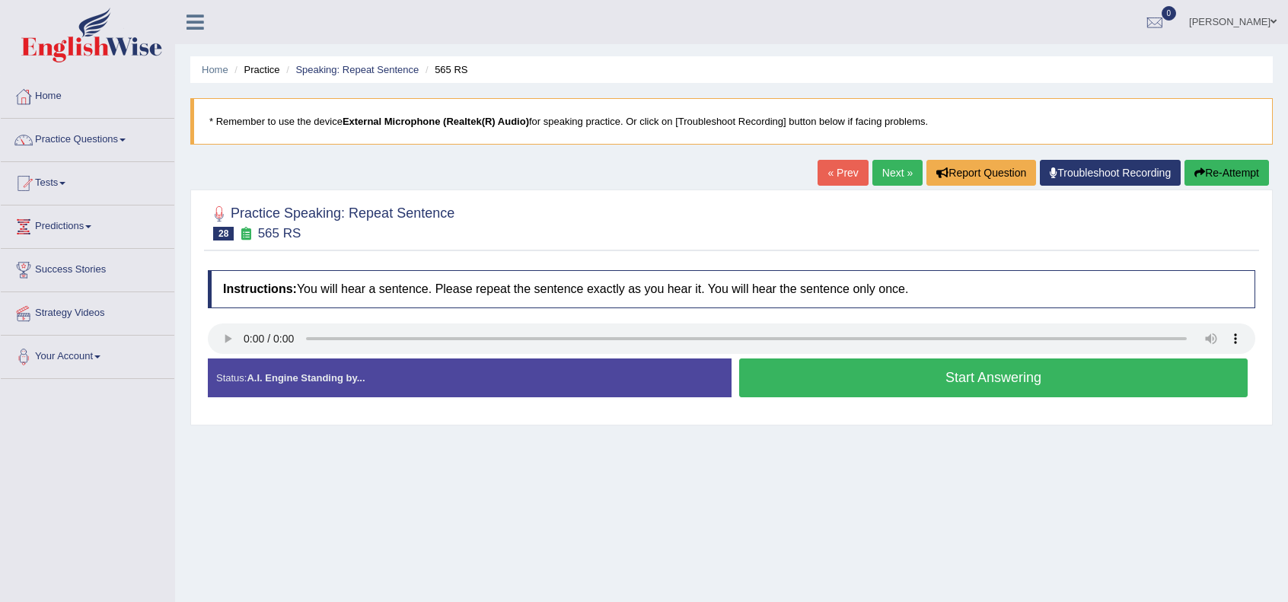
click at [929, 385] on button "Start Answering" at bounding box center [993, 378] width 509 height 39
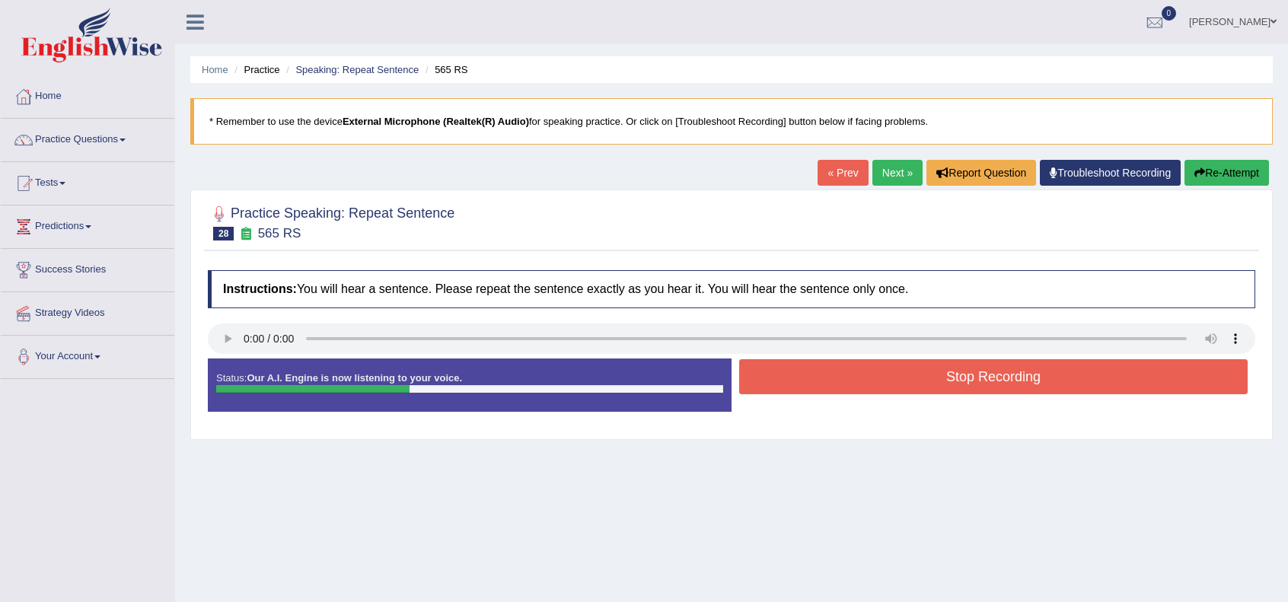
click at [929, 385] on button "Stop Recording" at bounding box center [993, 376] width 509 height 35
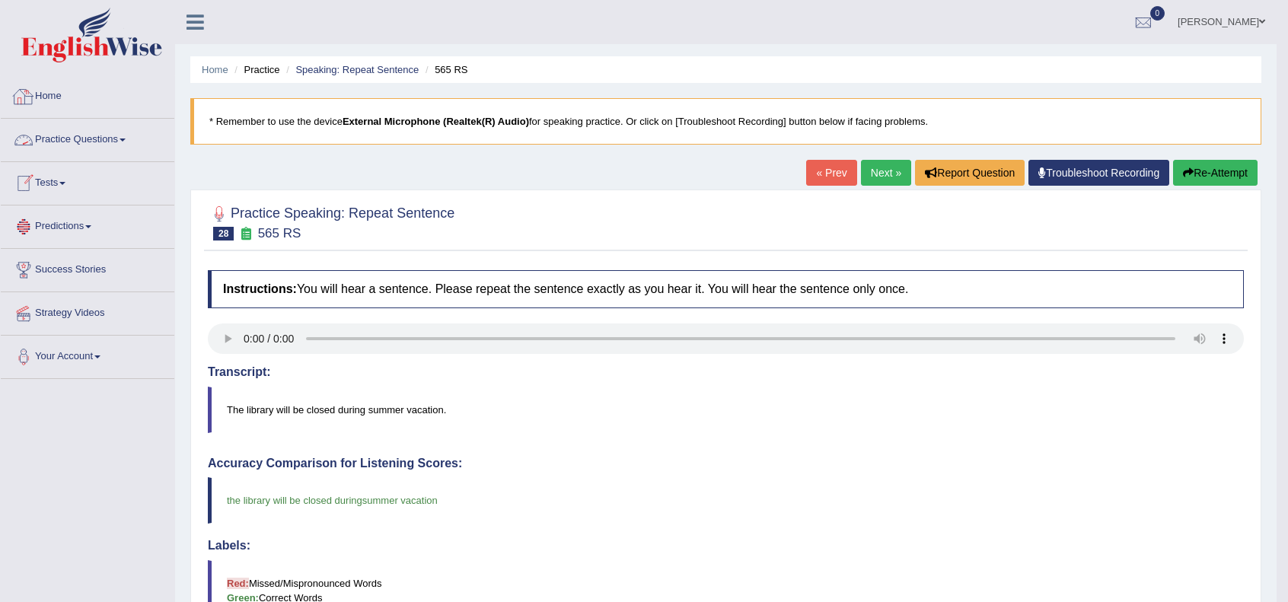
click at [56, 106] on link "Home" at bounding box center [88, 94] width 174 height 38
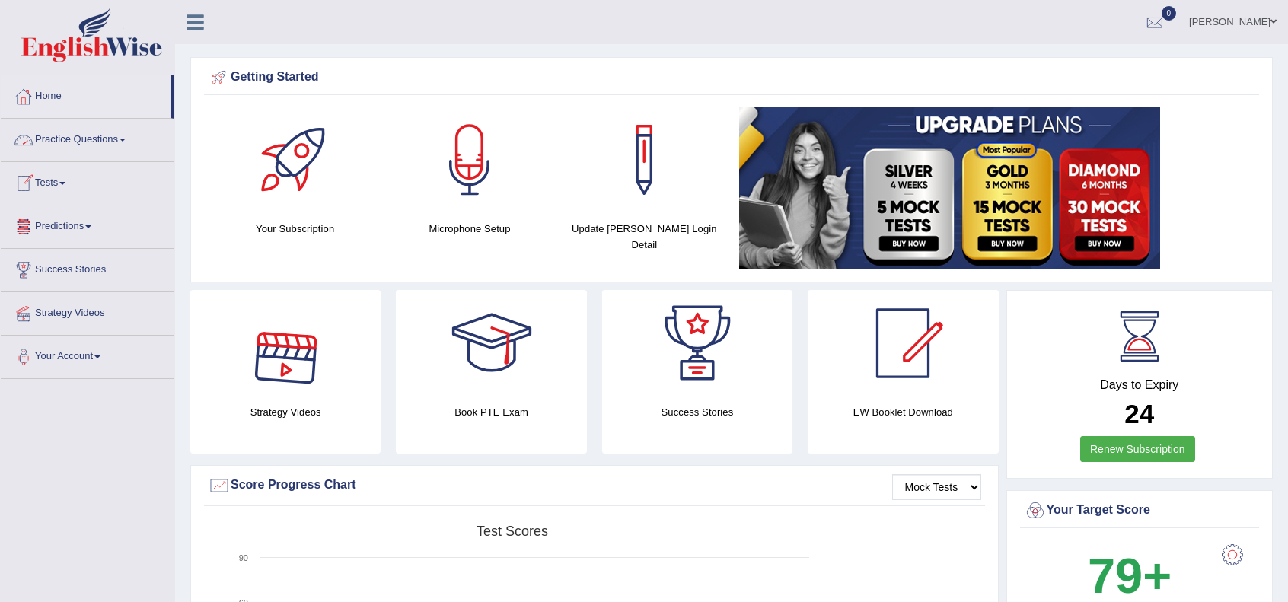
click at [100, 139] on link "Practice Questions" at bounding box center [88, 138] width 174 height 38
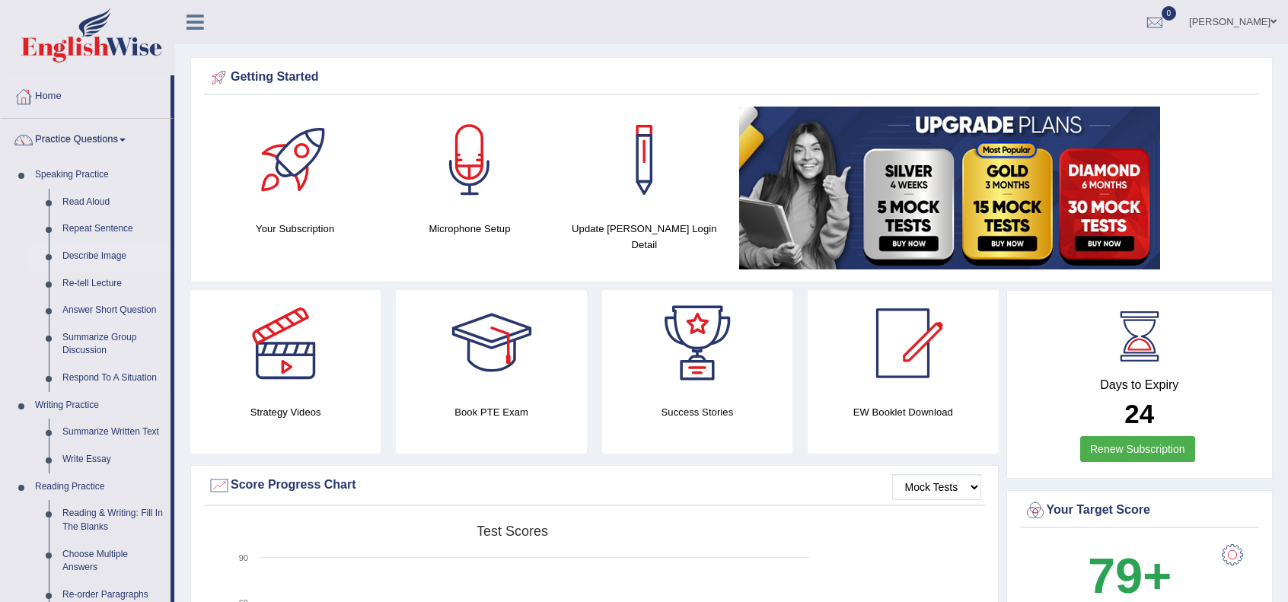
click at [89, 257] on link "Describe Image" at bounding box center [113, 256] width 115 height 27
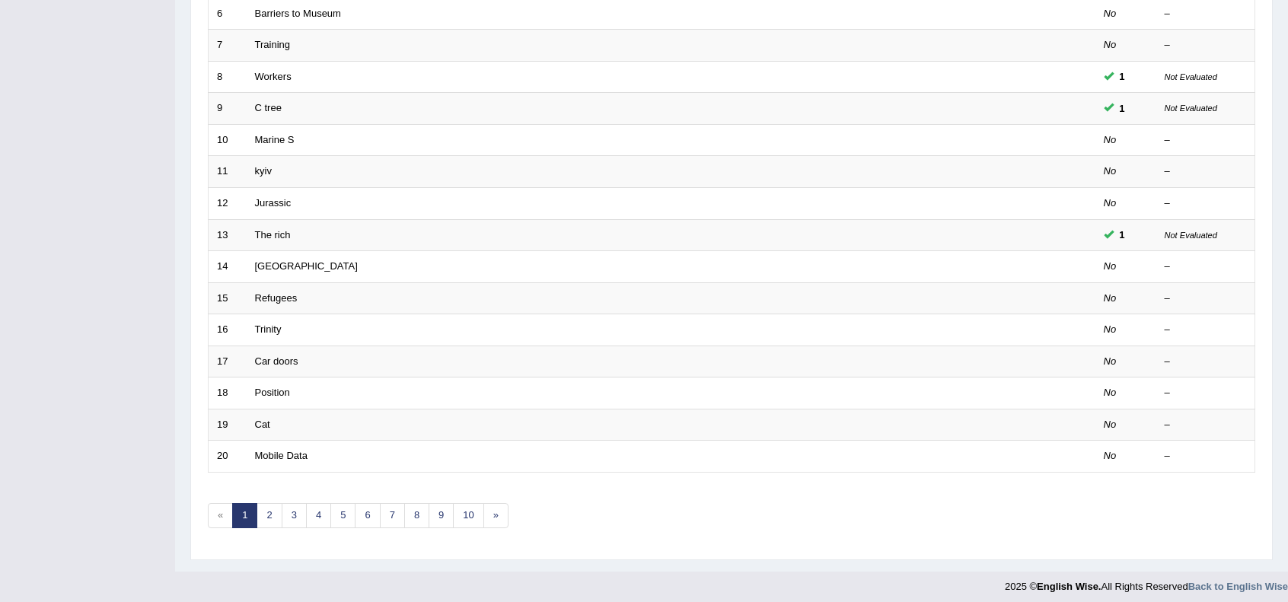
scroll to position [397, 0]
click at [271, 505] on link "2" at bounding box center [269, 516] width 25 height 25
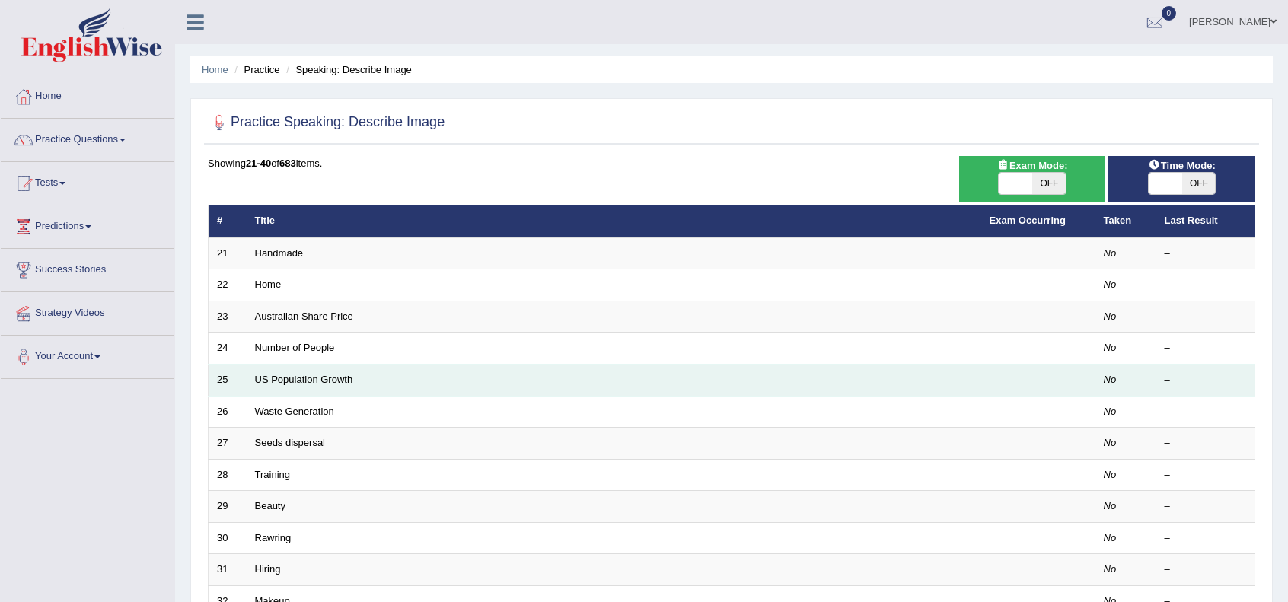
click at [300, 381] on link "US Population Growth" at bounding box center [304, 379] width 98 height 11
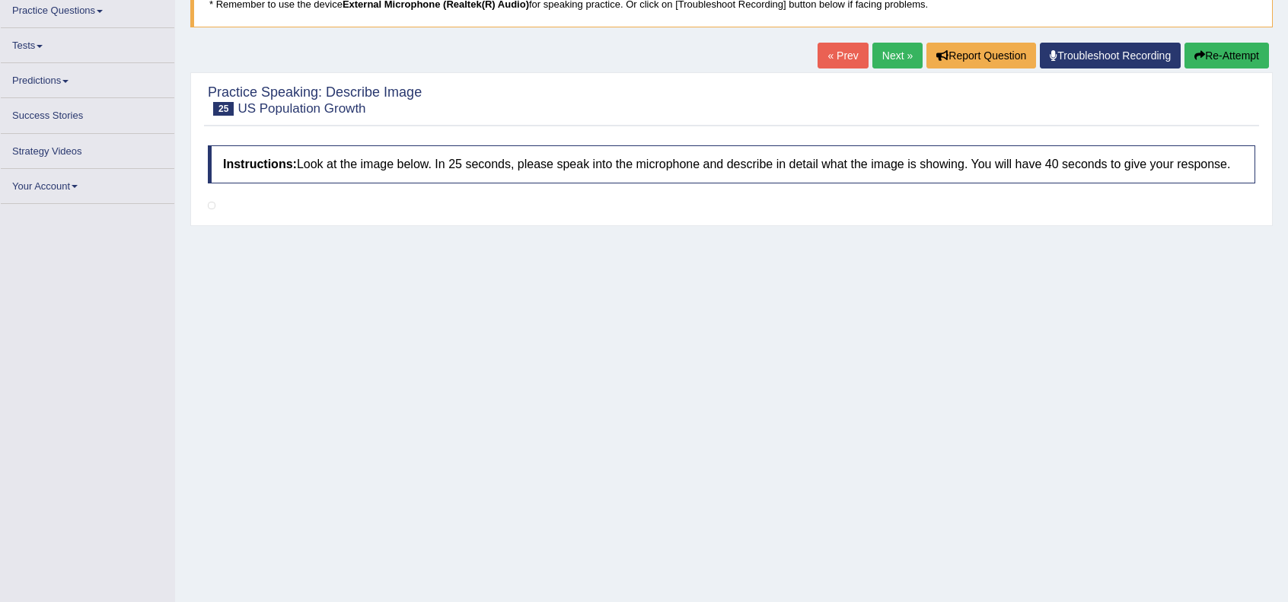
scroll to position [189, 0]
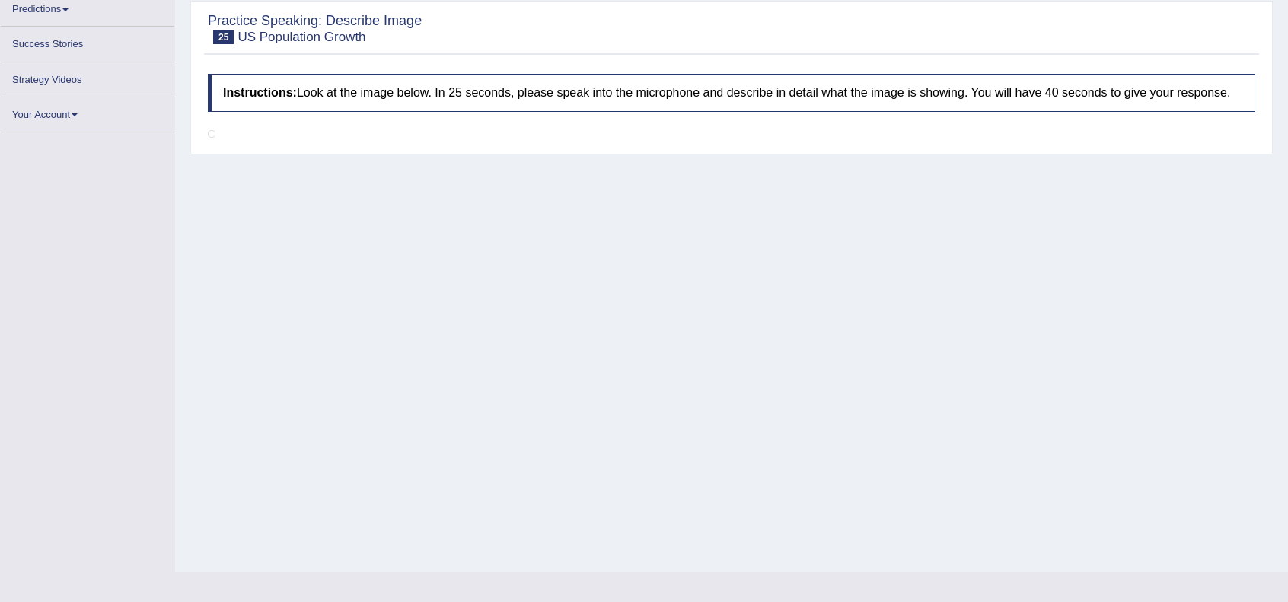
click at [720, 314] on div "Home Practice Speaking: Describe Image US Population Growth * Remember to use t…" at bounding box center [731, 191] width 1113 height 761
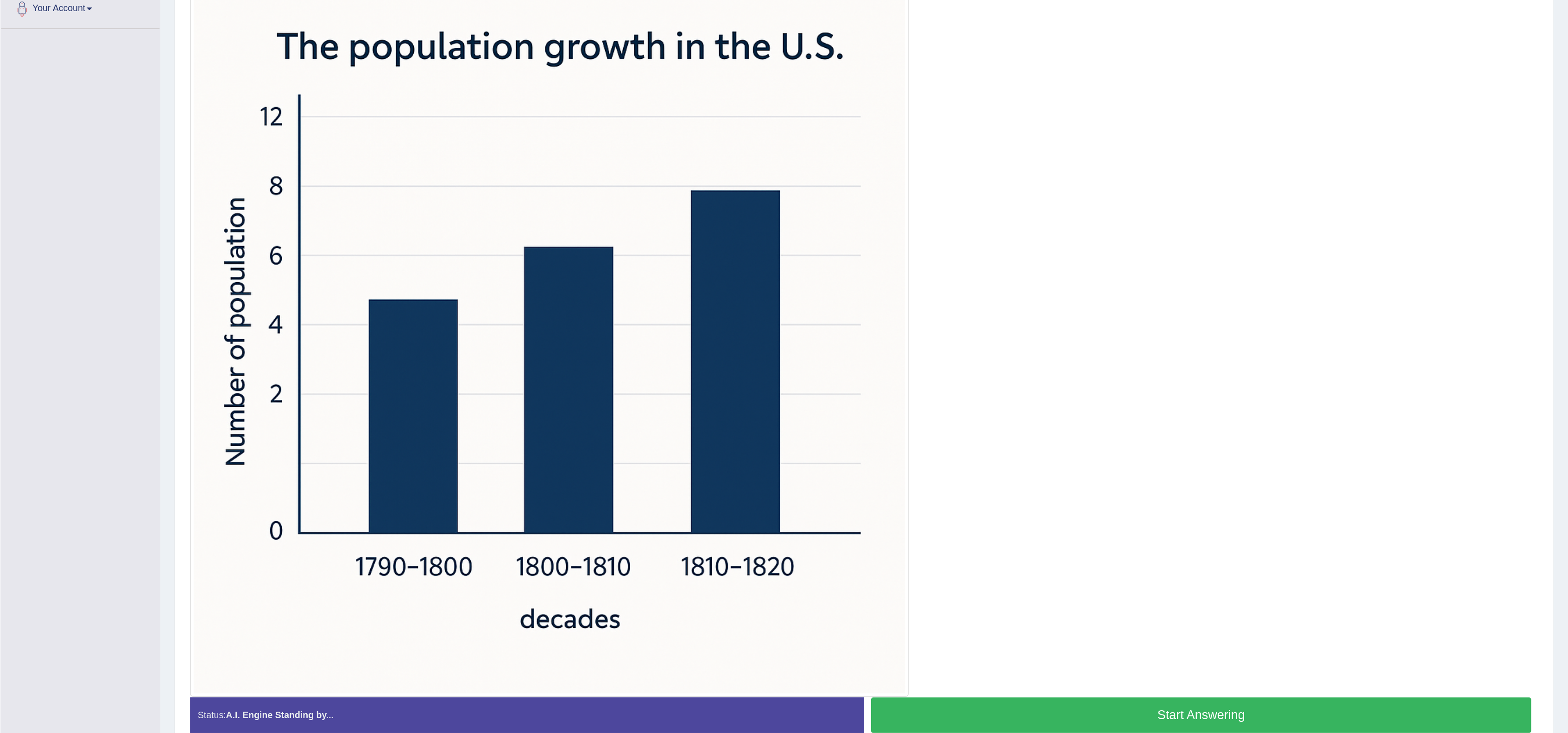
scroll to position [16, 0]
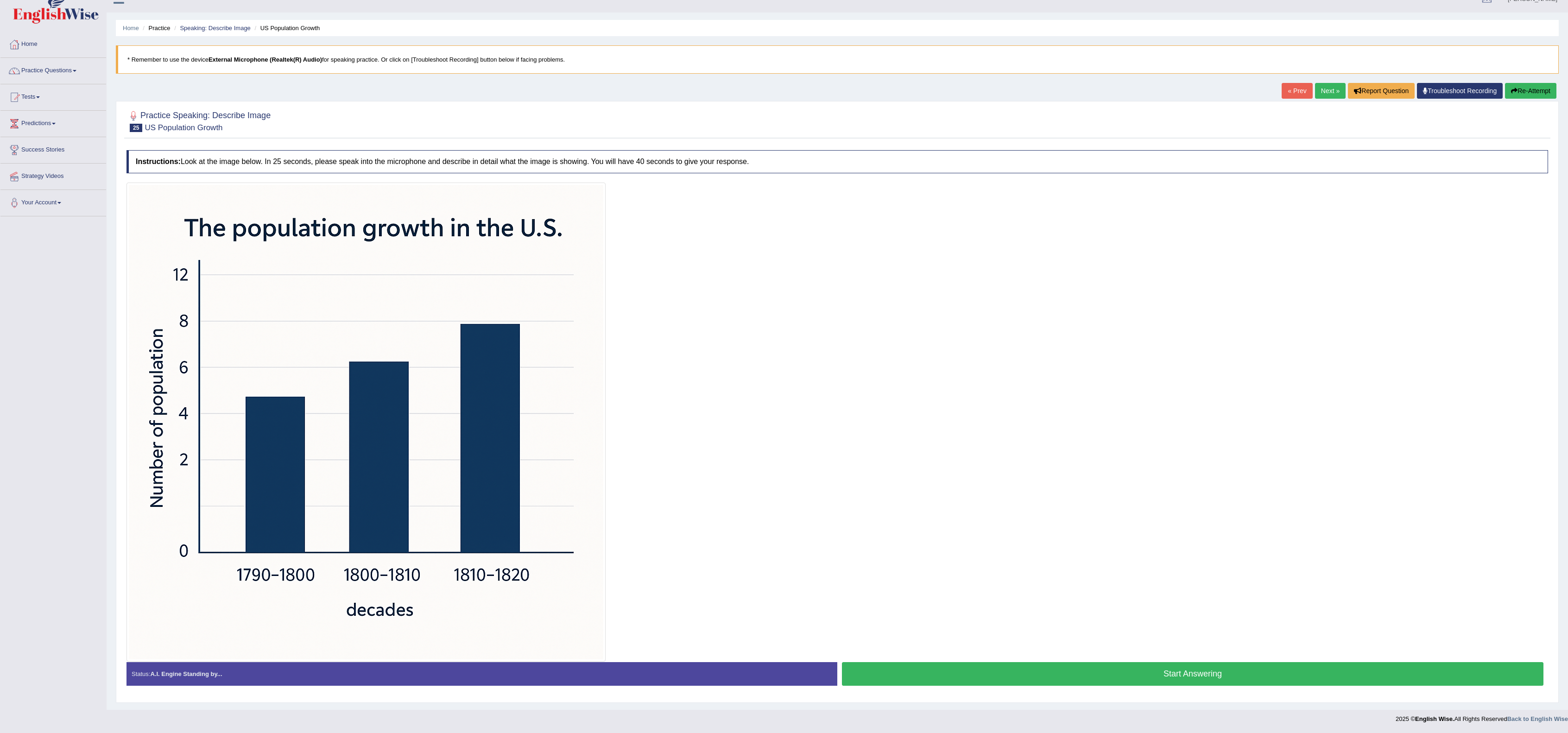
click at [783, 366] on button "Start Answering" at bounding box center [1192, 674] width 702 height 24
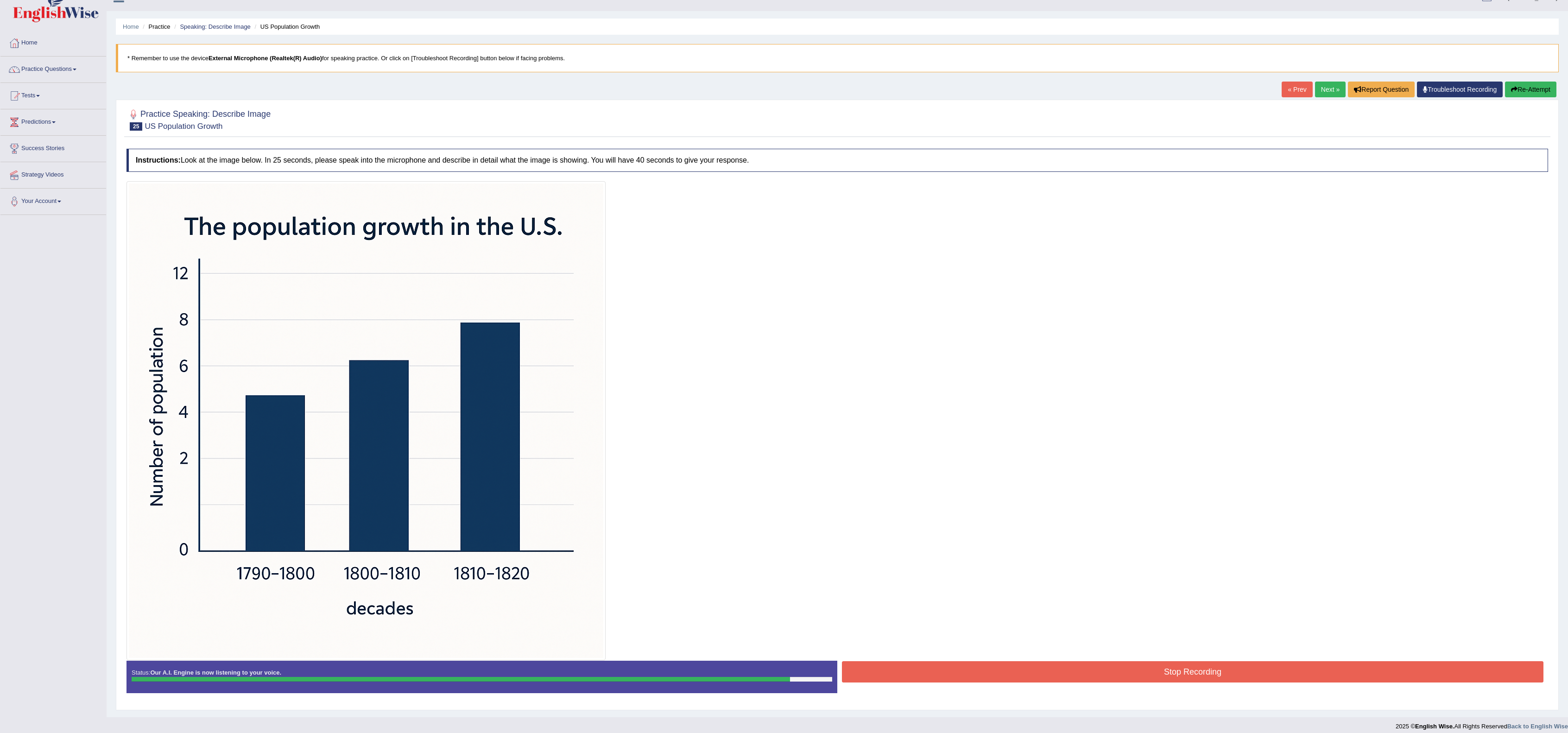
click at [783, 366] on button "Stop Recording" at bounding box center [1192, 672] width 702 height 21
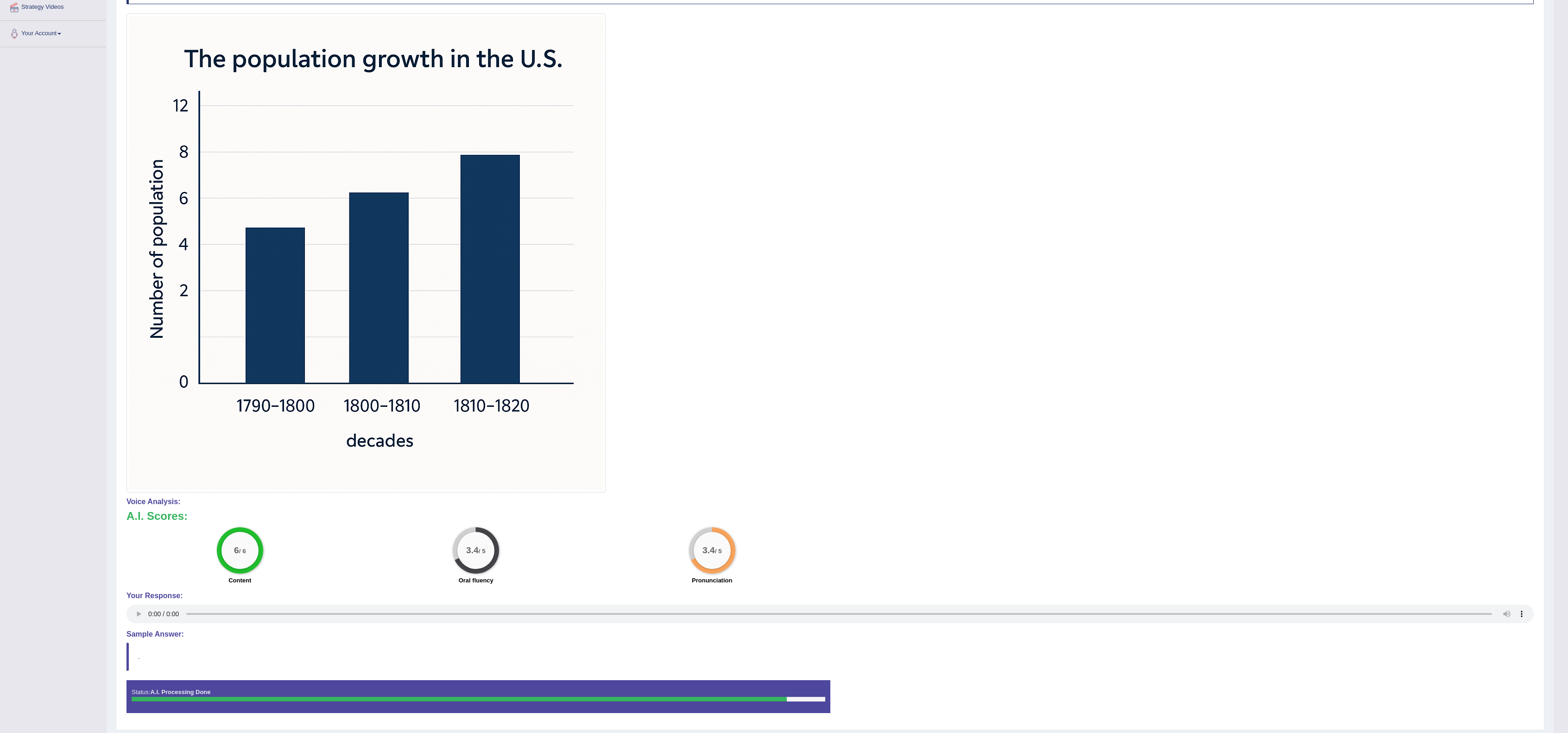
scroll to position [0, 0]
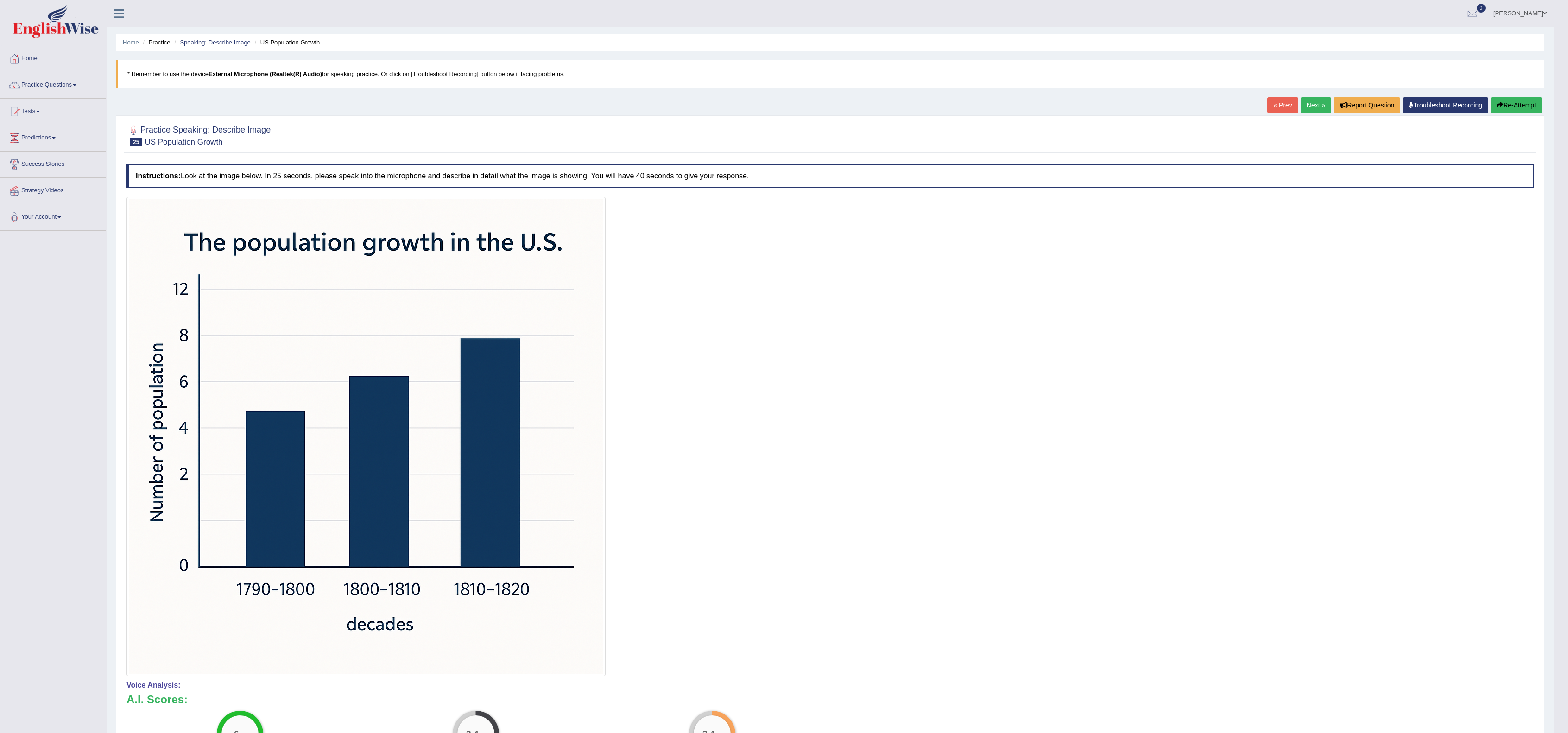
click at [783, 108] on link "Next »" at bounding box center [1316, 105] width 30 height 16
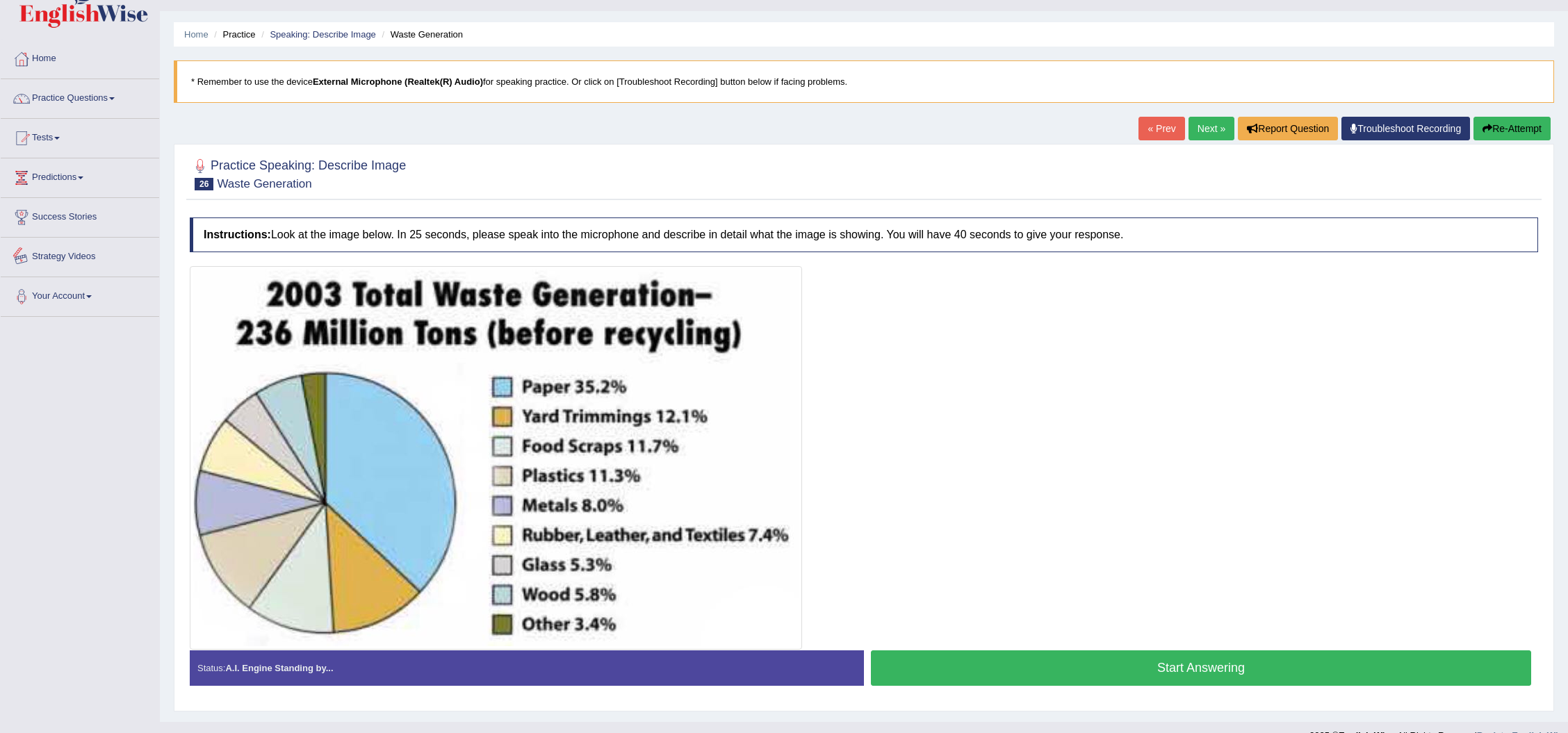
scroll to position [53, 0]
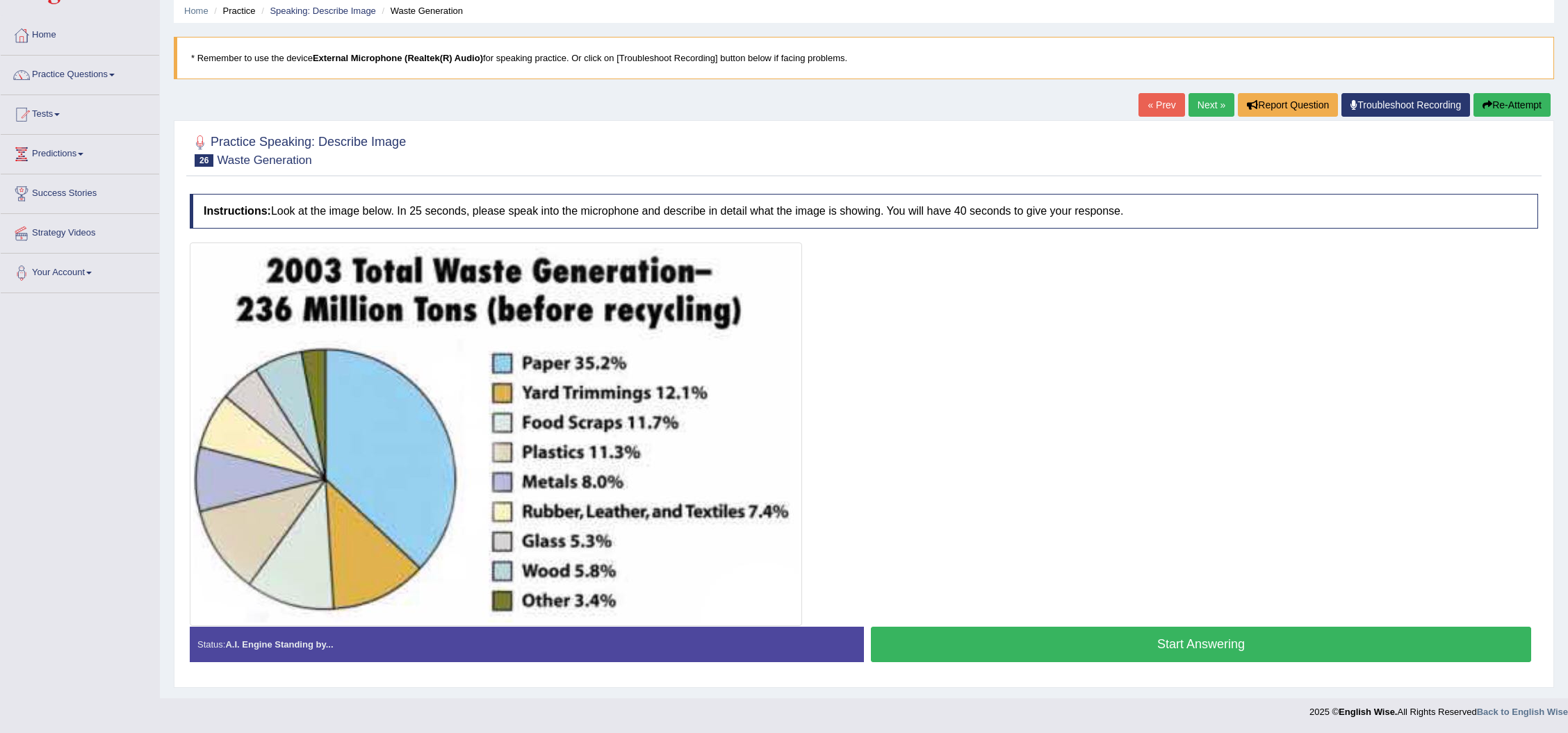
click at [1201, 646] on button "Start Answering" at bounding box center [1201, 644] width 660 height 36
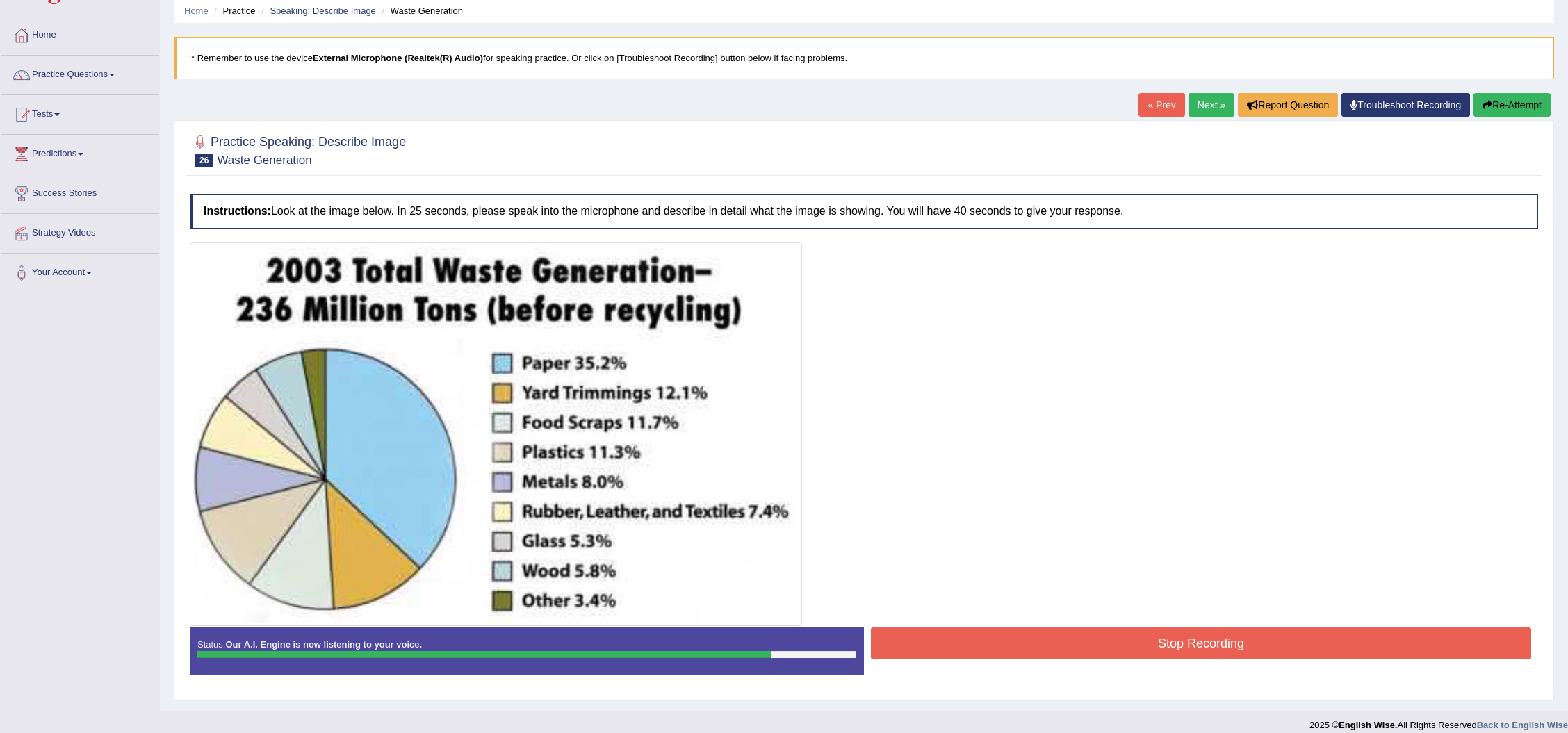
click at [1201, 646] on button "Stop Recording" at bounding box center [1201, 643] width 660 height 32
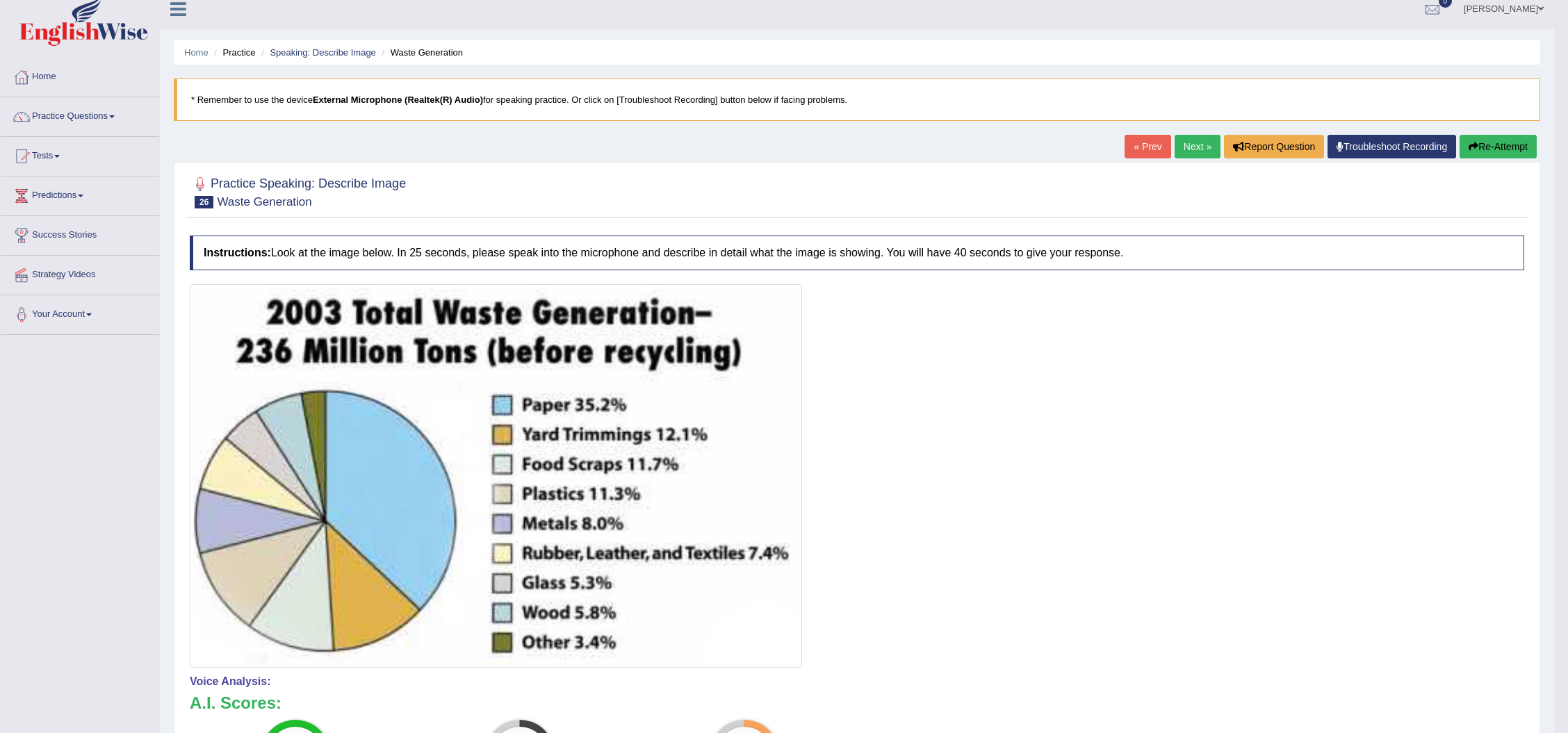
scroll to position [0, 0]
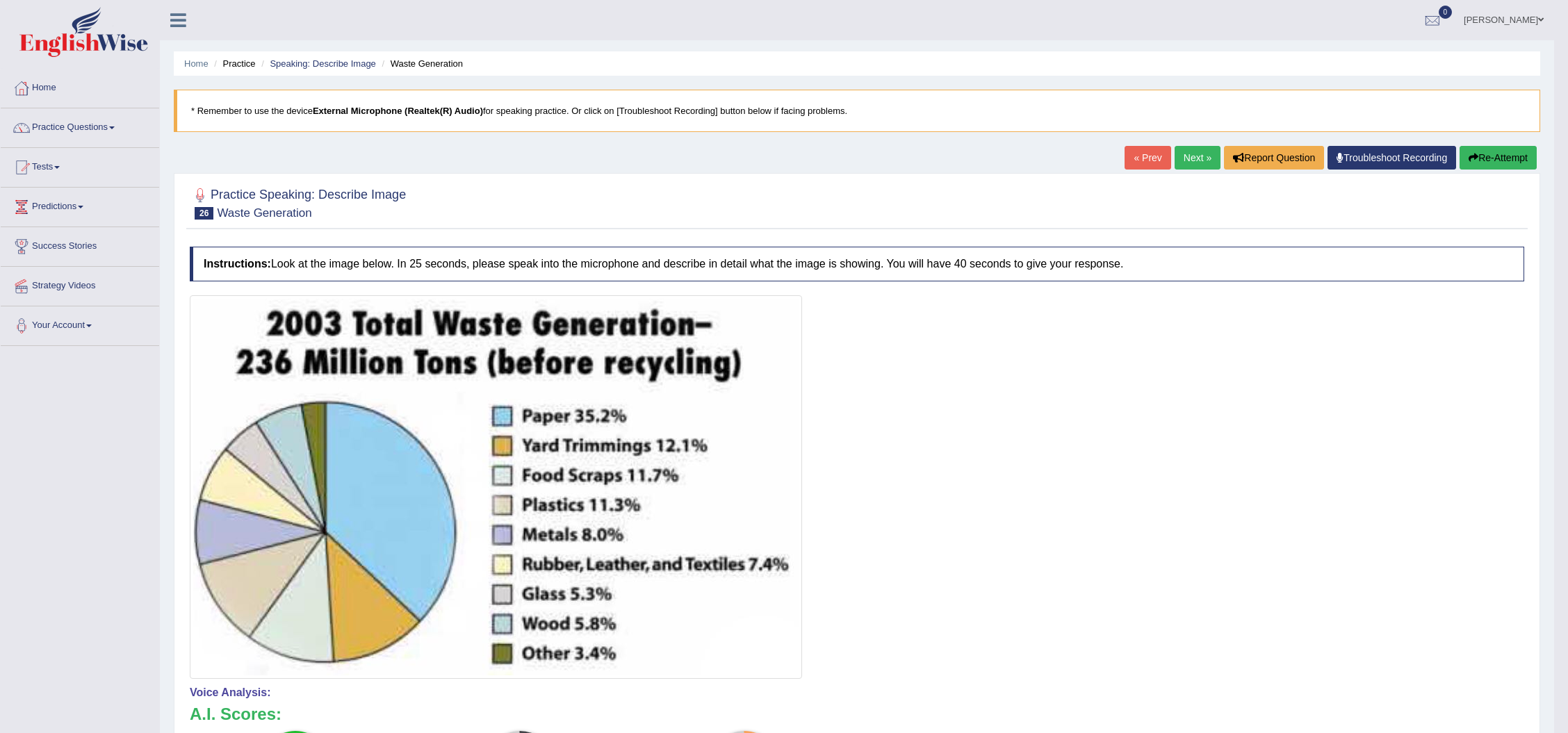
click at [1500, 161] on button "Re-Attempt" at bounding box center [1499, 158] width 77 height 24
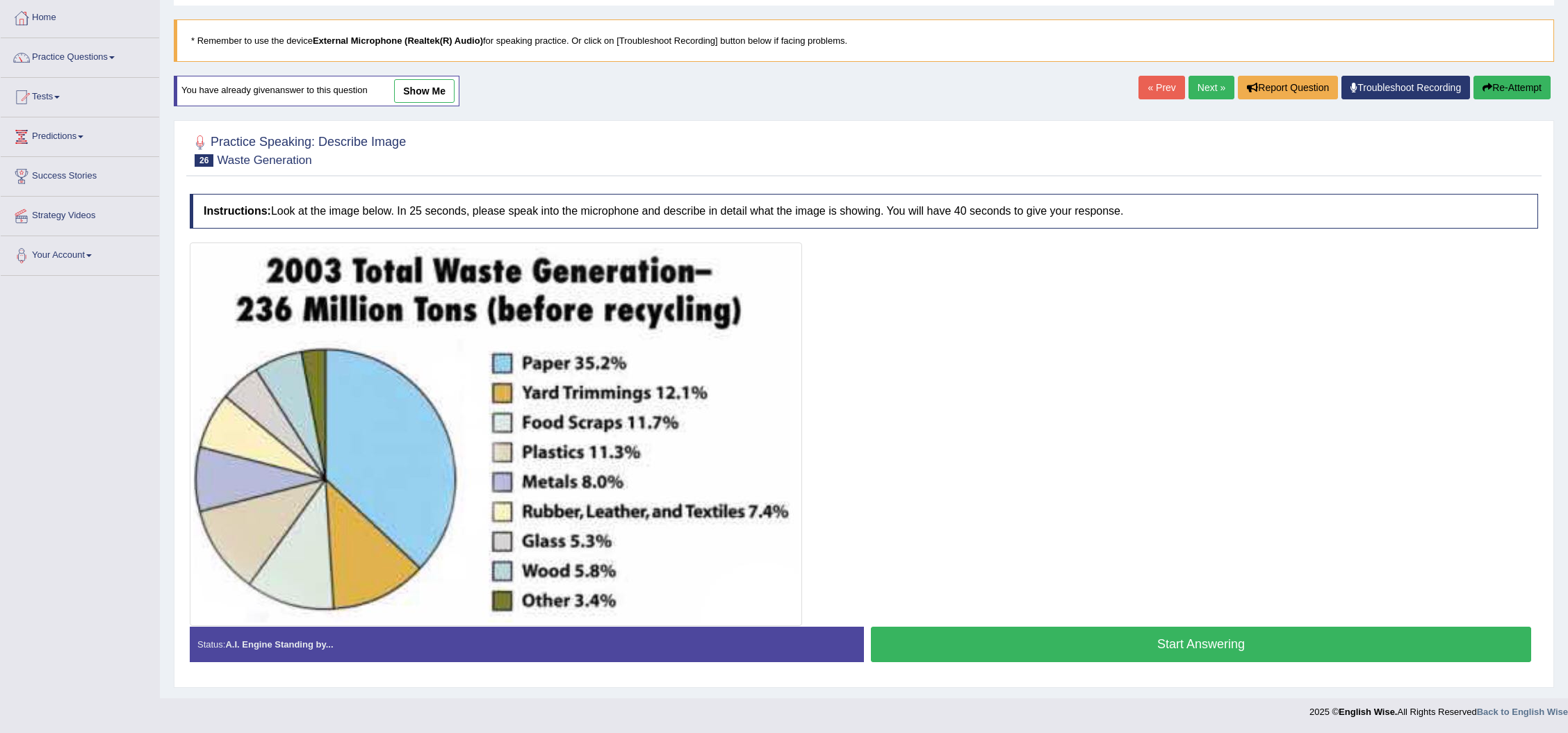
click at [943, 636] on button "Start Answering" at bounding box center [1201, 644] width 660 height 36
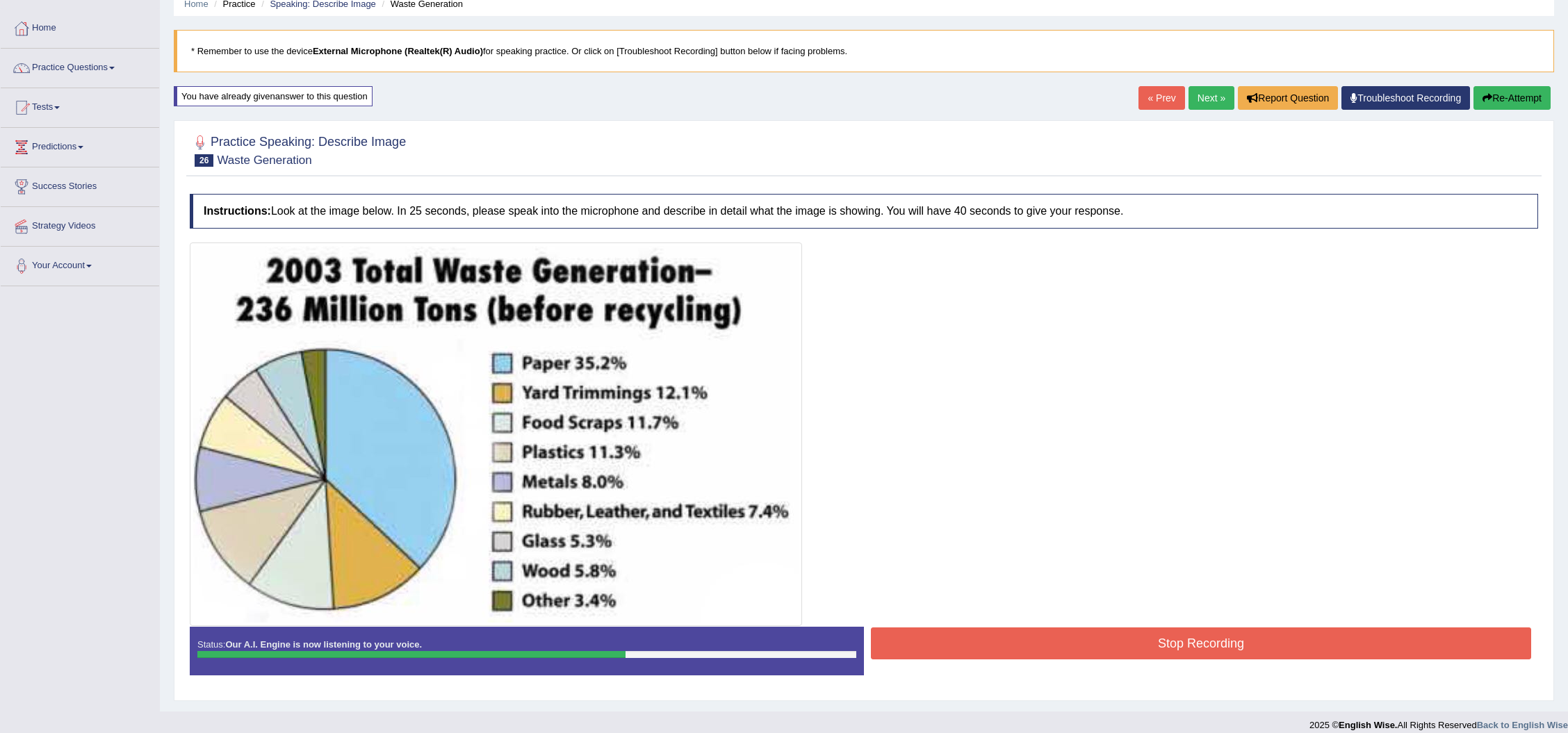
drag, startPoint x: 1184, startPoint y: 647, endPoint x: 1178, endPoint y: 638, distance: 10.8
click at [1186, 647] on button "Stop Recording" at bounding box center [1201, 643] width 660 height 32
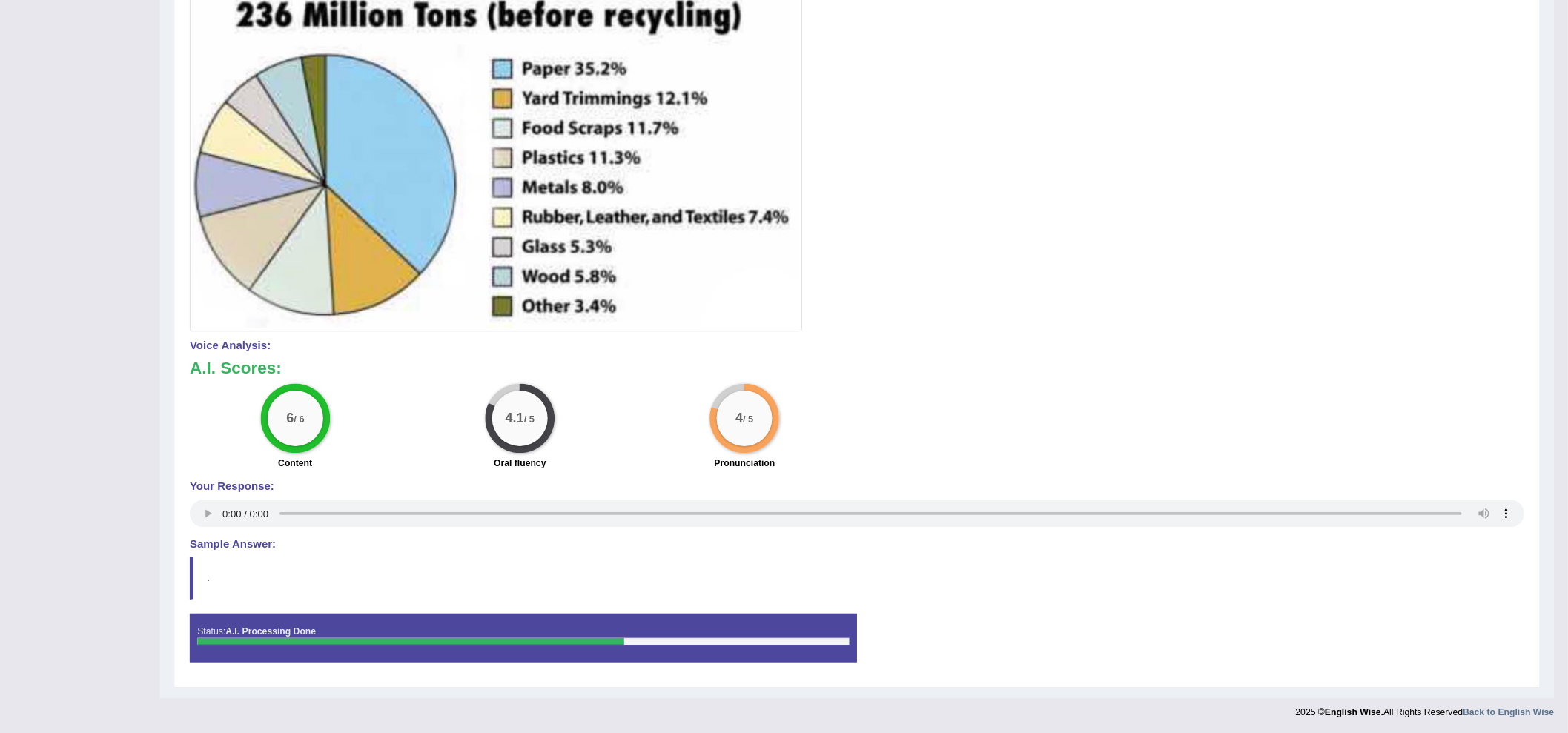
scroll to position [0, 0]
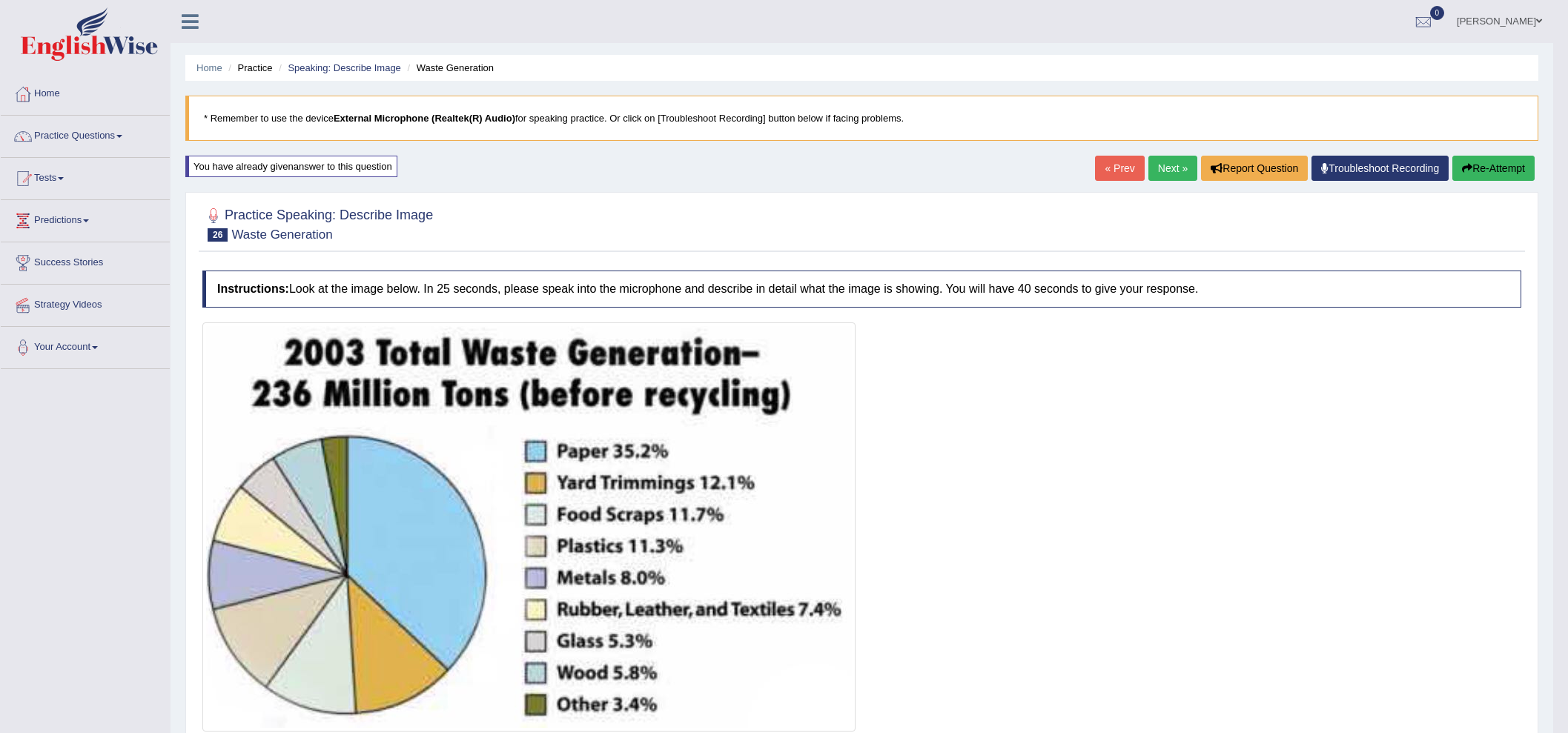
click at [1176, 159] on link "Next »" at bounding box center [1173, 168] width 49 height 25
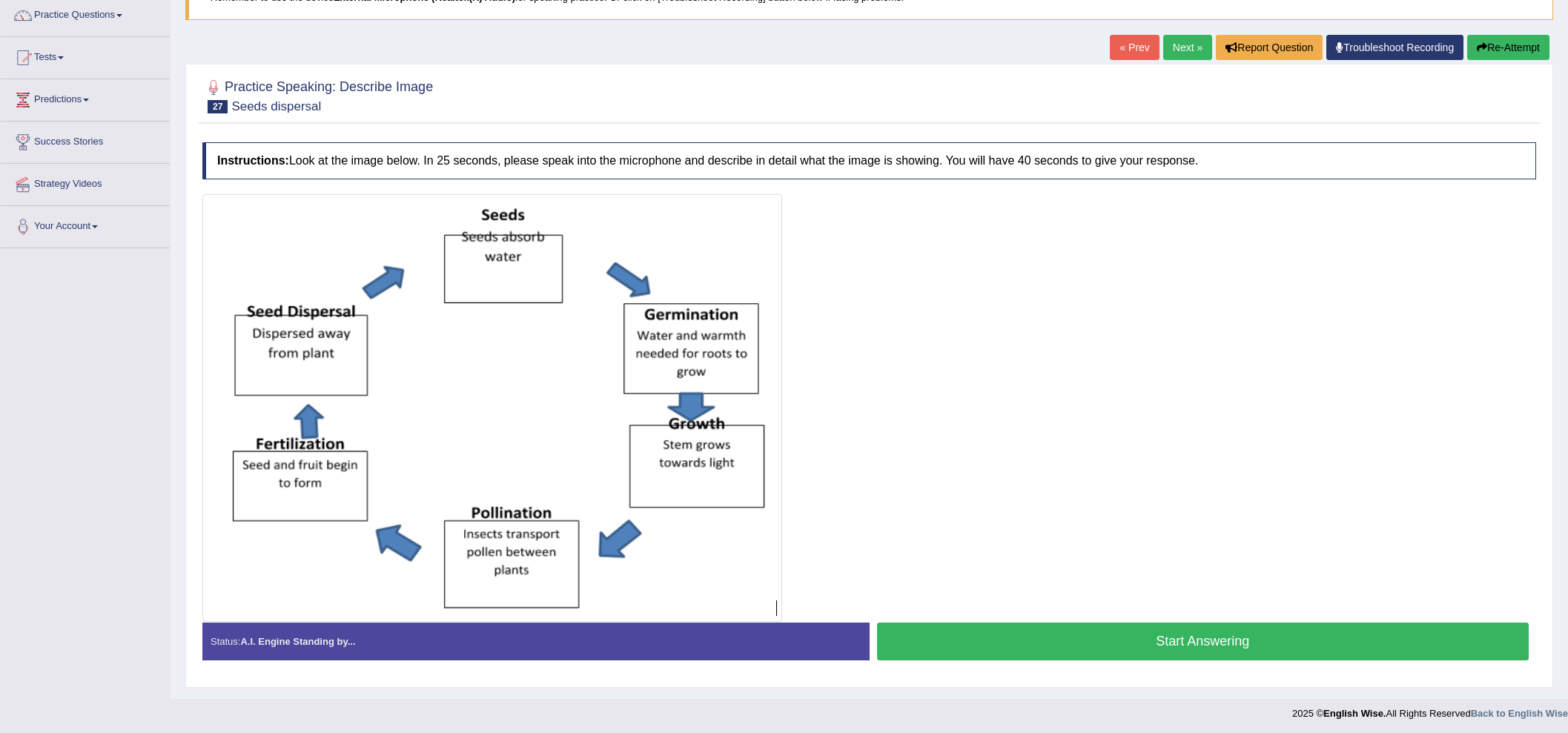
scroll to position [123, 0]
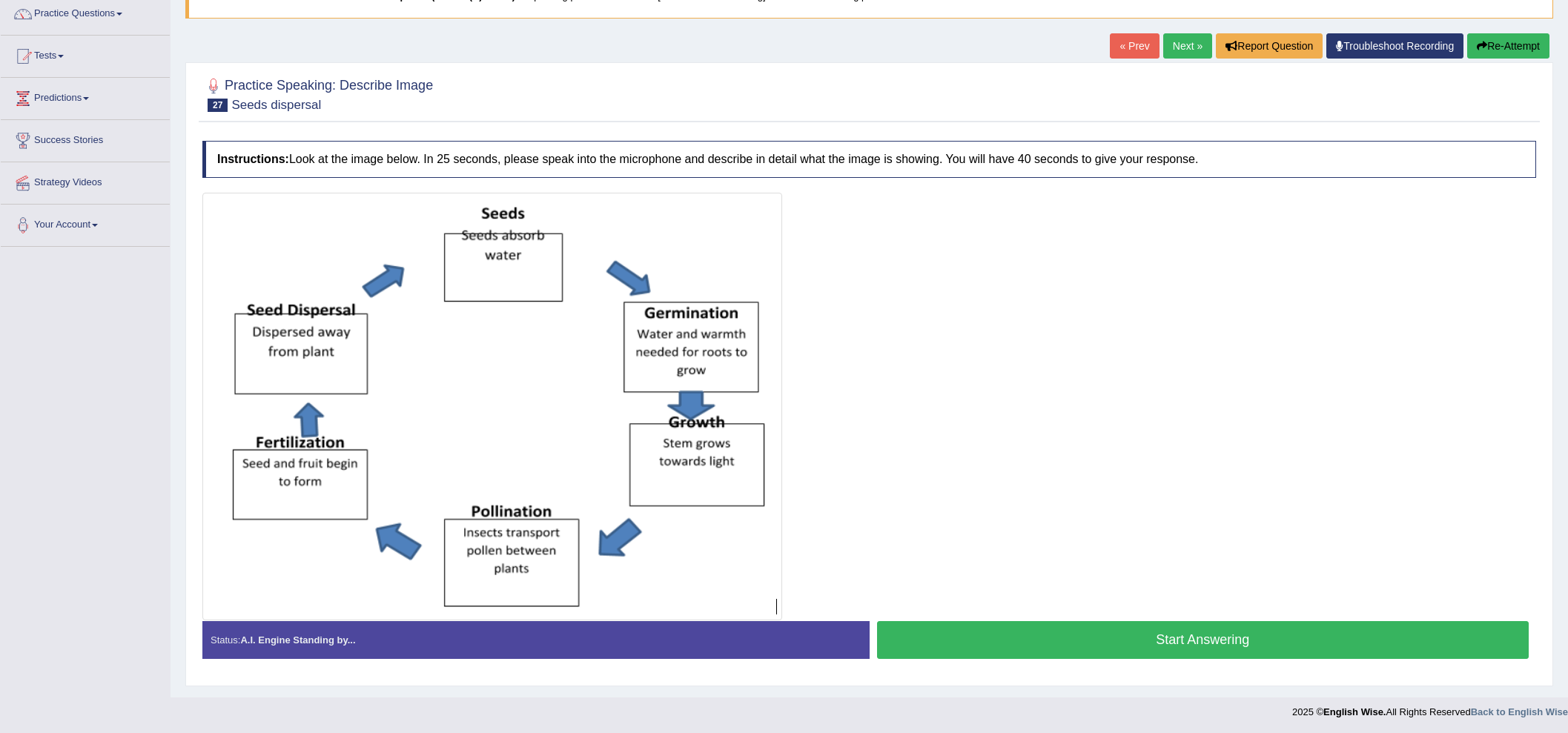
click at [1112, 636] on button "Start Answering" at bounding box center [1204, 640] width 653 height 38
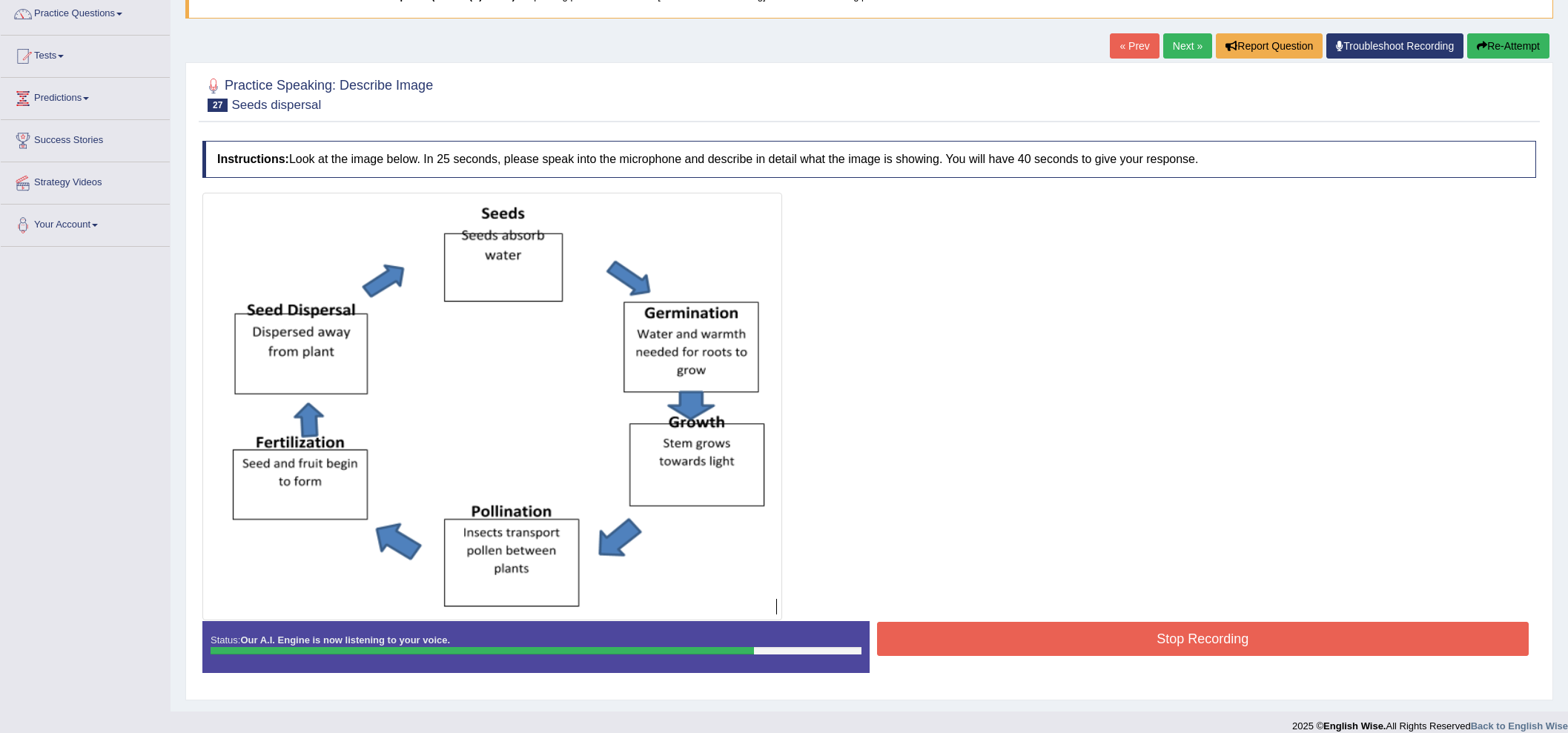
click at [1089, 641] on button "Stop Recording" at bounding box center [1204, 639] width 653 height 34
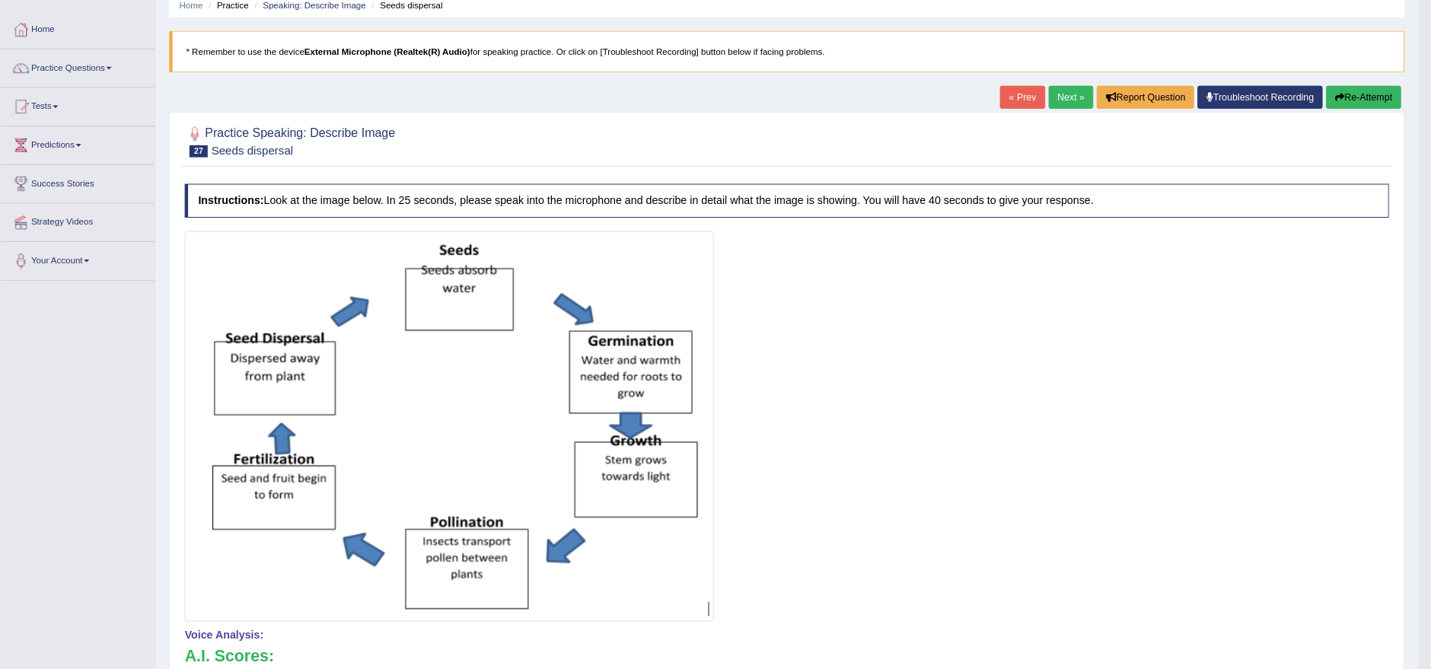
scroll to position [0, 0]
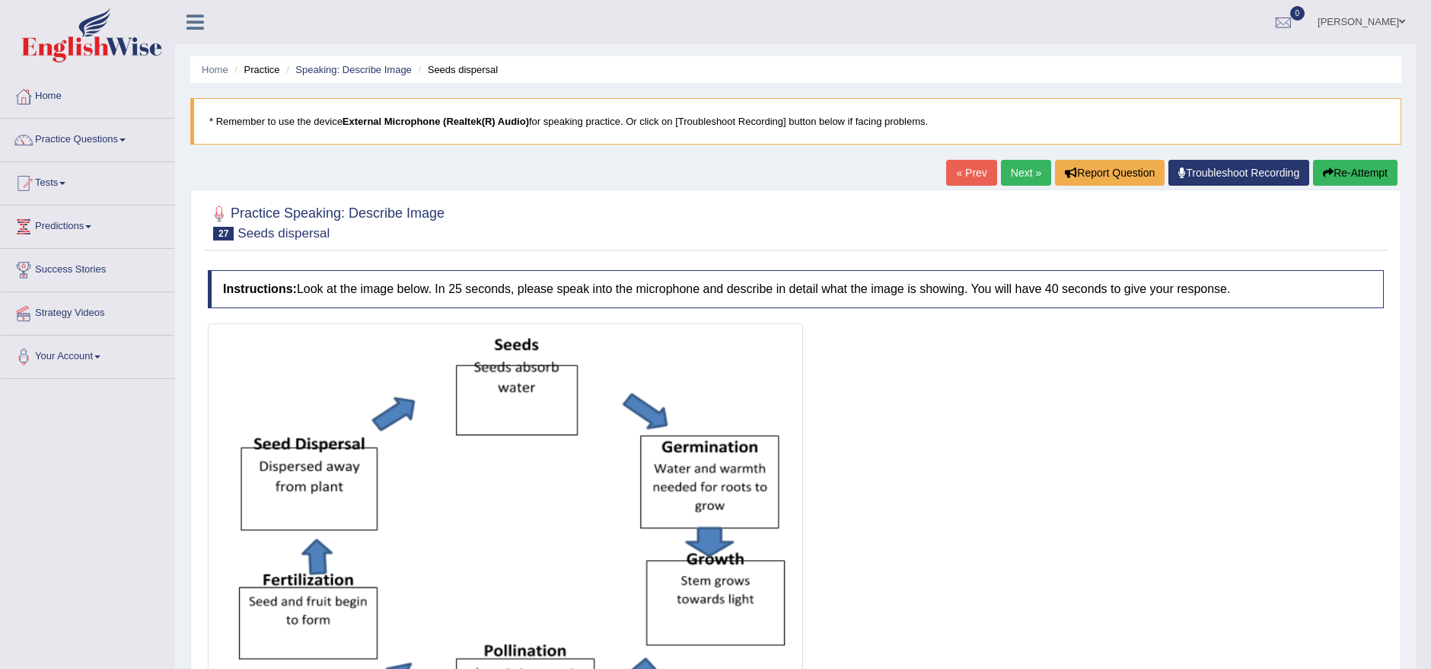
click at [1028, 176] on link "Next »" at bounding box center [1026, 173] width 50 height 26
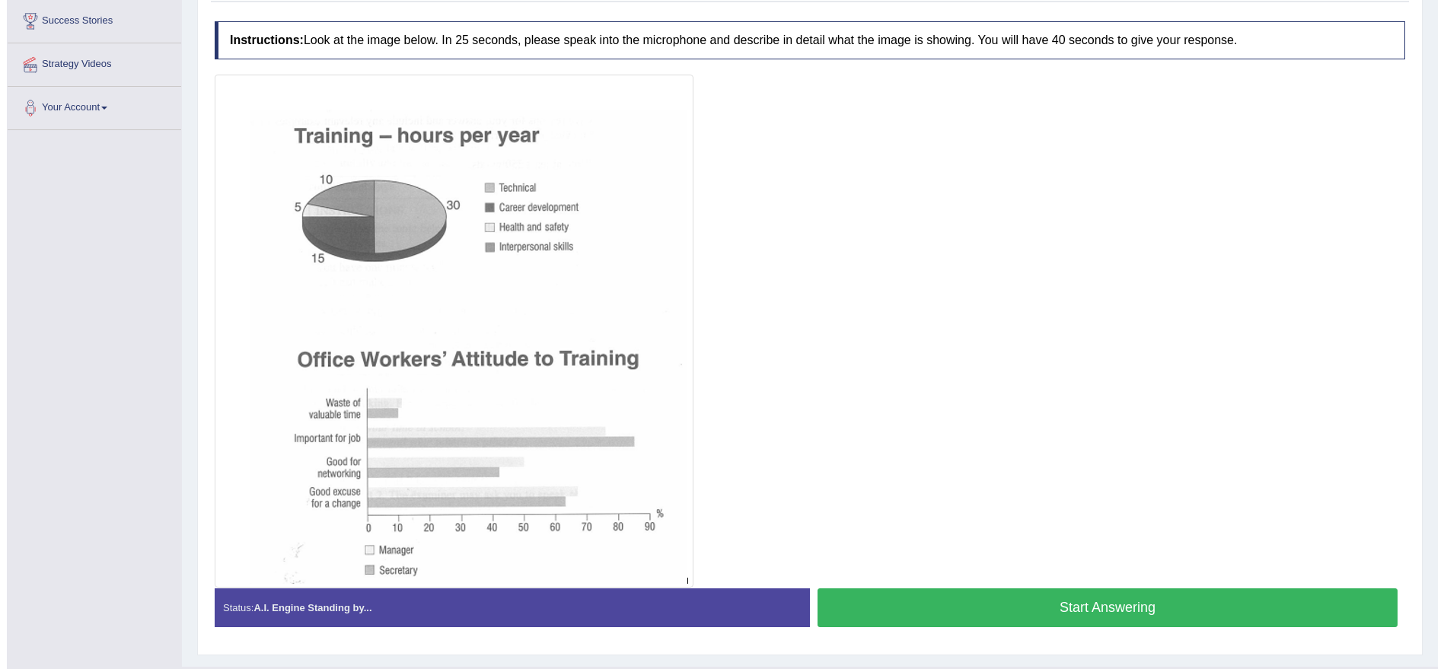
scroll to position [282, 0]
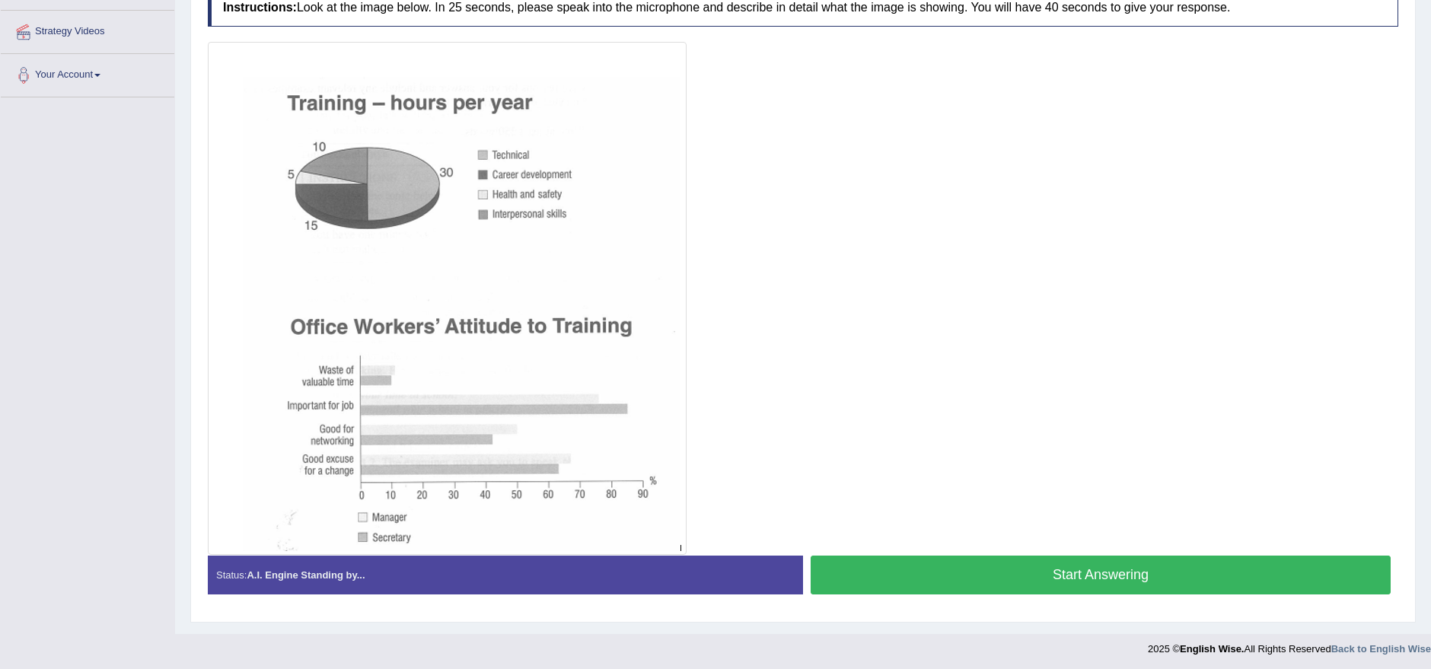
click at [1088, 571] on button "Start Answering" at bounding box center [1101, 575] width 580 height 39
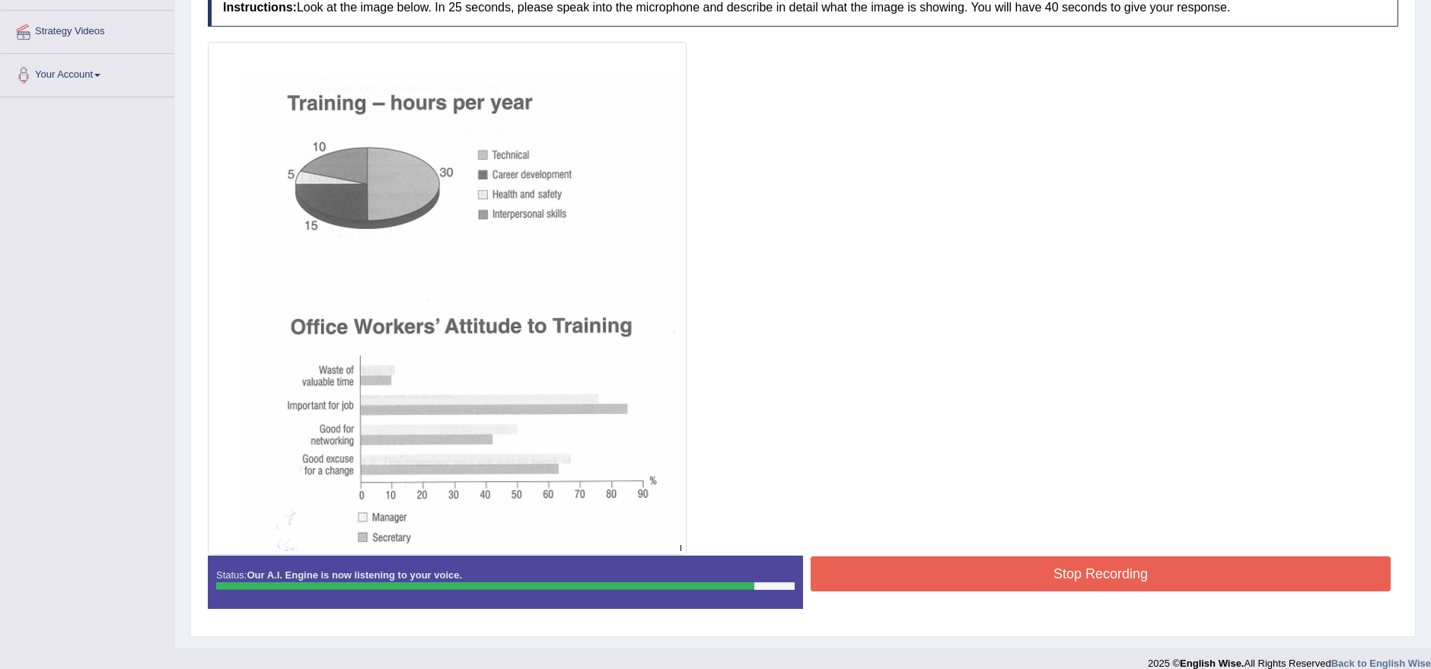
click at [1057, 561] on button "Stop Recording" at bounding box center [1101, 573] width 580 height 35
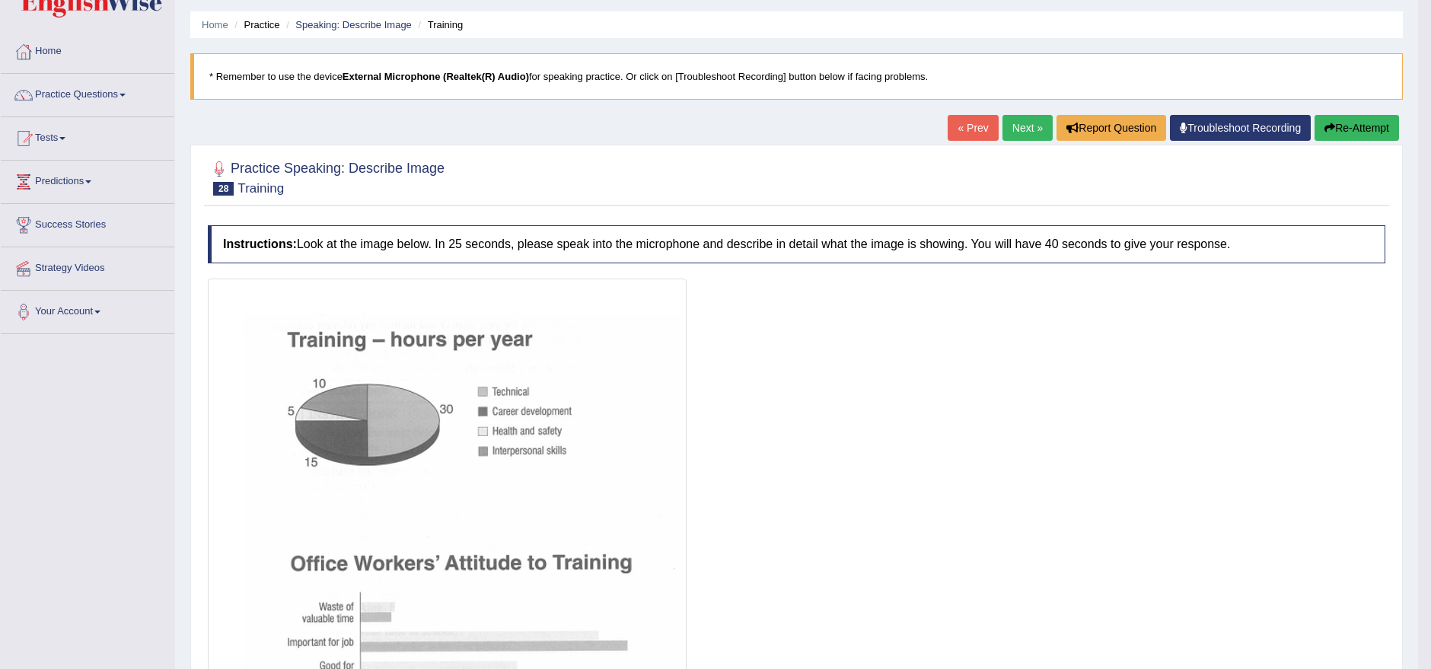
scroll to position [0, 0]
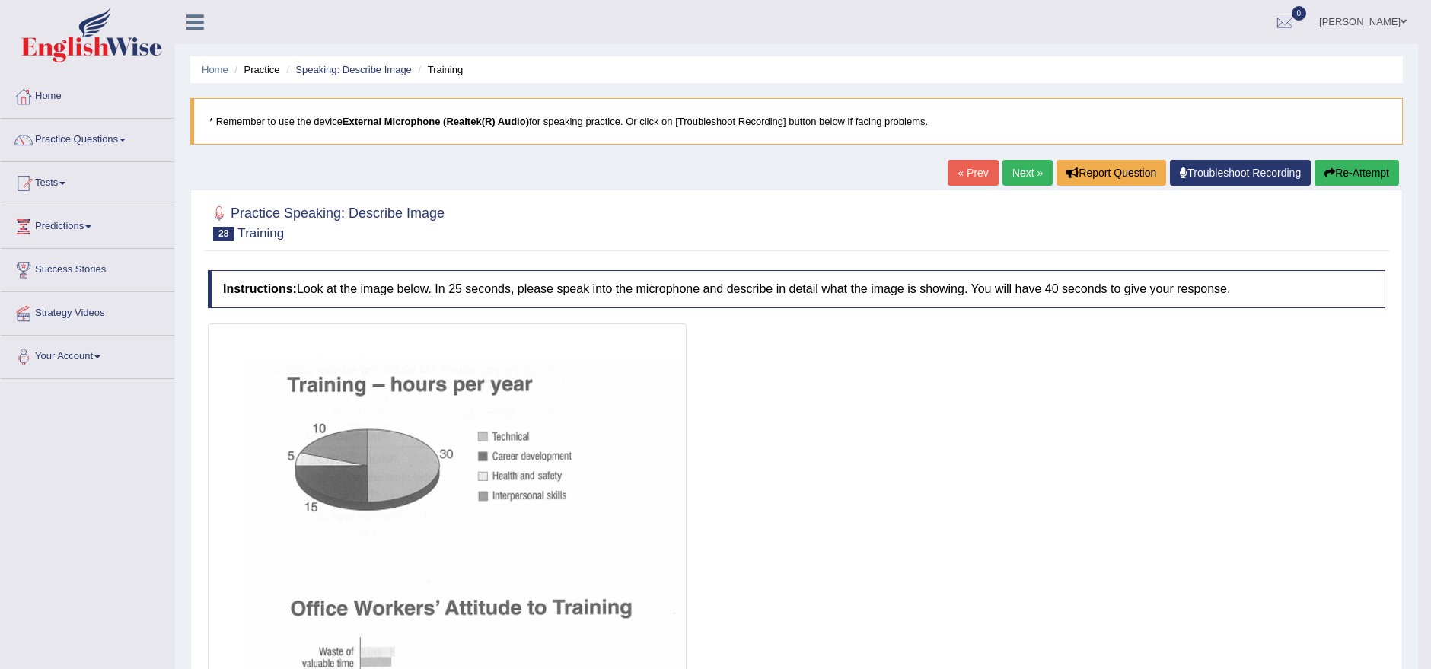
click at [1022, 176] on link "Next »" at bounding box center [1028, 173] width 50 height 26
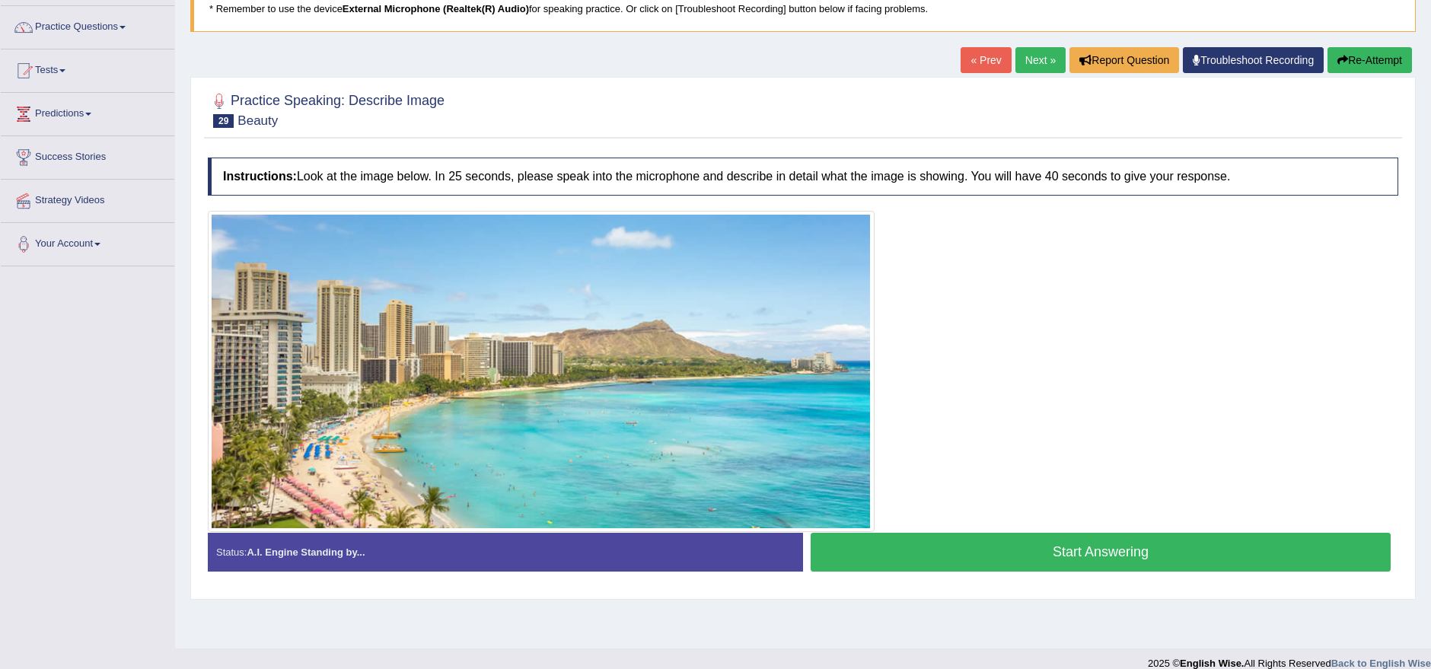
scroll to position [129, 0]
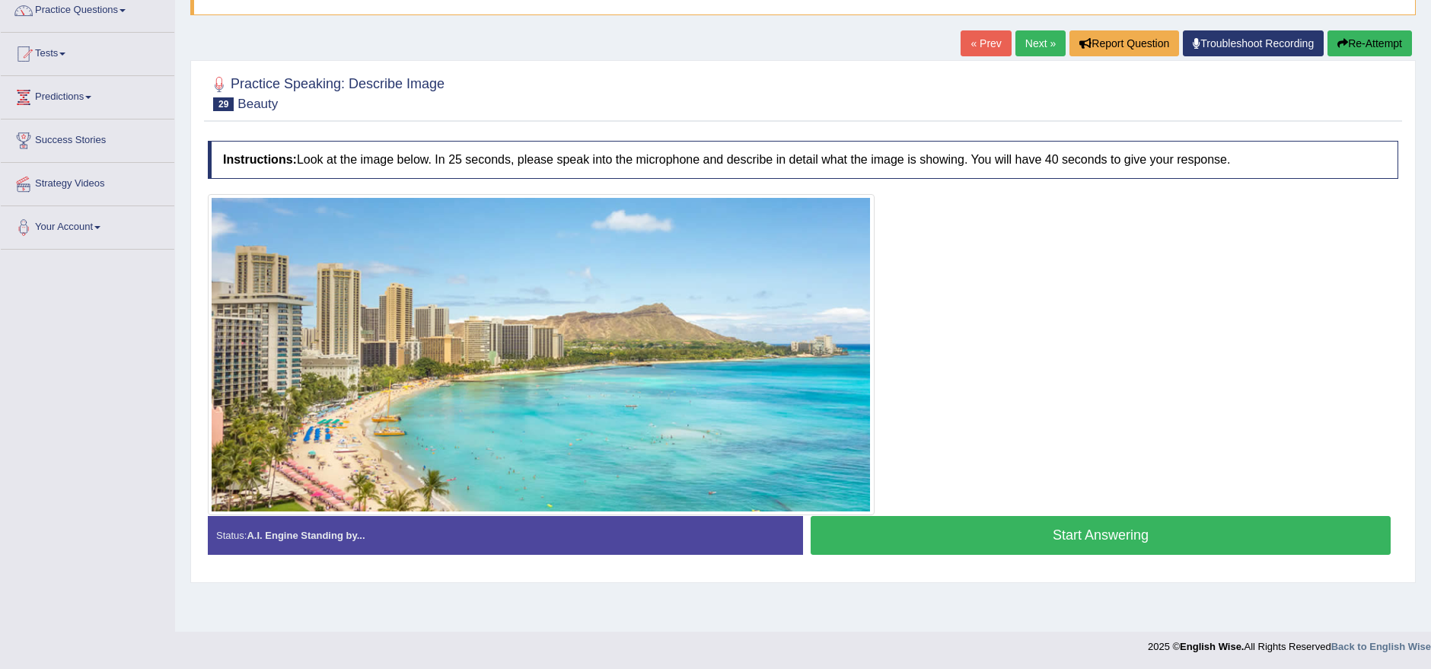
click at [1078, 525] on button "Start Answering" at bounding box center [1101, 535] width 580 height 39
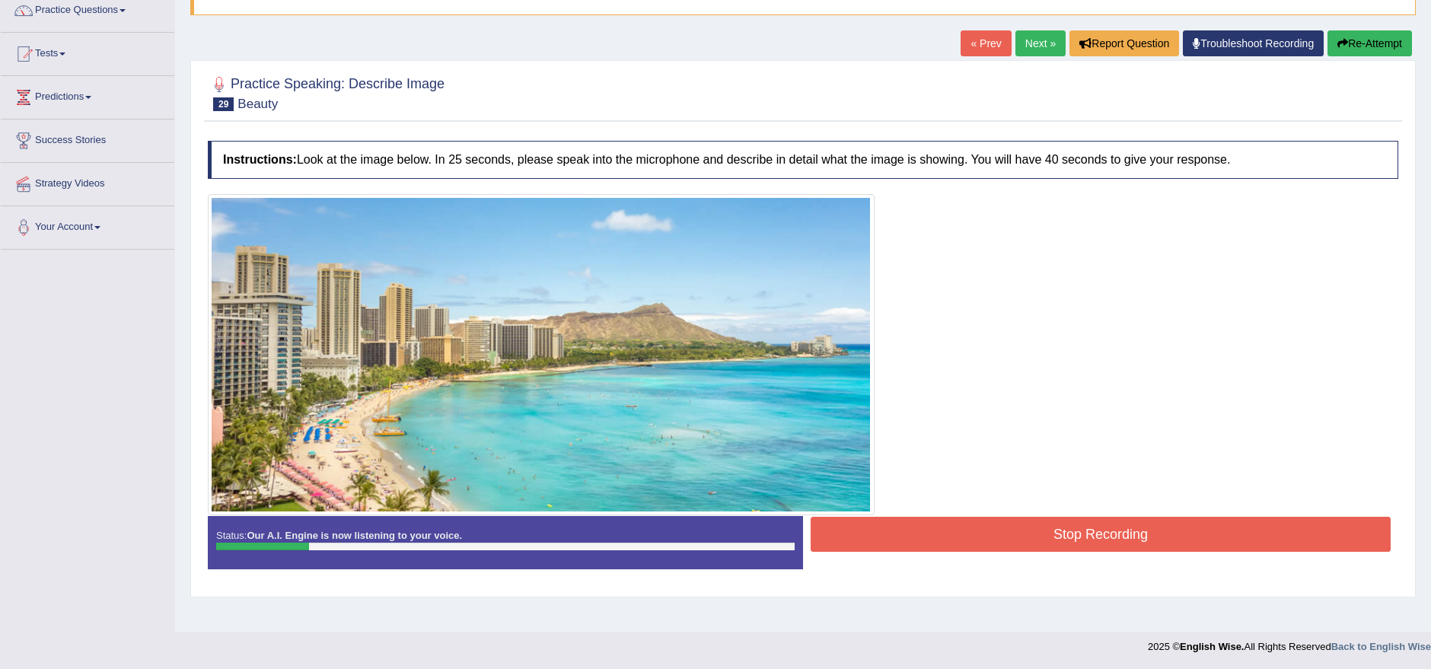
click at [1086, 527] on button "Stop Recording" at bounding box center [1101, 534] width 580 height 35
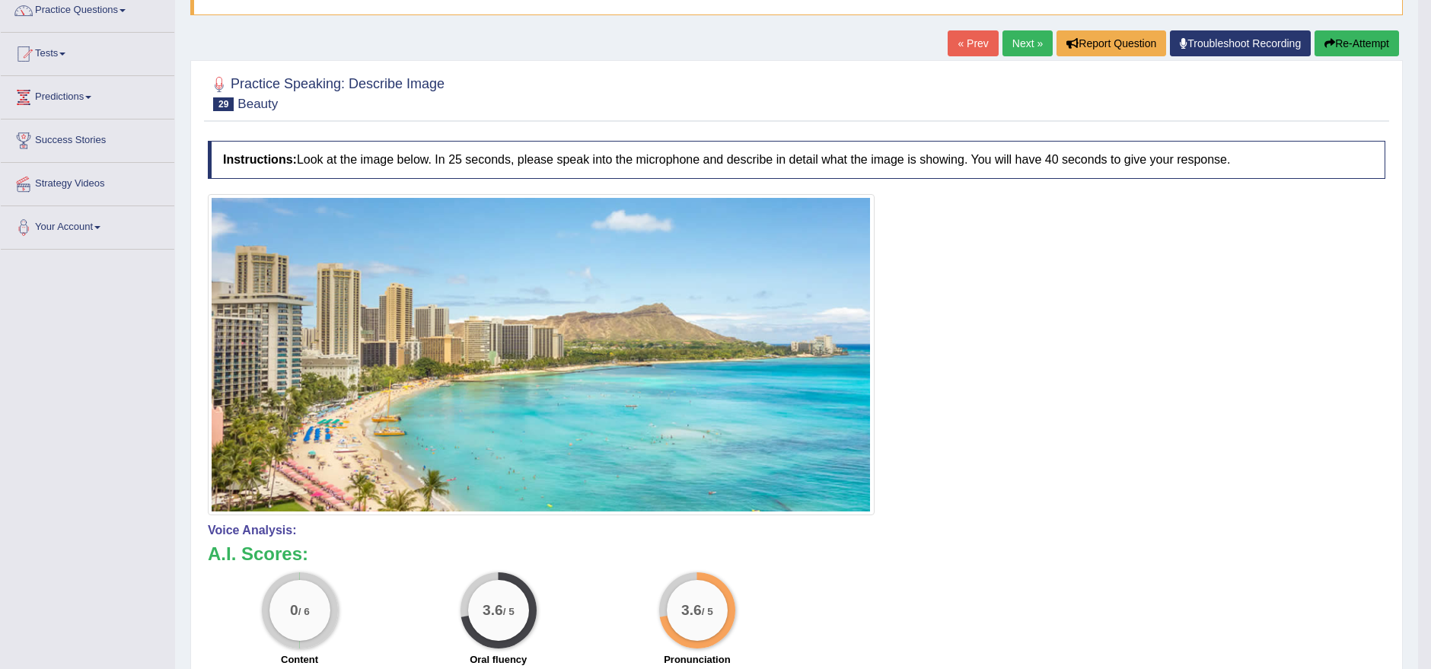
click at [1015, 47] on link "Next »" at bounding box center [1028, 43] width 50 height 26
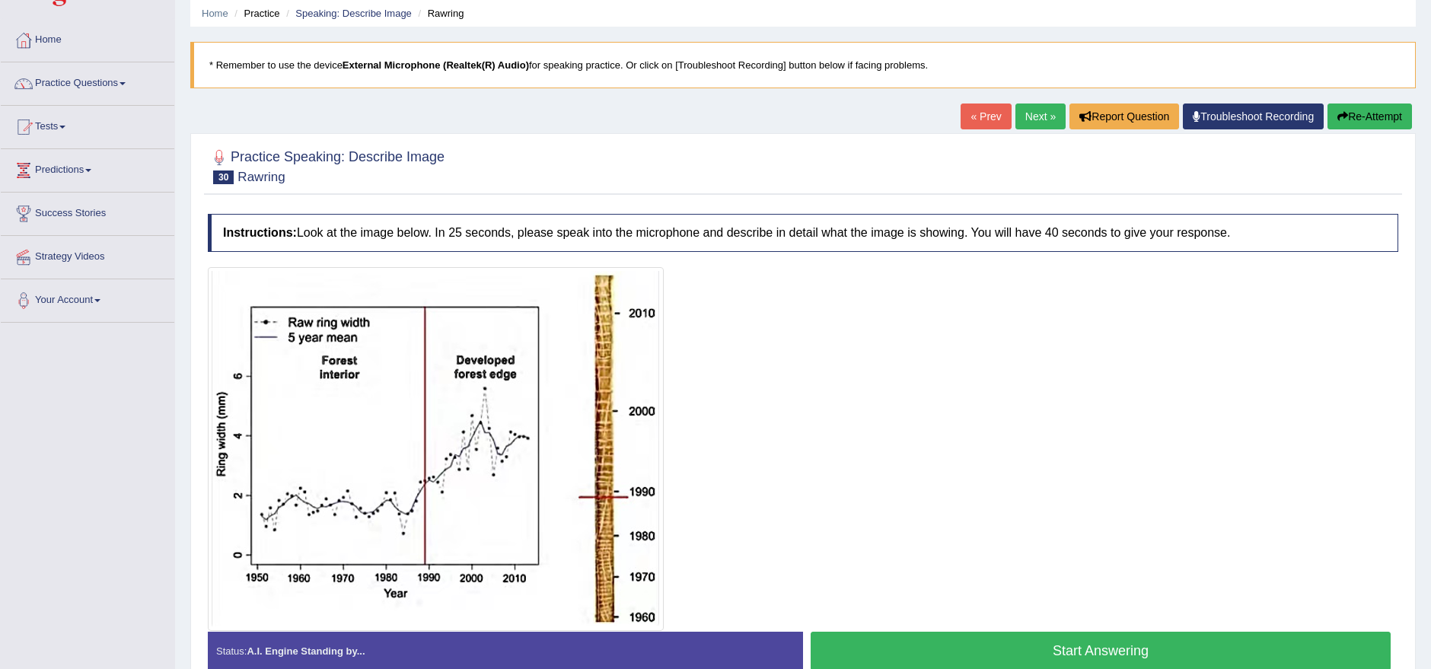
scroll to position [113, 0]
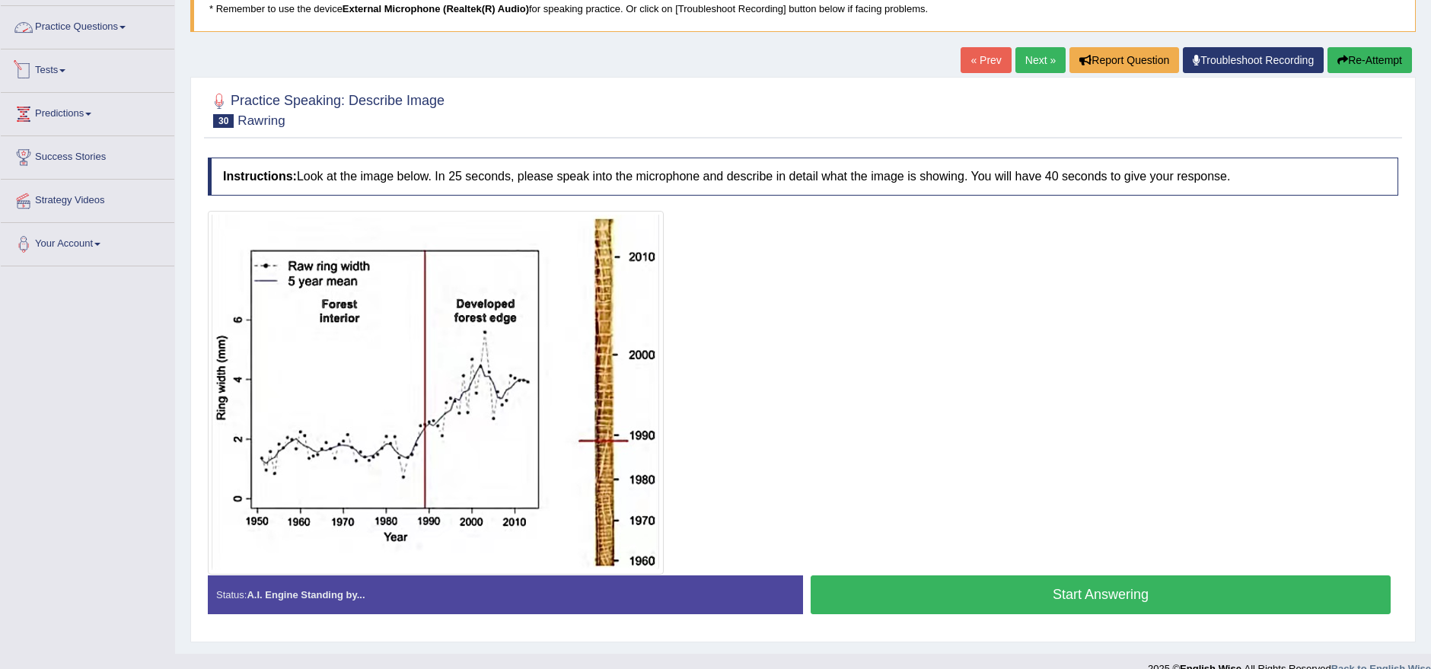
click at [69, 26] on link "Practice Questions" at bounding box center [88, 25] width 174 height 38
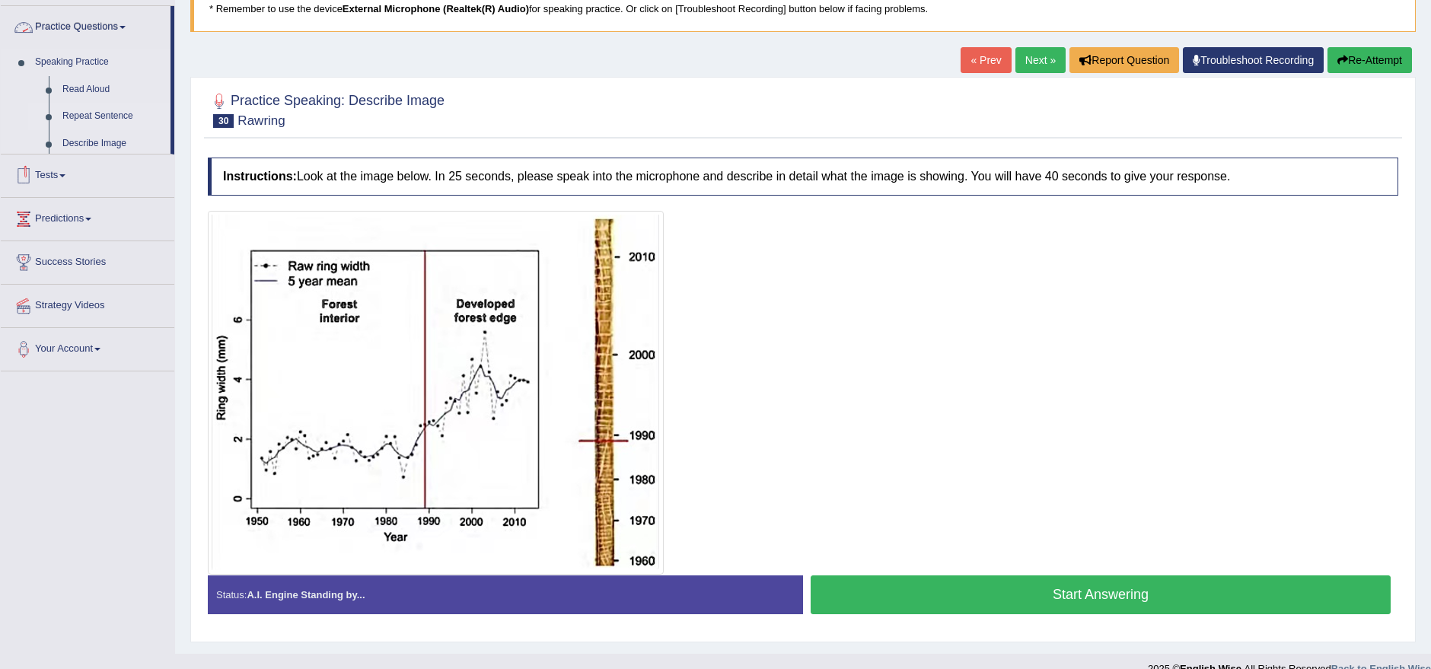
scroll to position [0, 0]
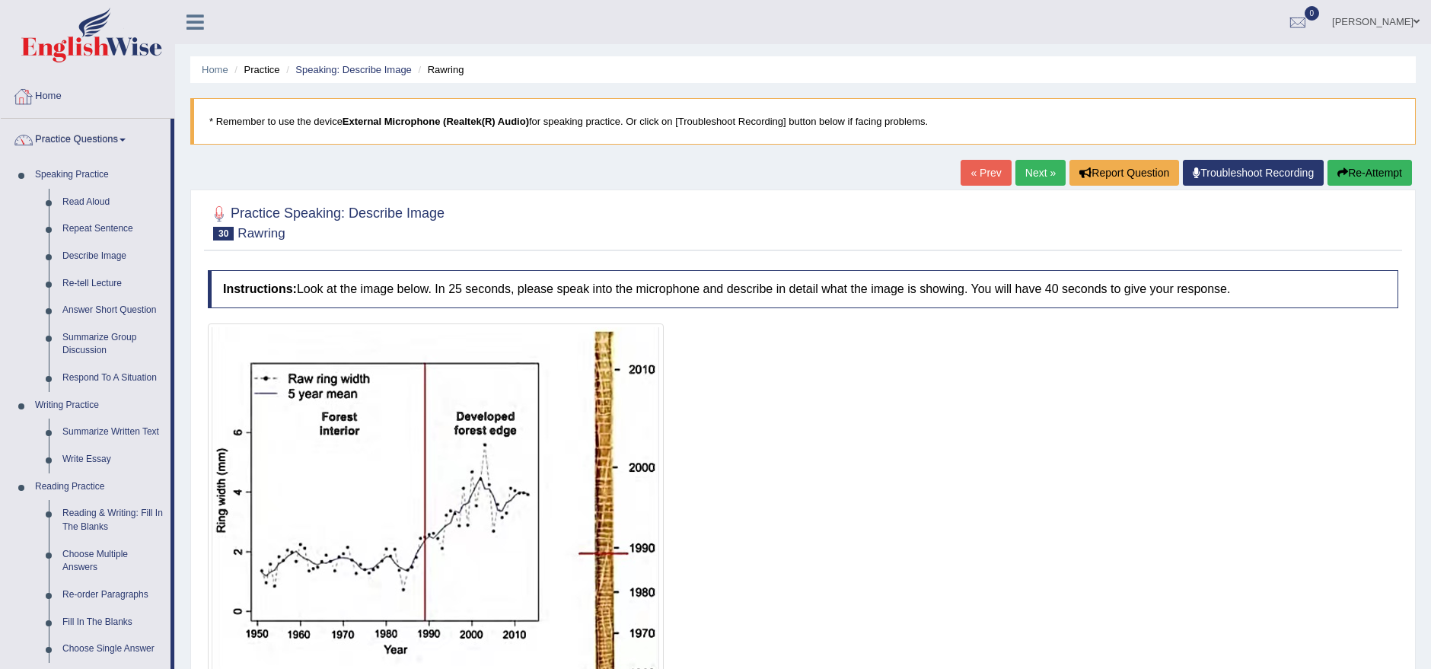
click at [52, 97] on link "Home" at bounding box center [88, 94] width 174 height 38
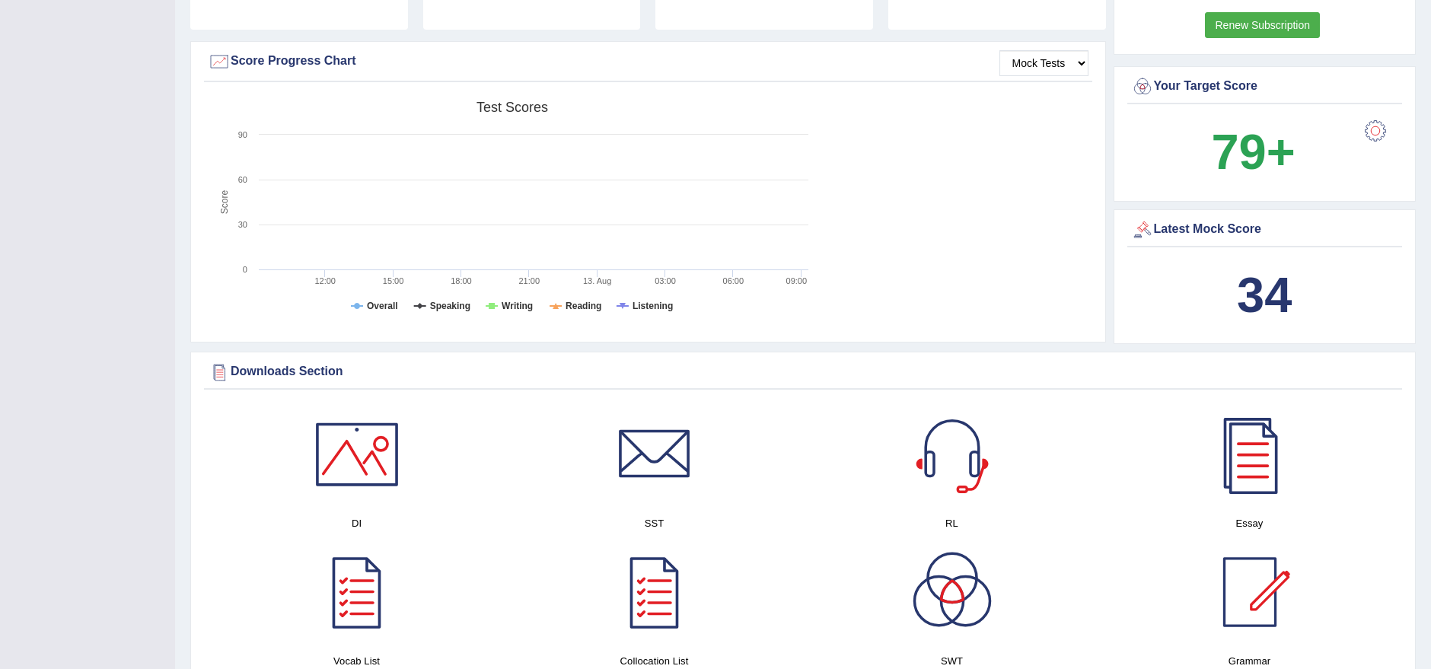
scroll to position [563, 0]
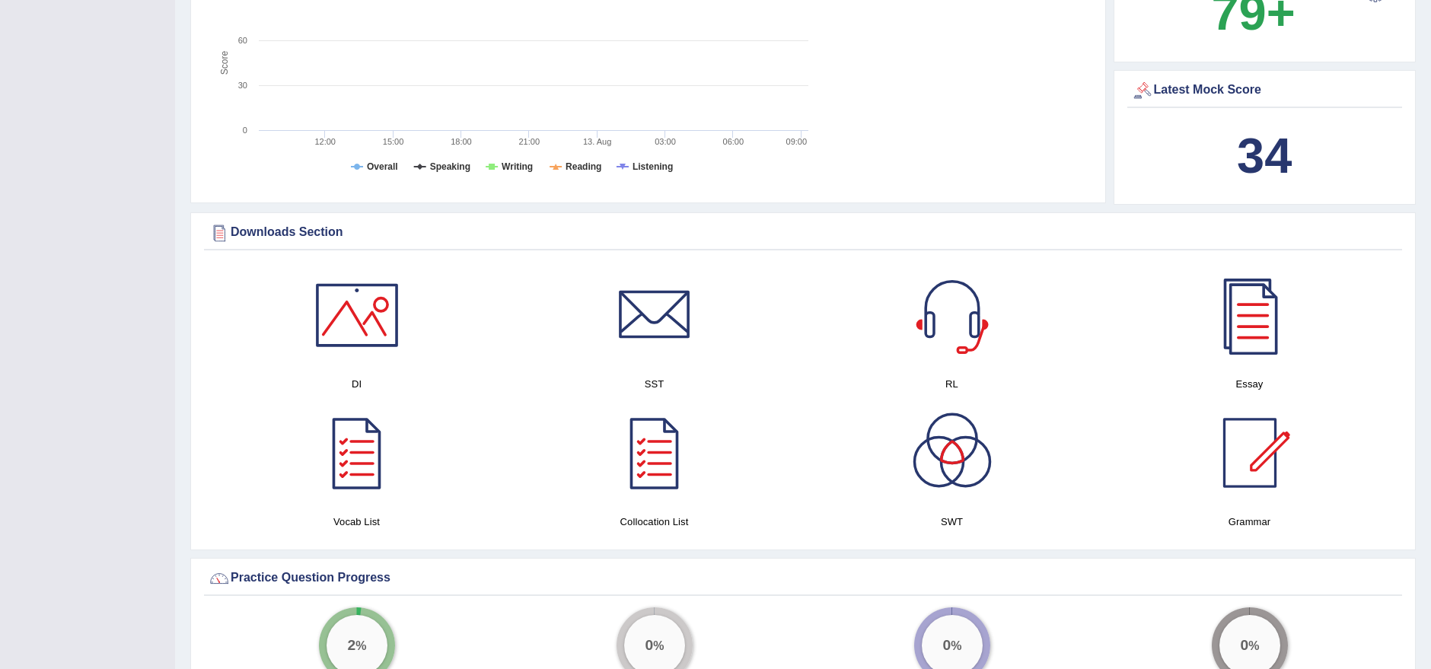
click at [1302, 159] on div "34" at bounding box center [1265, 156] width 268 height 73
click at [1283, 153] on b "34" at bounding box center [1264, 156] width 55 height 56
click at [1240, 92] on div "Latest Mock Score" at bounding box center [1265, 90] width 268 height 23
click at [1162, 91] on div "Latest Mock Score" at bounding box center [1265, 90] width 268 height 23
click at [1161, 91] on div "Latest Mock Score" at bounding box center [1265, 90] width 268 height 23
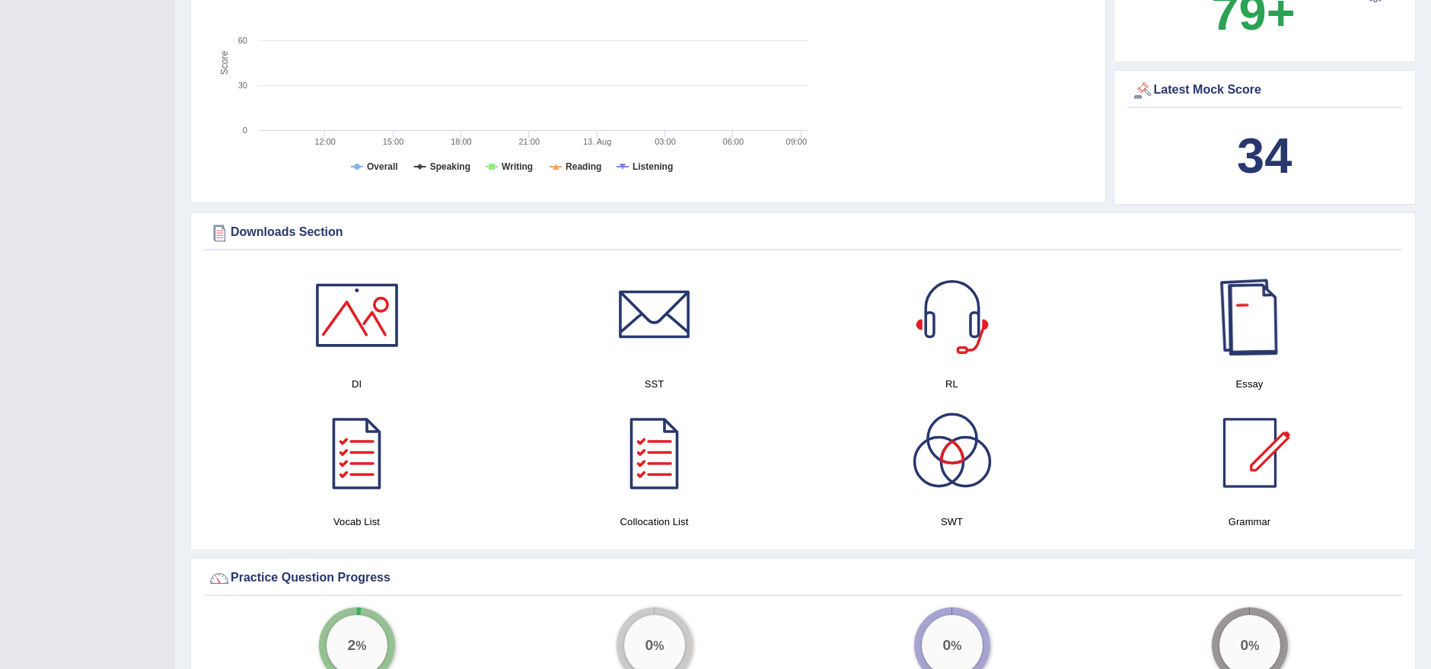
click at [1229, 344] on div at bounding box center [1250, 315] width 107 height 107
